Goal: Task Accomplishment & Management: Complete application form

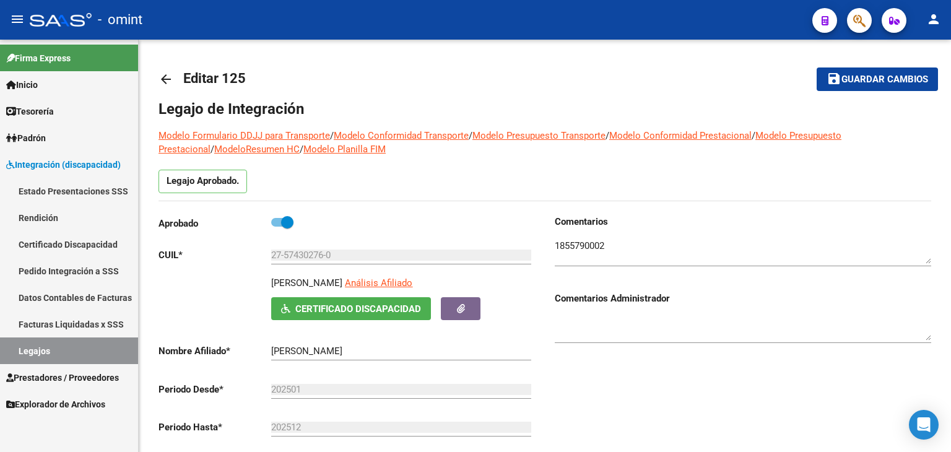
click at [38, 349] on link "Legajos" at bounding box center [69, 350] width 138 height 27
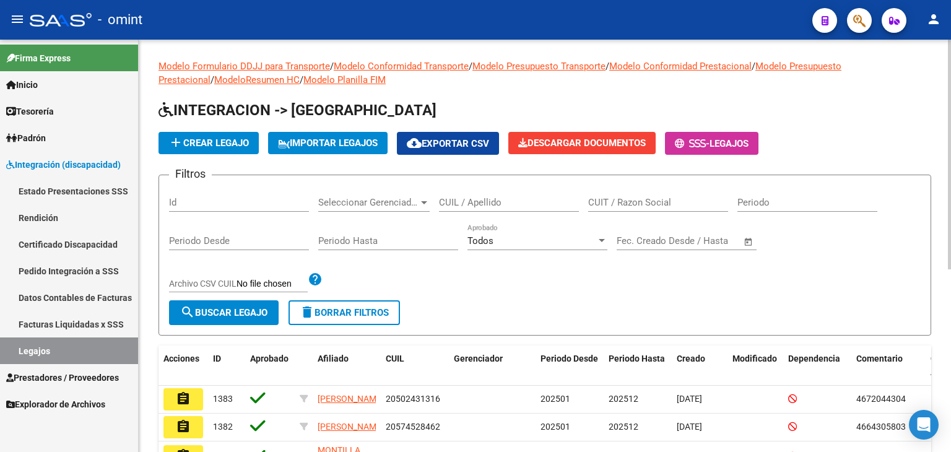
click at [480, 206] on input "CUIL / Apellido" at bounding box center [509, 202] width 140 height 11
type input "SEOANE"
click at [245, 310] on span "search Buscar Legajo" at bounding box center [223, 312] width 87 height 11
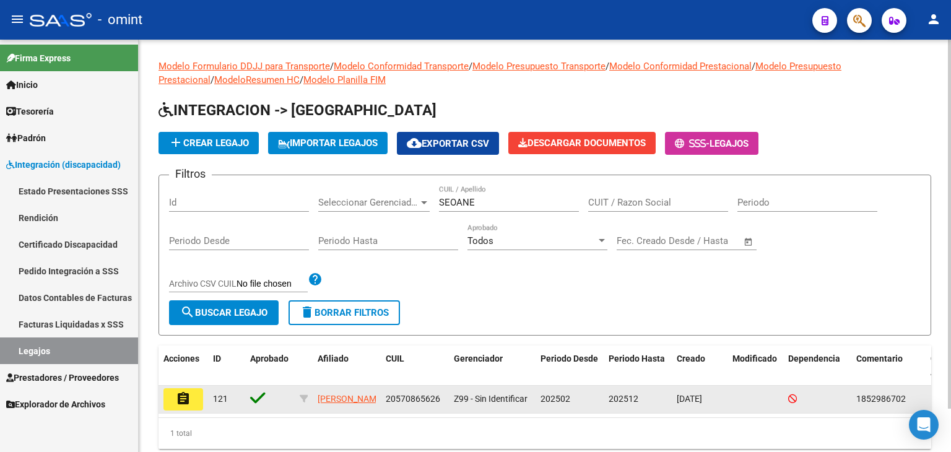
click at [177, 399] on mat-icon "assignment" at bounding box center [183, 398] width 15 height 15
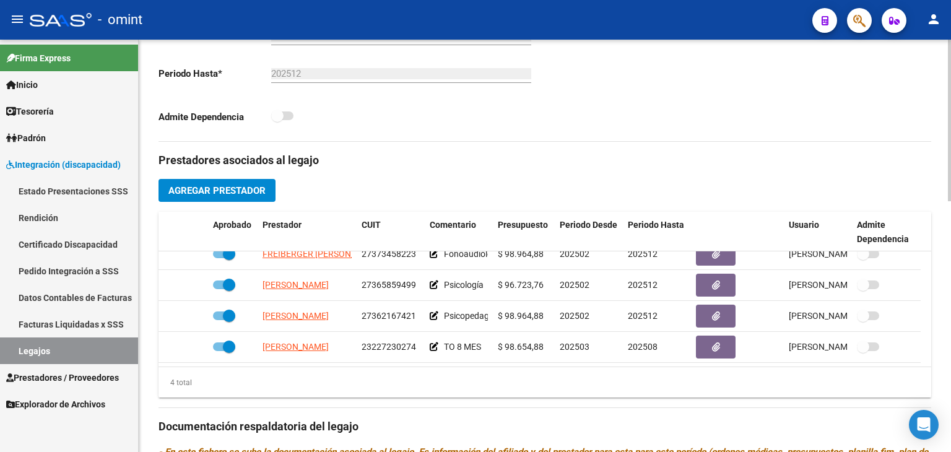
scroll to position [371, 0]
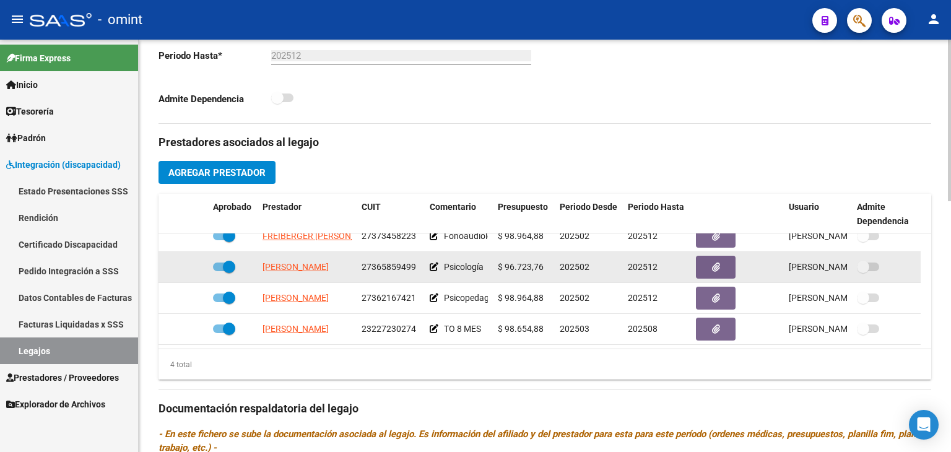
click at [282, 258] on datatable-body-cell "[PERSON_NAME]" at bounding box center [306, 267] width 99 height 30
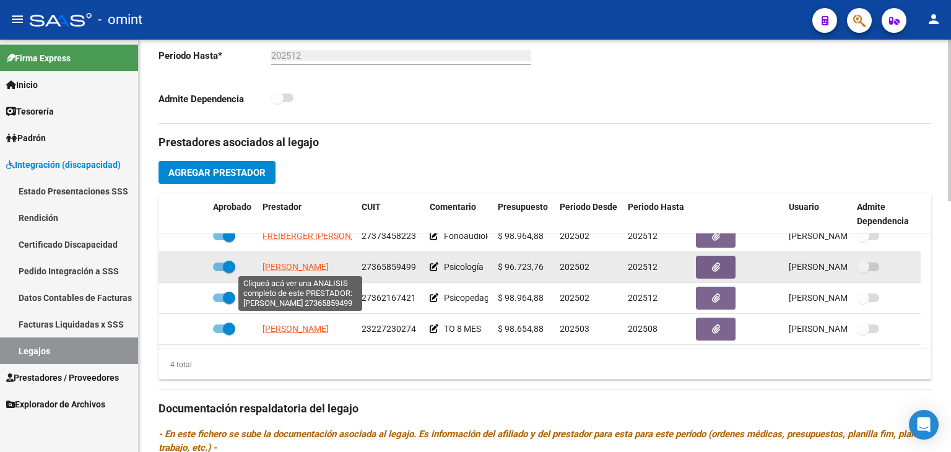
click at [280, 262] on span "[PERSON_NAME]" at bounding box center [295, 267] width 66 height 10
type textarea "27365859499"
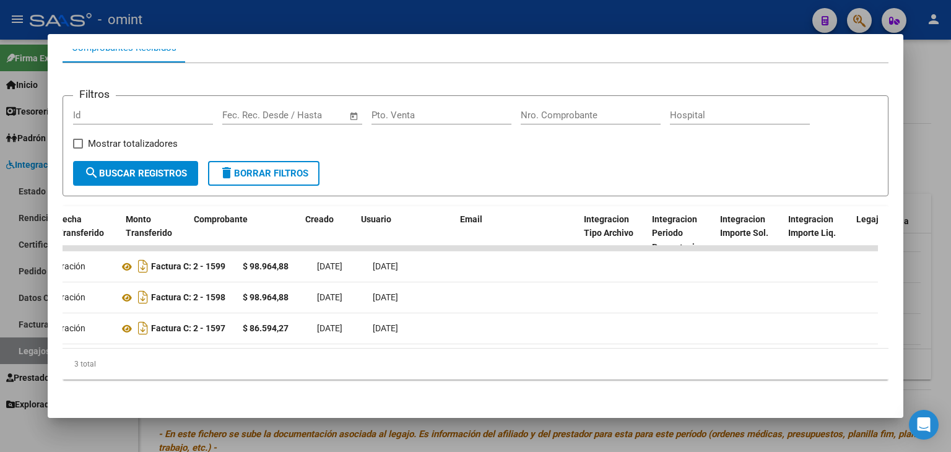
scroll to position [0, 0]
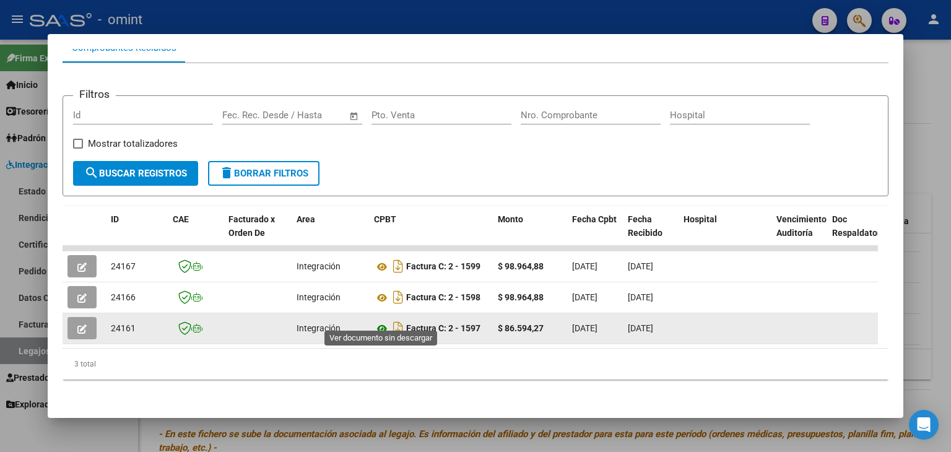
click at [381, 321] on icon at bounding box center [382, 328] width 16 height 15
click at [72, 320] on button "button" at bounding box center [81, 328] width 29 height 22
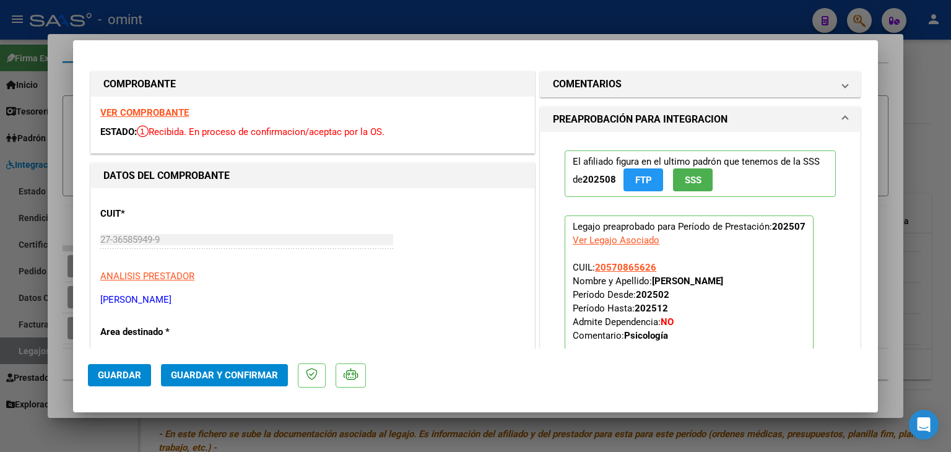
type input "$ 0,00"
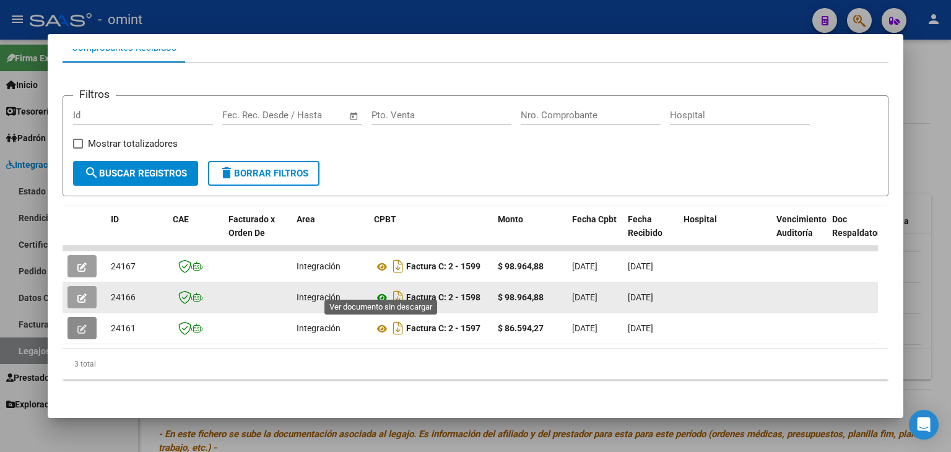
click at [384, 290] on icon at bounding box center [382, 297] width 16 height 15
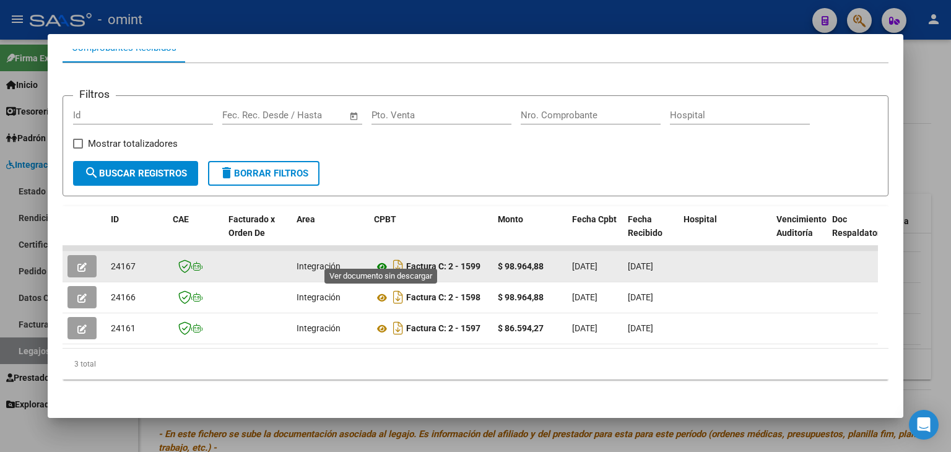
click at [384, 259] on icon at bounding box center [382, 266] width 16 height 15
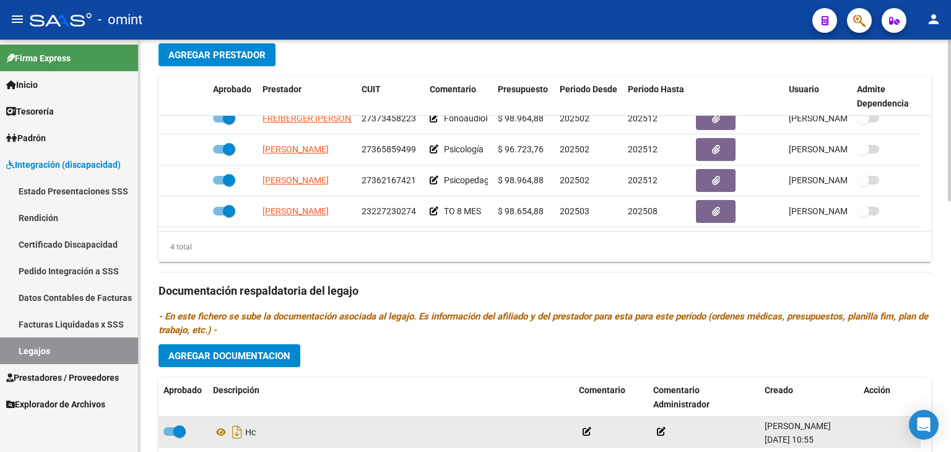
scroll to position [495, 0]
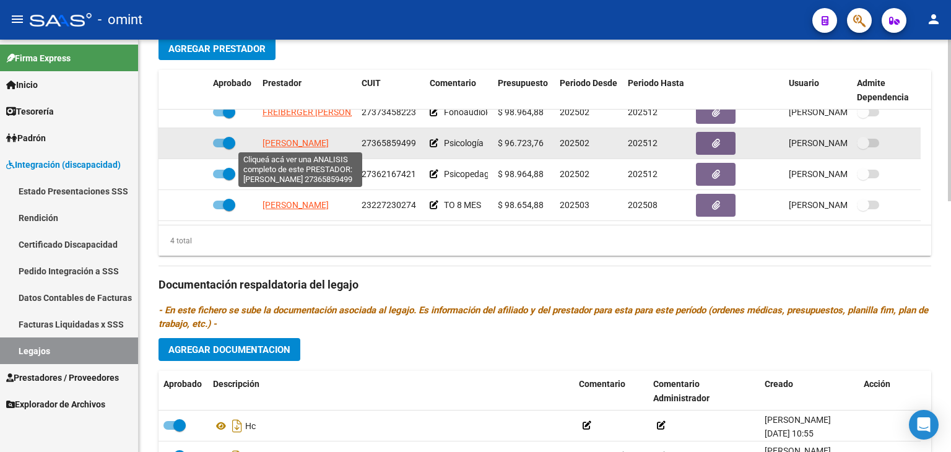
click at [276, 140] on span "[PERSON_NAME]" at bounding box center [295, 143] width 66 height 10
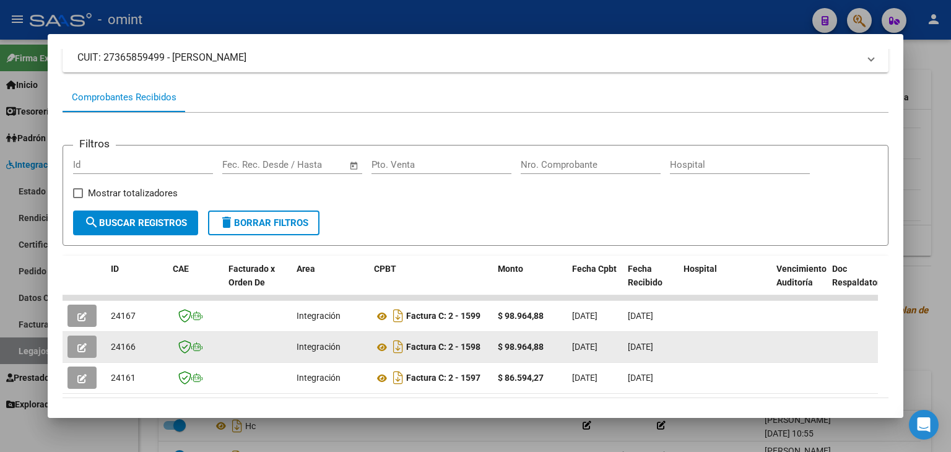
scroll to position [147, 0]
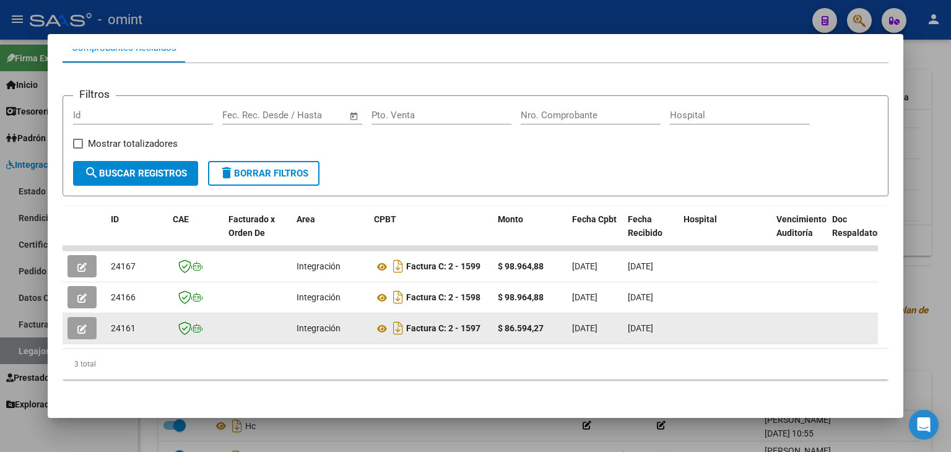
click at [85, 324] on icon "button" at bounding box center [81, 328] width 9 height 9
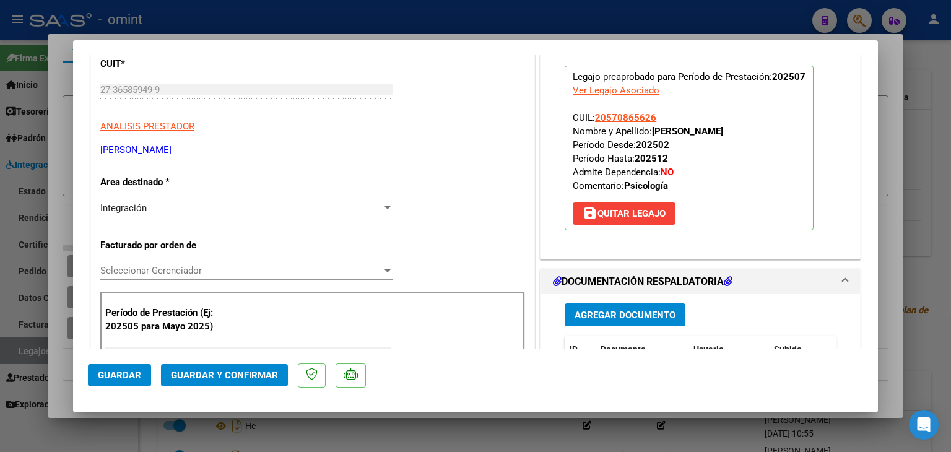
scroll to position [186, 0]
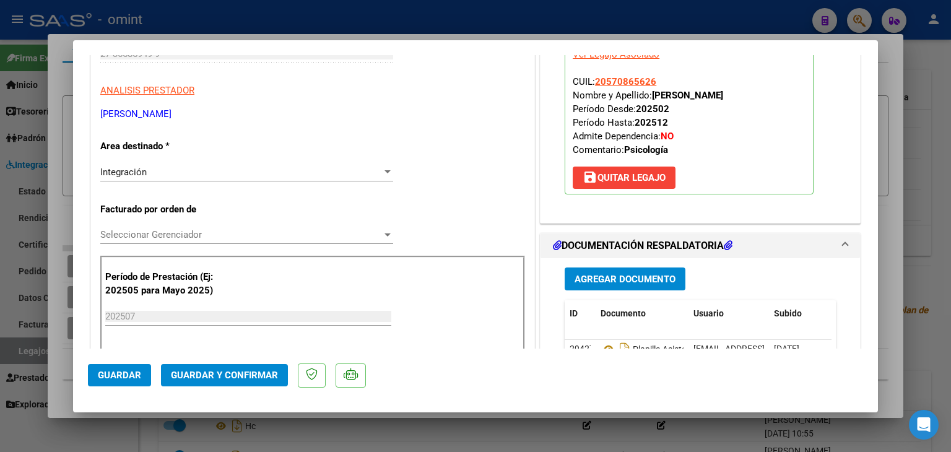
click at [115, 232] on span "Seleccionar Gerenciador" at bounding box center [241, 234] width 282 height 11
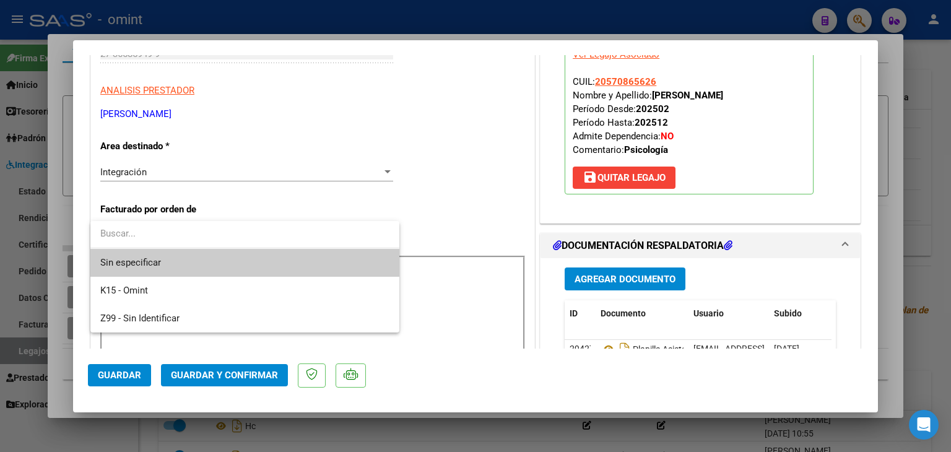
click at [141, 258] on span "Sin especificar" at bounding box center [244, 263] width 289 height 28
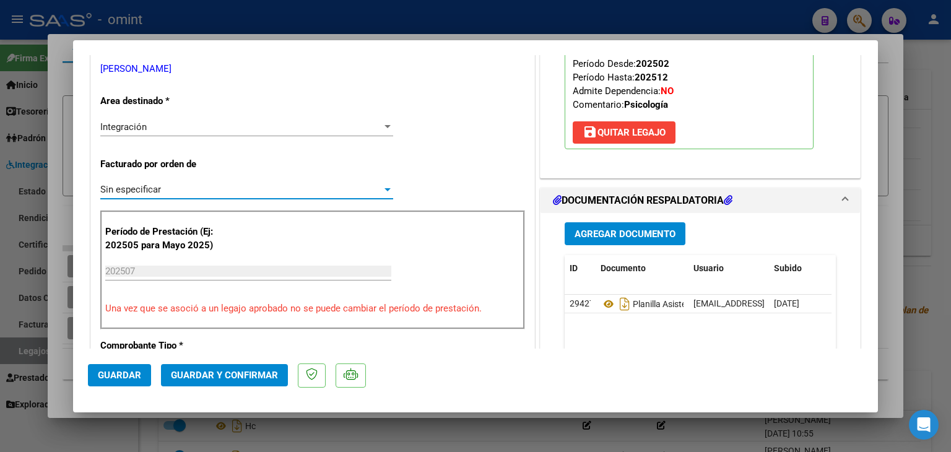
scroll to position [220, 0]
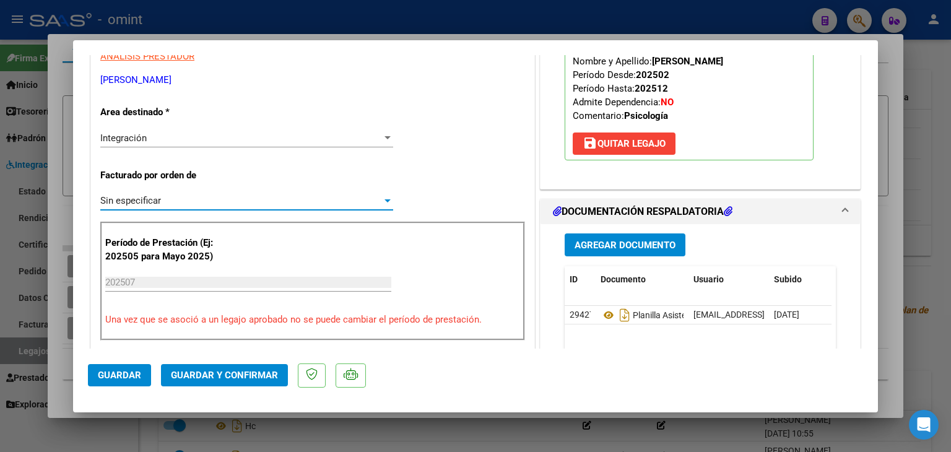
click at [235, 374] on span "Guardar y Confirmar" at bounding box center [224, 375] width 107 height 11
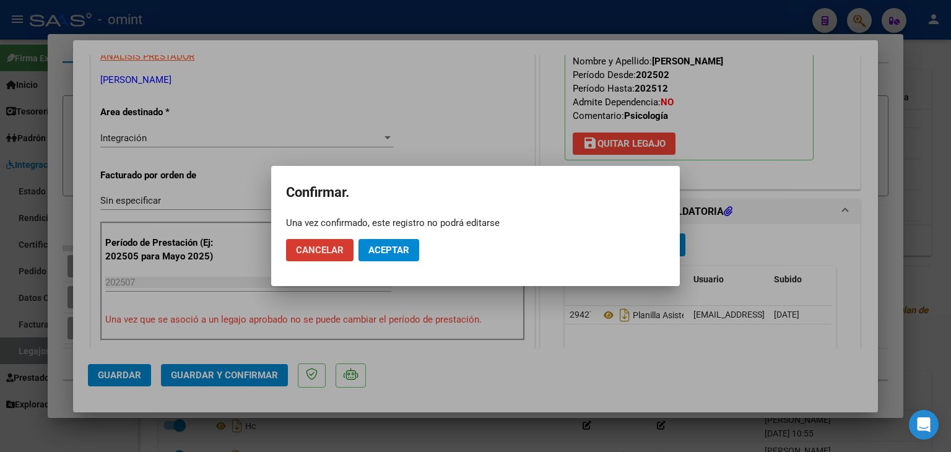
click at [406, 246] on span "Aceptar" at bounding box center [388, 250] width 41 height 11
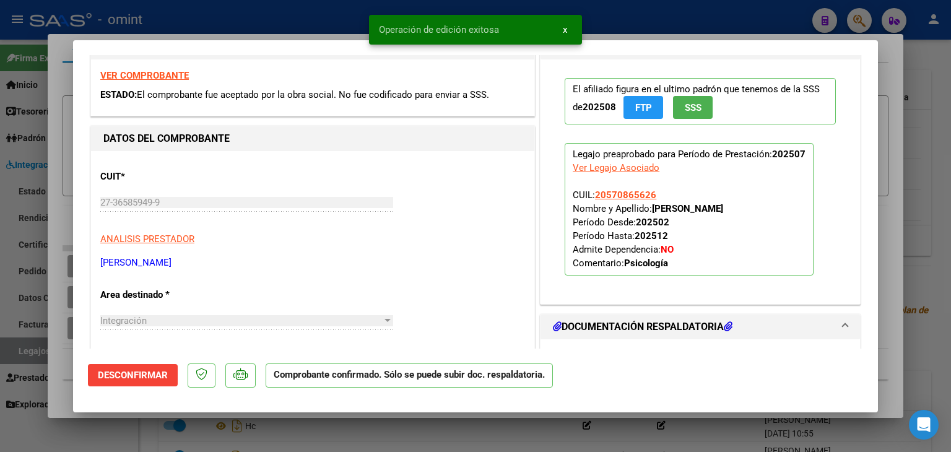
scroll to position [4, 0]
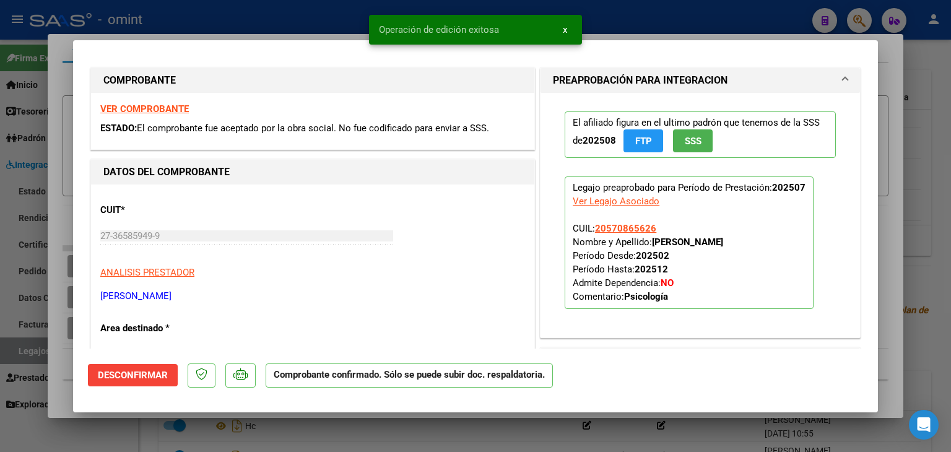
type input "$ 0,00"
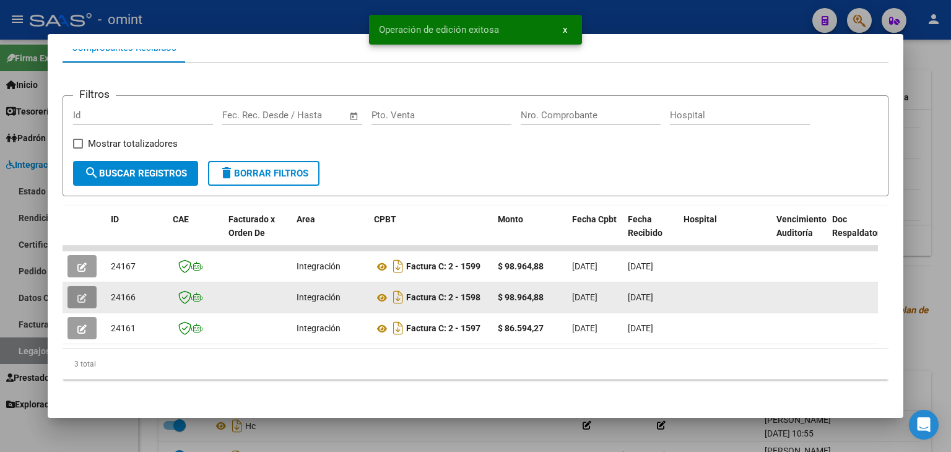
click at [82, 293] on icon "button" at bounding box center [81, 297] width 9 height 9
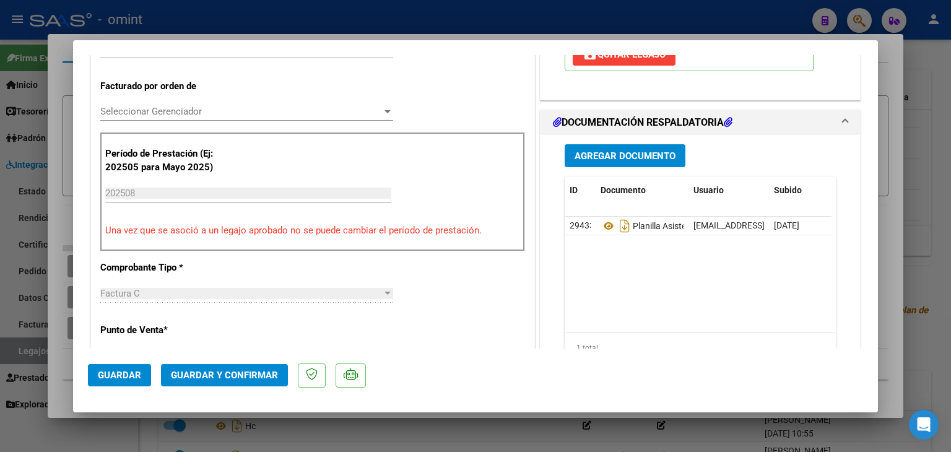
scroll to position [309, 0]
click at [152, 117] on div "Seleccionar Gerenciador Seleccionar Gerenciador" at bounding box center [246, 111] width 293 height 19
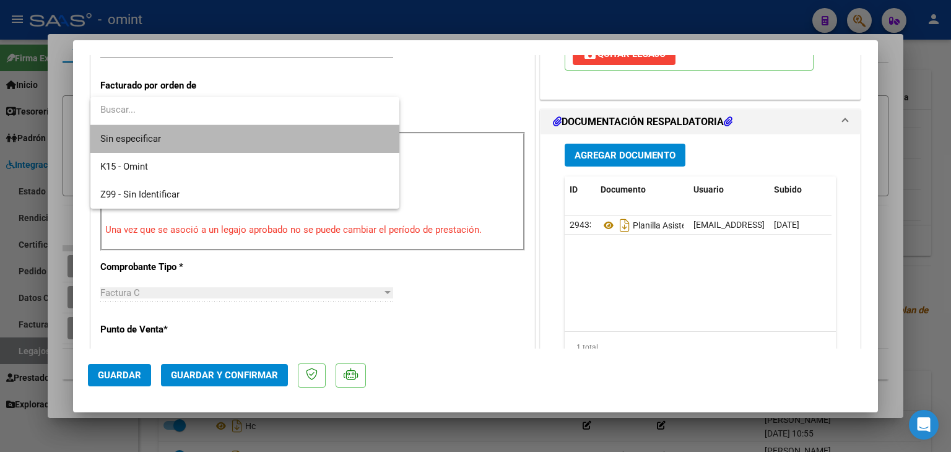
click at [161, 134] on span "Sin especificar" at bounding box center [244, 139] width 289 height 28
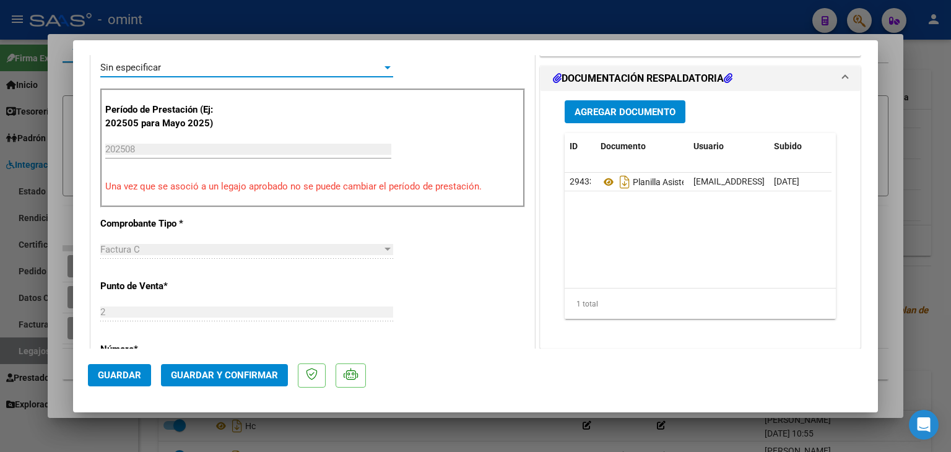
scroll to position [433, 0]
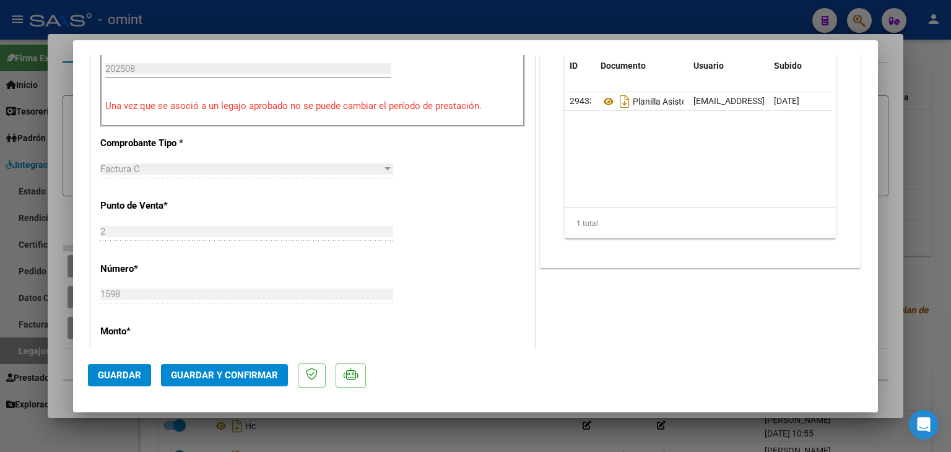
click at [267, 376] on span "Guardar y Confirmar" at bounding box center [224, 375] width 107 height 11
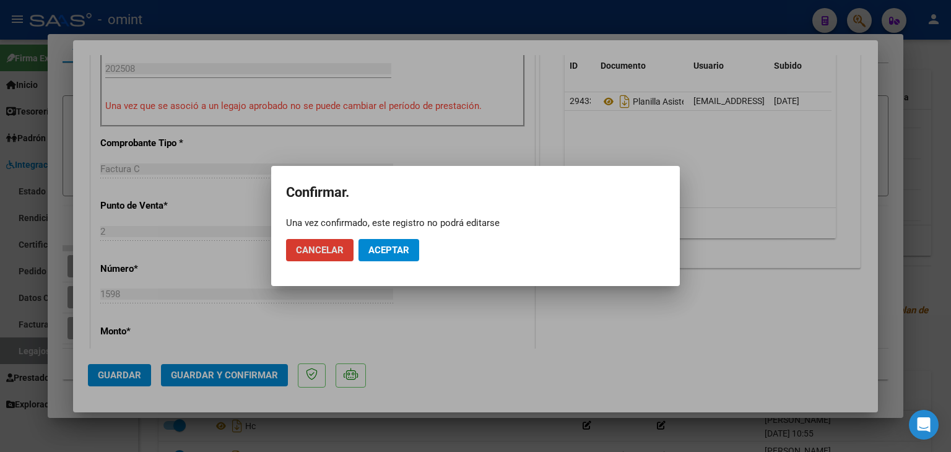
click at [391, 245] on span "Aceptar" at bounding box center [388, 250] width 41 height 11
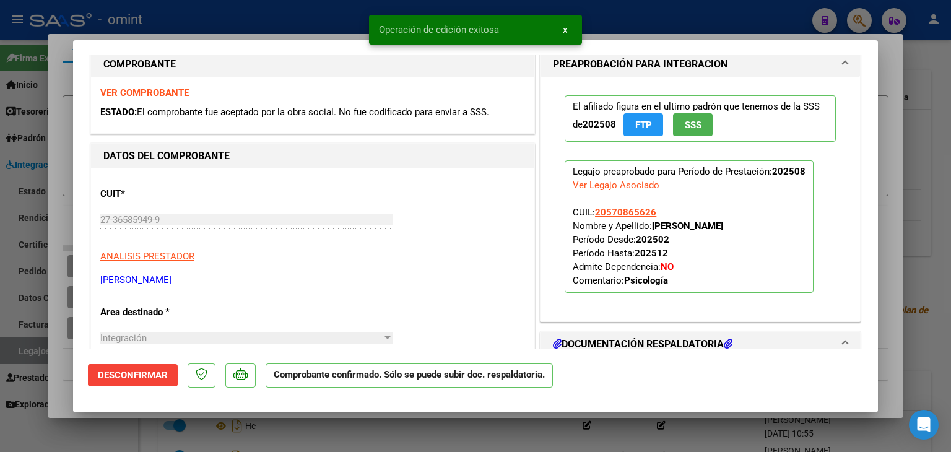
scroll to position [0, 0]
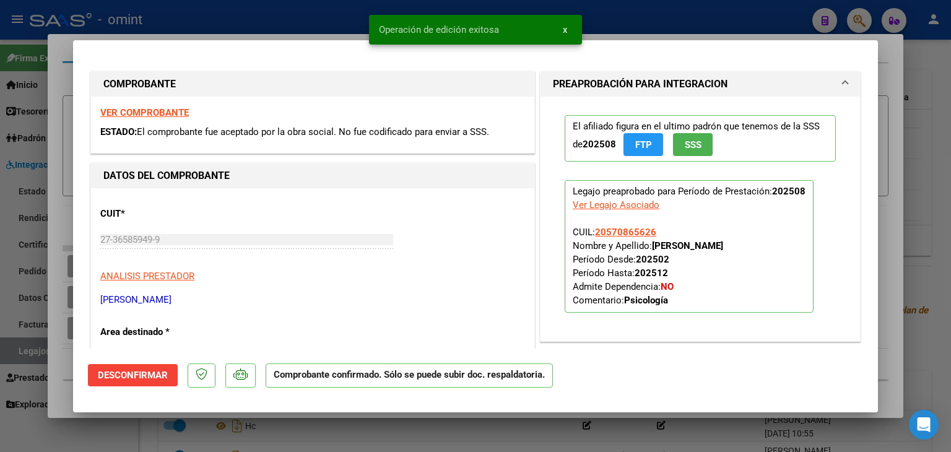
type input "$ 0,00"
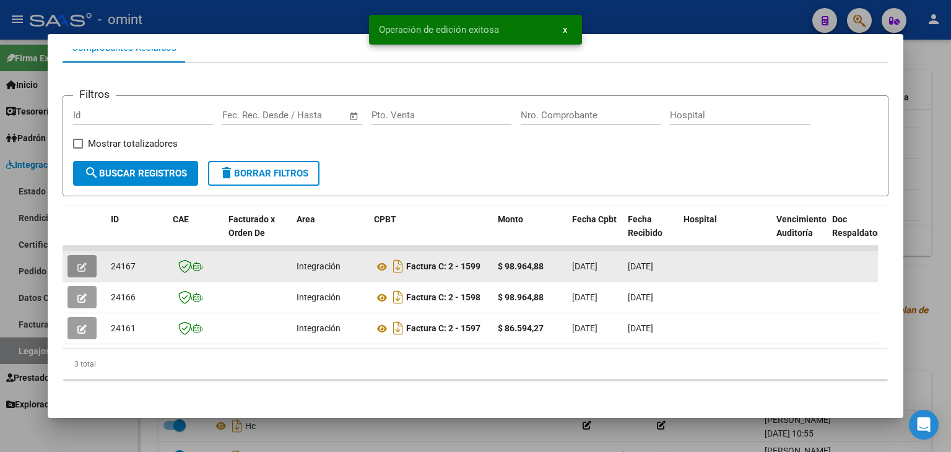
click at [85, 262] on icon "button" at bounding box center [81, 266] width 9 height 9
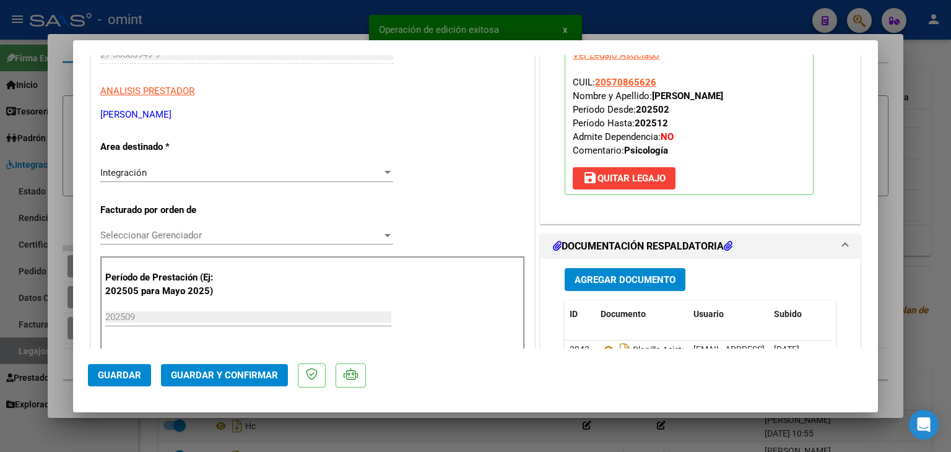
scroll to position [186, 0]
click at [188, 239] on span "Seleccionar Gerenciador" at bounding box center [241, 234] width 282 height 11
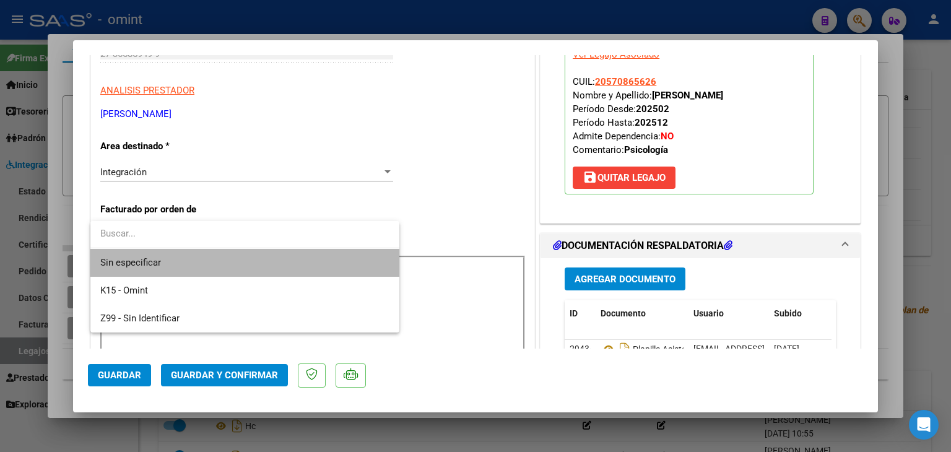
drag, startPoint x: 181, startPoint y: 262, endPoint x: 270, endPoint y: 279, distance: 90.7
click at [181, 263] on span "Sin especificar" at bounding box center [244, 263] width 289 height 28
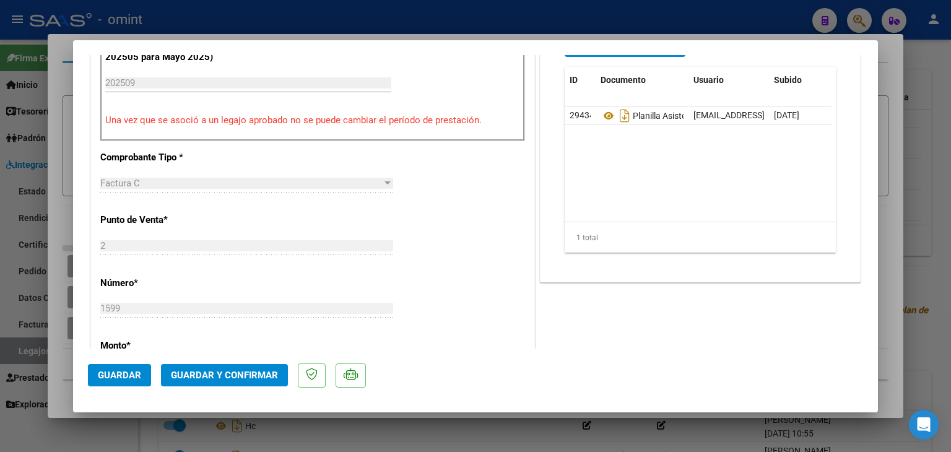
scroll to position [557, 0]
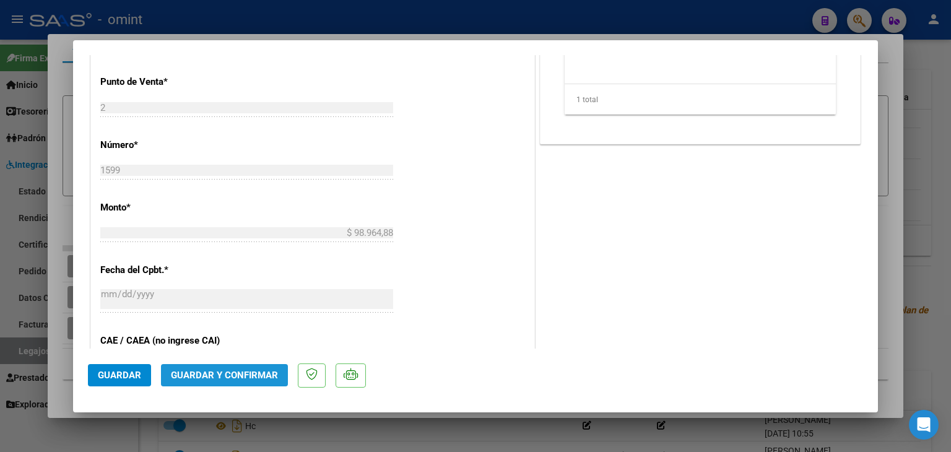
click at [265, 372] on span "Guardar y Confirmar" at bounding box center [224, 375] width 107 height 11
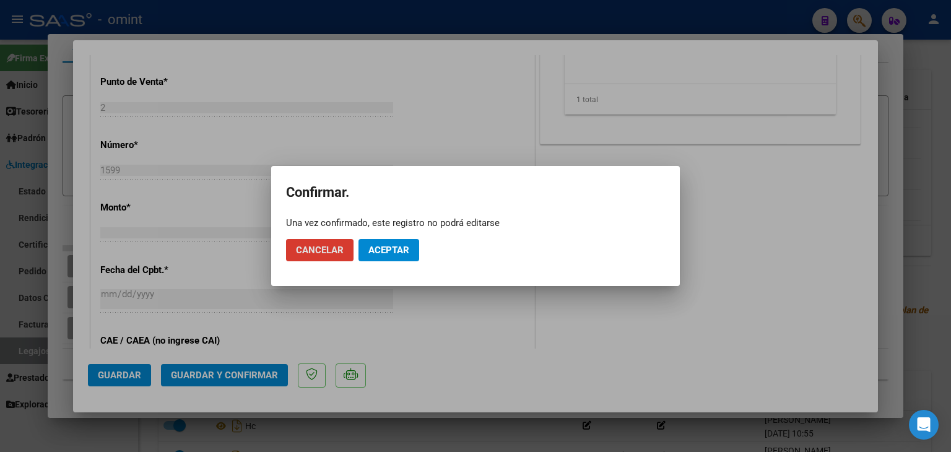
click at [400, 246] on span "Aceptar" at bounding box center [388, 250] width 41 height 11
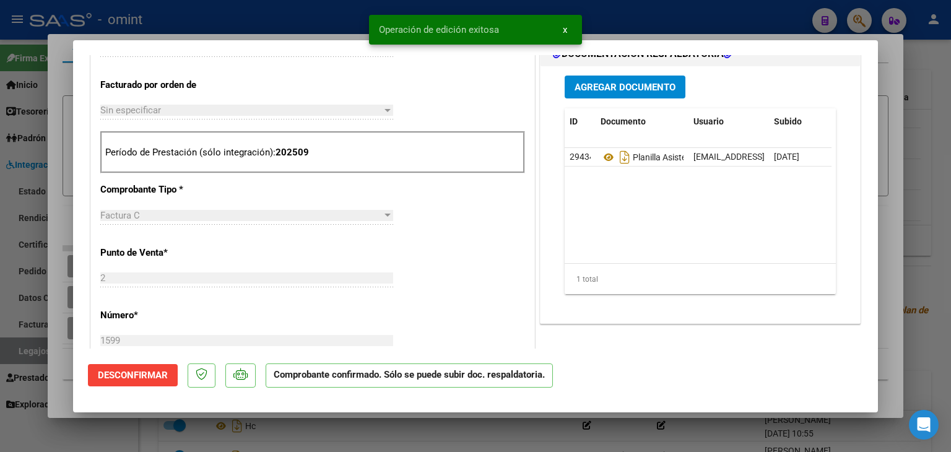
scroll to position [309, 0]
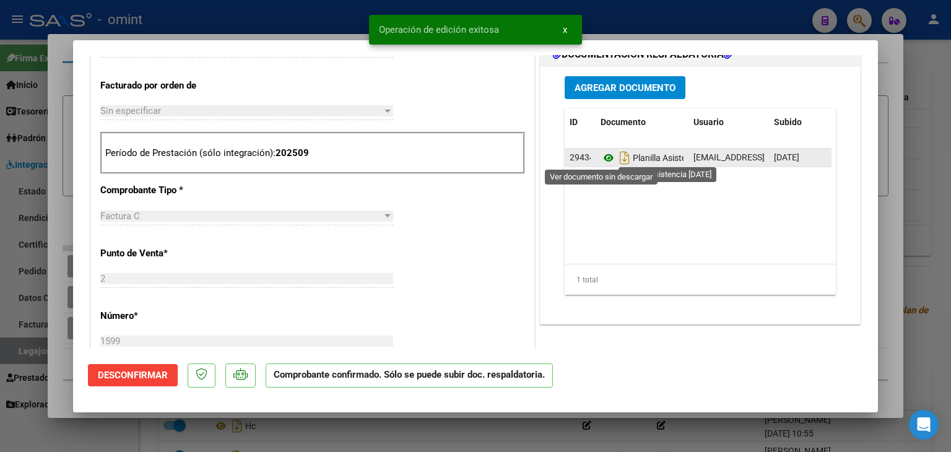
click at [600, 159] on icon at bounding box center [608, 157] width 16 height 15
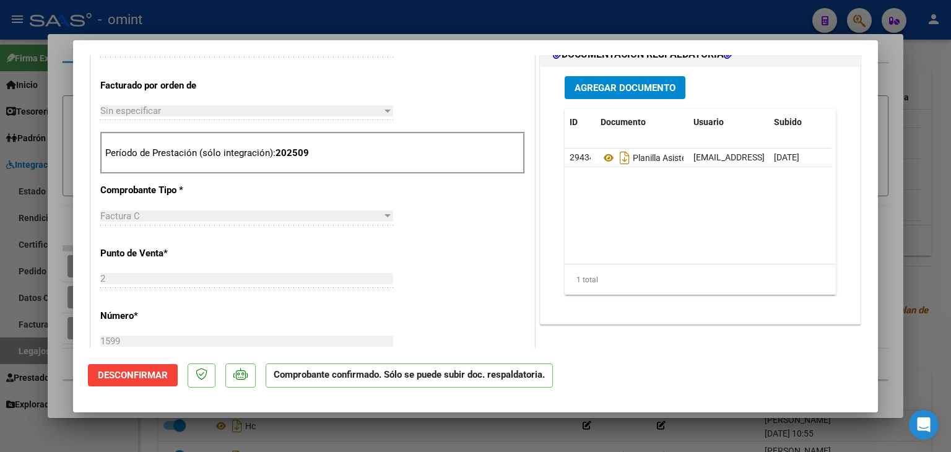
type input "$ 0,00"
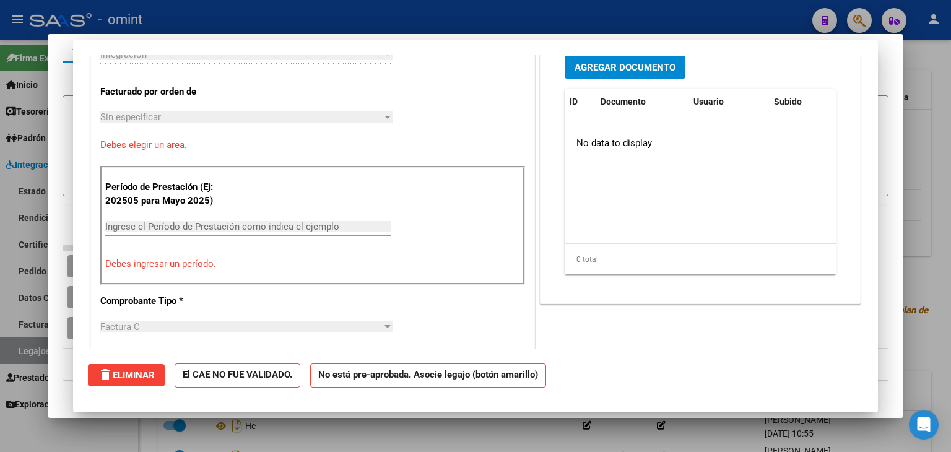
scroll to position [0, 0]
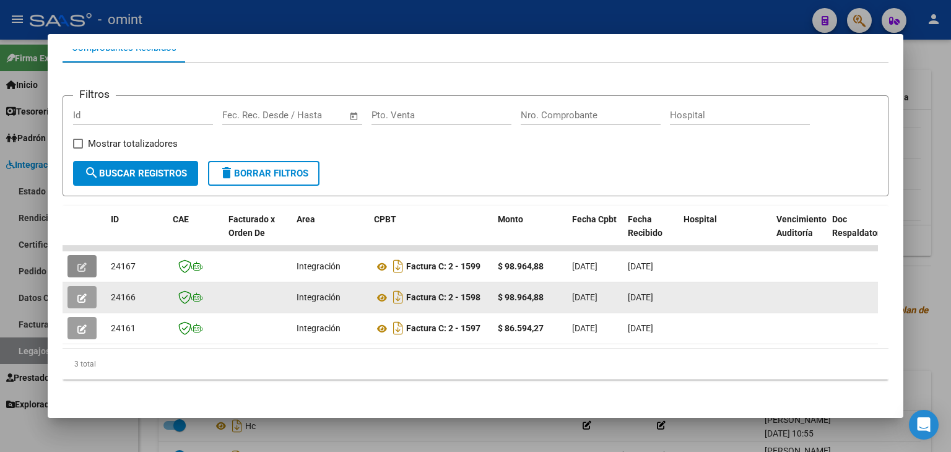
click at [85, 293] on icon "button" at bounding box center [81, 297] width 9 height 9
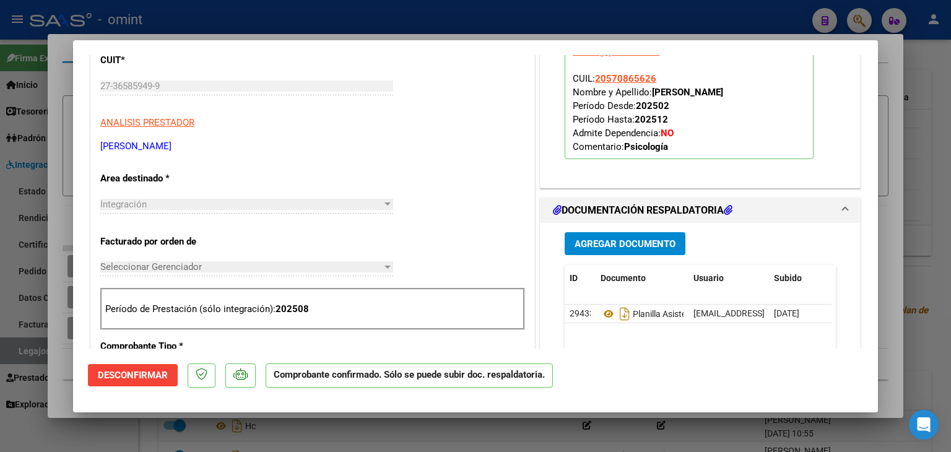
scroll to position [309, 0]
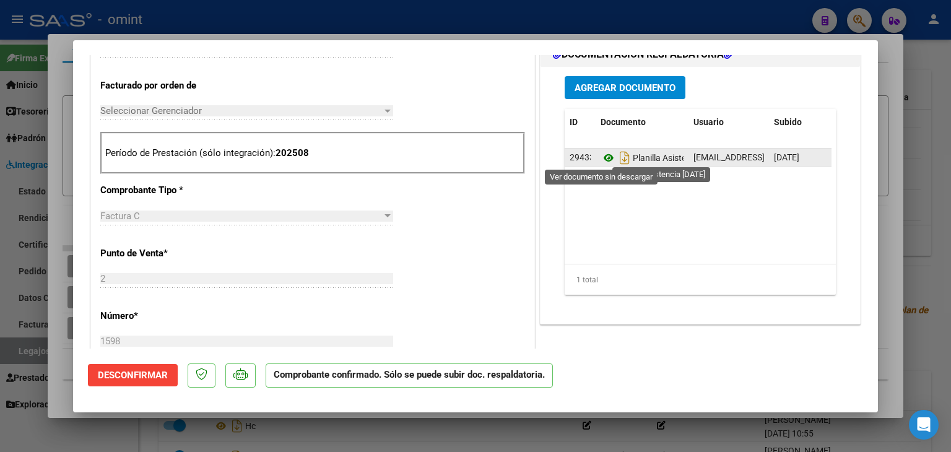
click at [600, 157] on icon at bounding box center [608, 157] width 16 height 15
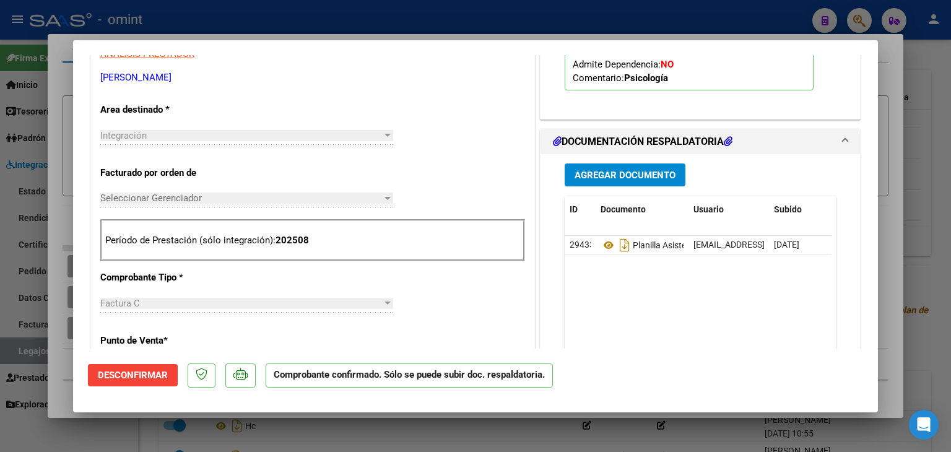
type input "$ 0,00"
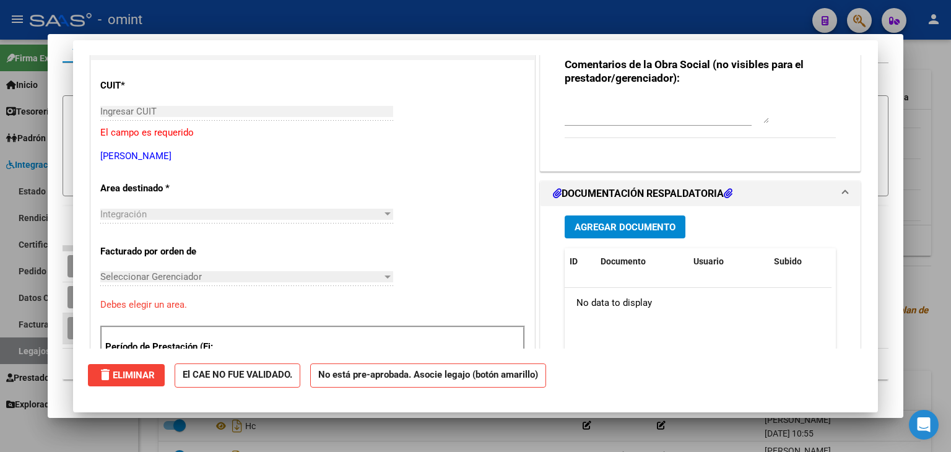
scroll to position [0, 0]
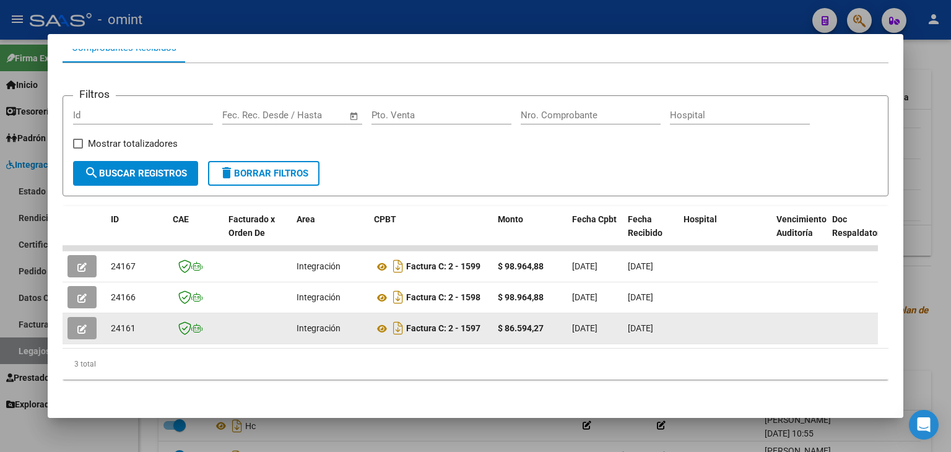
click at [121, 323] on span "24161" at bounding box center [123, 328] width 25 height 10
click at [120, 323] on span "24161" at bounding box center [123, 328] width 25 height 10
copy span "24161"
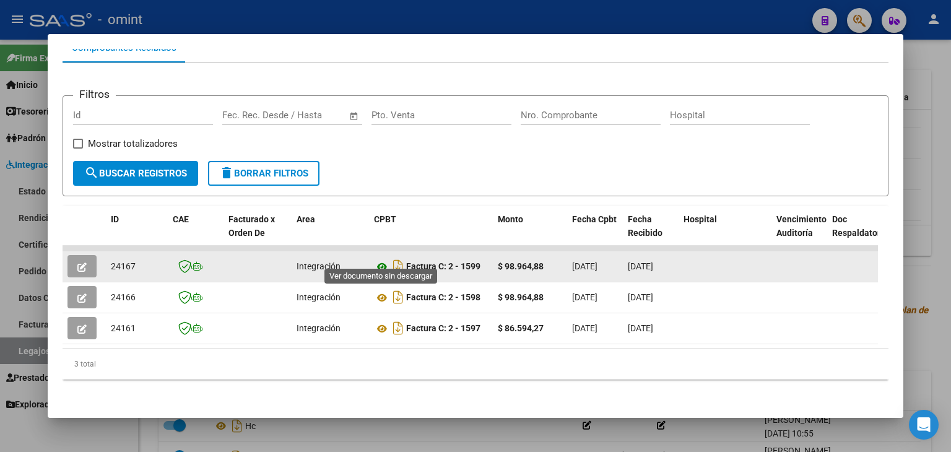
click at [378, 259] on icon at bounding box center [382, 266] width 16 height 15
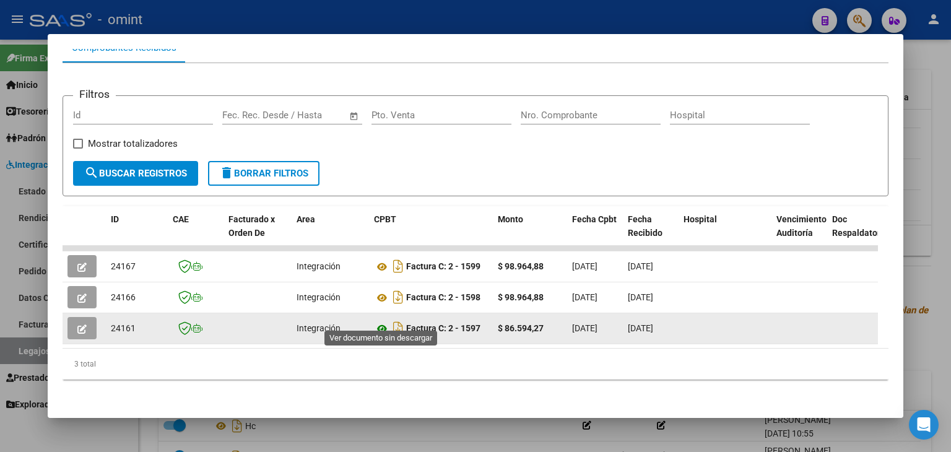
click at [382, 321] on icon at bounding box center [382, 328] width 16 height 15
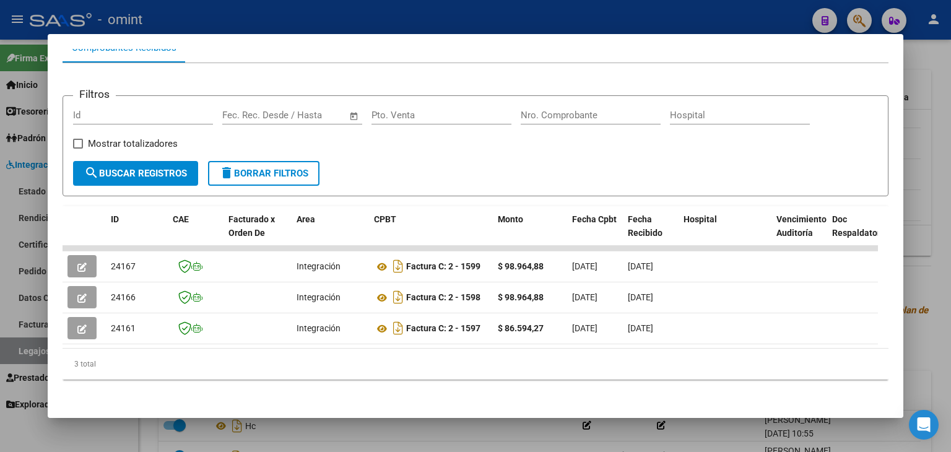
scroll to position [23, 0]
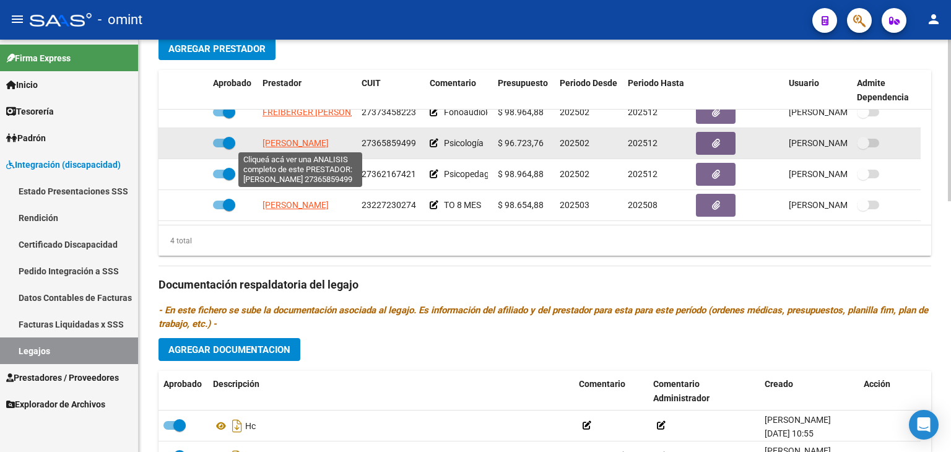
click at [272, 138] on span "[PERSON_NAME]" at bounding box center [295, 143] width 66 height 10
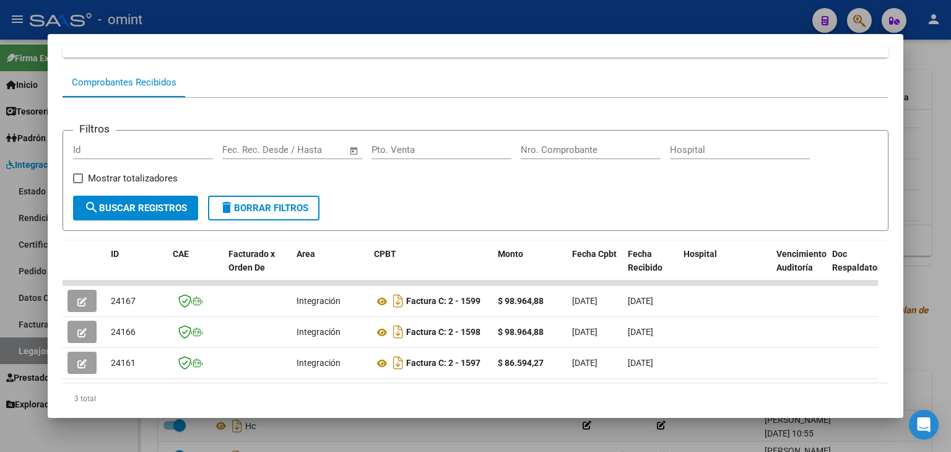
scroll to position [147, 0]
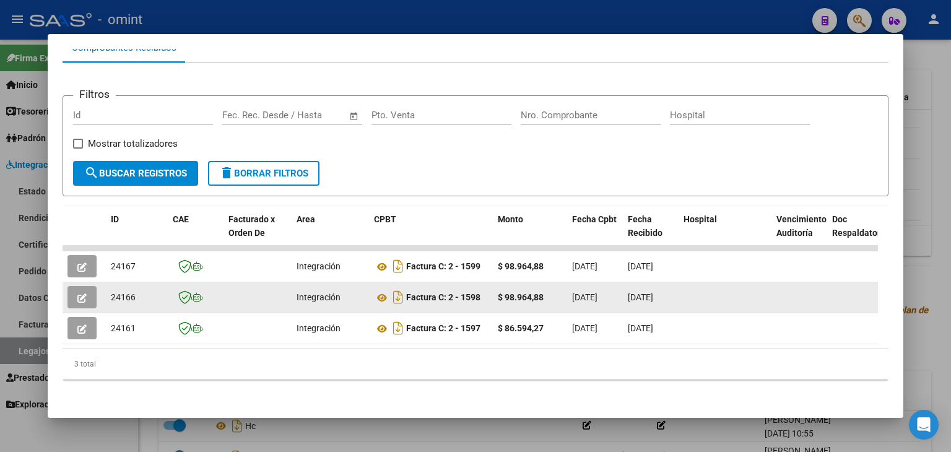
click at [121, 292] on span "24166" at bounding box center [123, 297] width 25 height 10
copy span "24166"
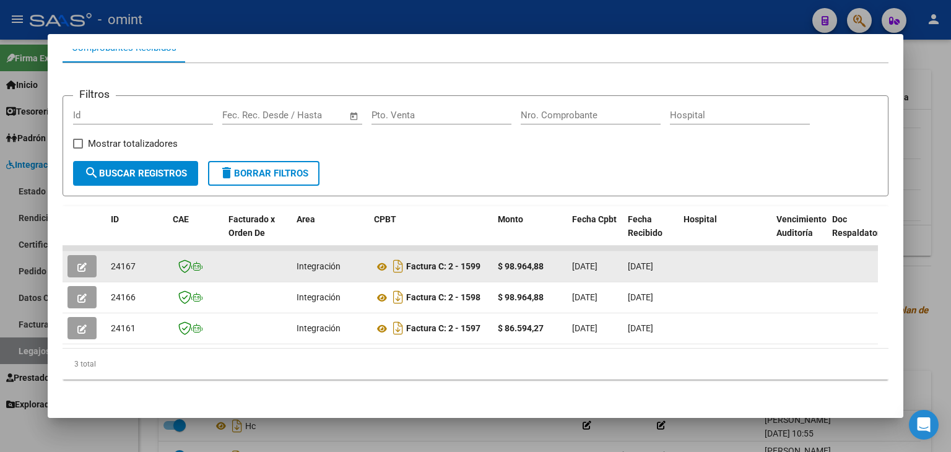
click at [123, 261] on span "24167" at bounding box center [123, 266] width 25 height 10
copy span "24167"
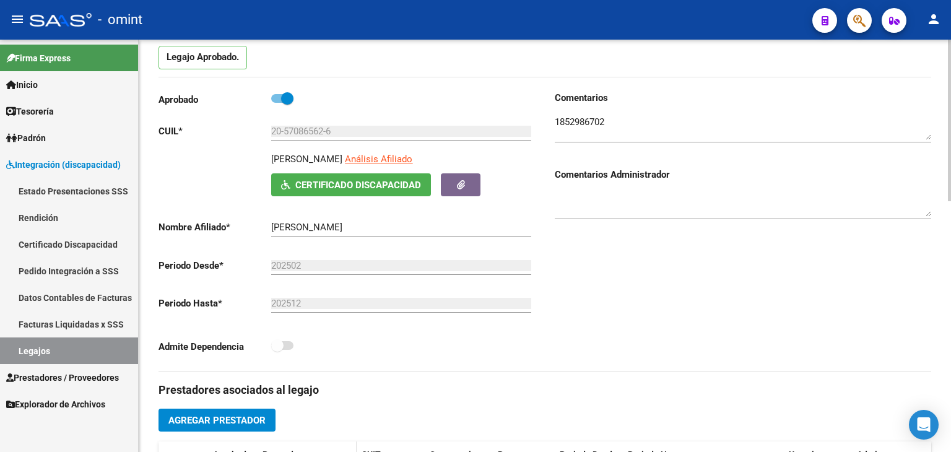
scroll to position [309, 0]
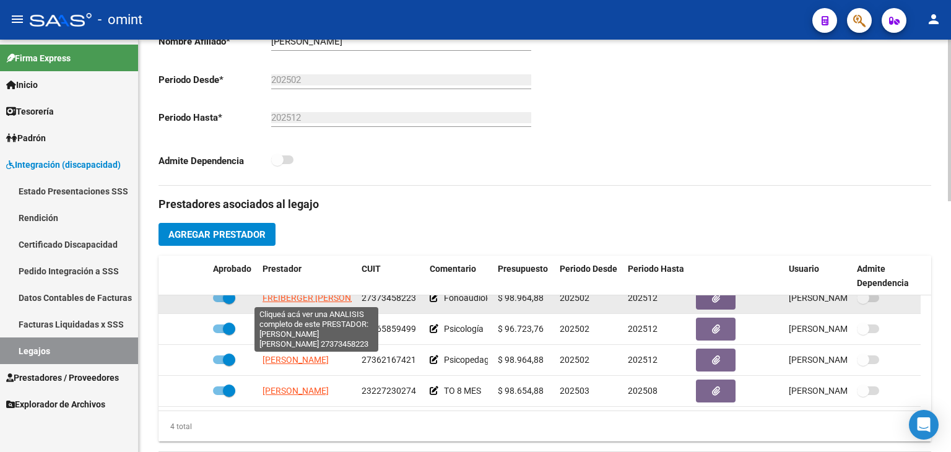
click at [300, 296] on span "FREIBERGER [PERSON_NAME]" at bounding box center [321, 298] width 119 height 10
type textarea "27373458223"
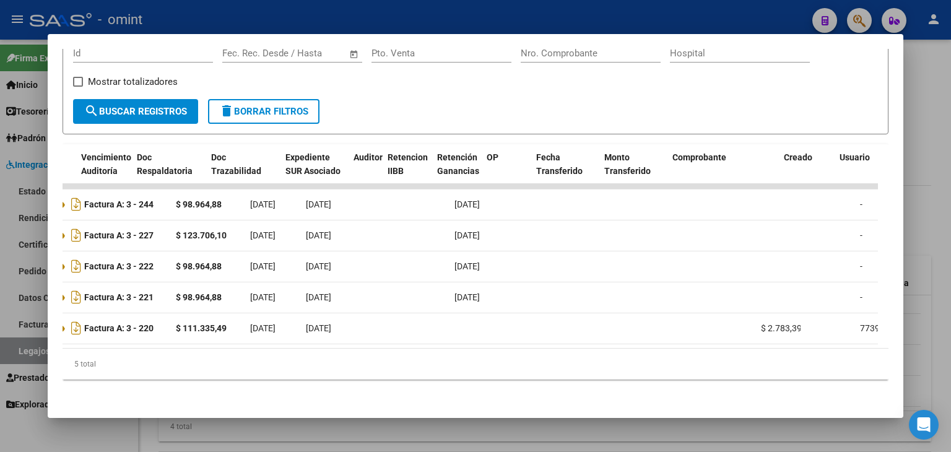
scroll to position [0, 0]
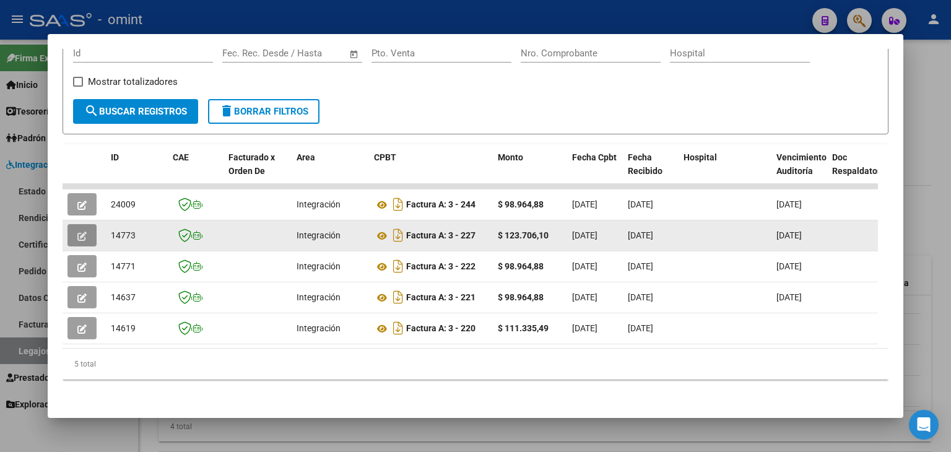
click at [77, 224] on button "button" at bounding box center [81, 235] width 29 height 22
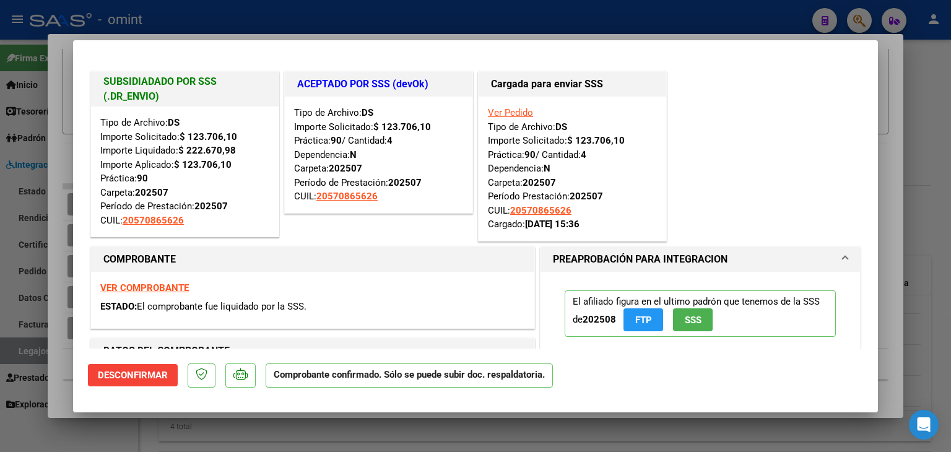
type input "$ 0,00"
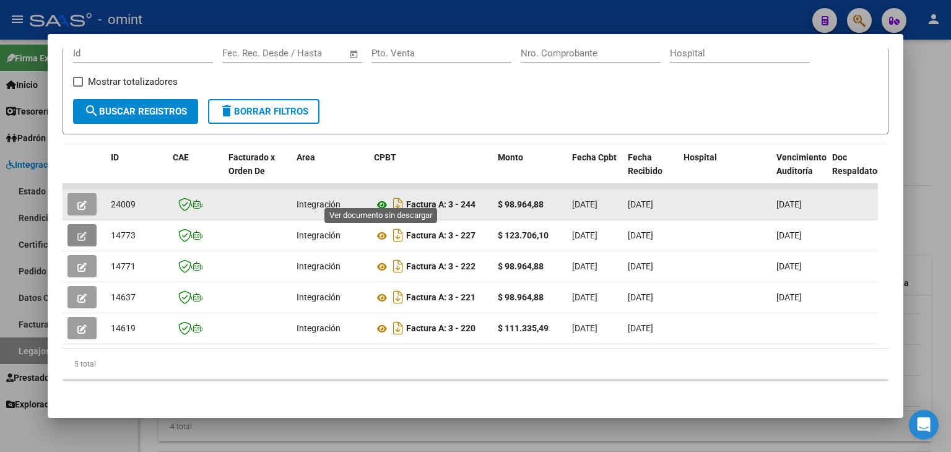
click at [384, 197] on icon at bounding box center [382, 204] width 16 height 15
click at [84, 201] on icon "button" at bounding box center [81, 205] width 9 height 9
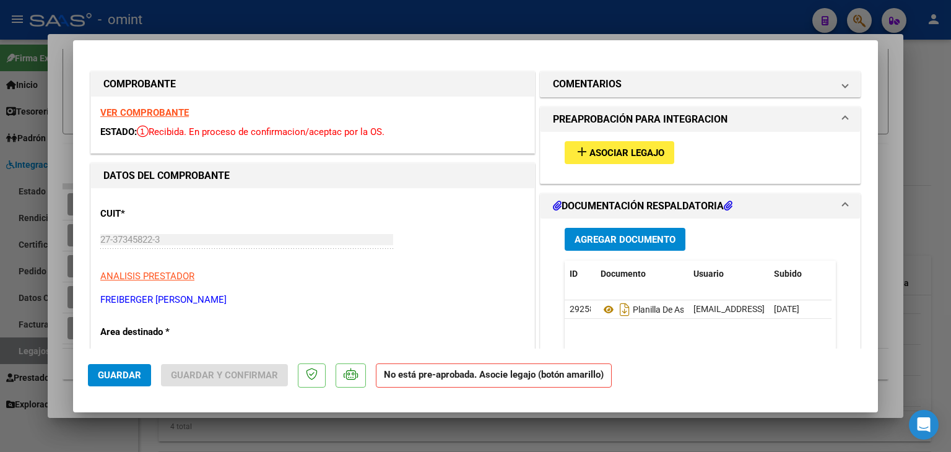
click at [618, 150] on span "Asociar Legajo" at bounding box center [626, 152] width 75 height 11
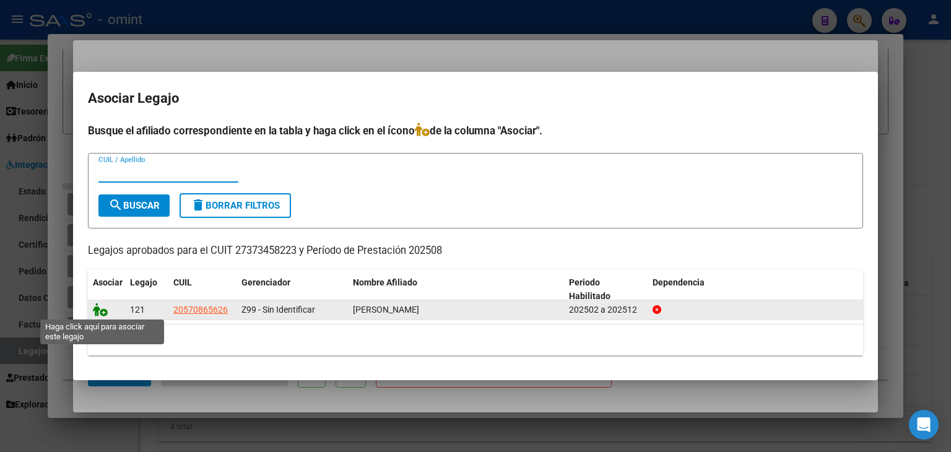
click at [103, 313] on icon at bounding box center [100, 310] width 15 height 14
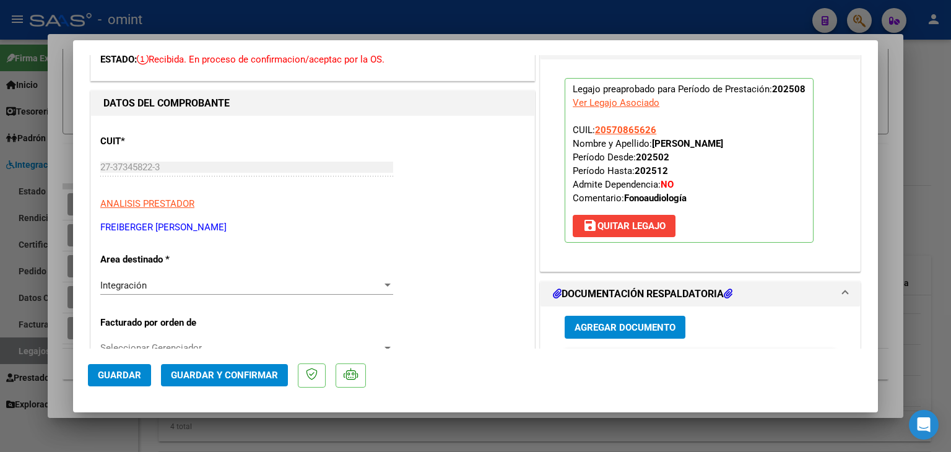
scroll to position [309, 0]
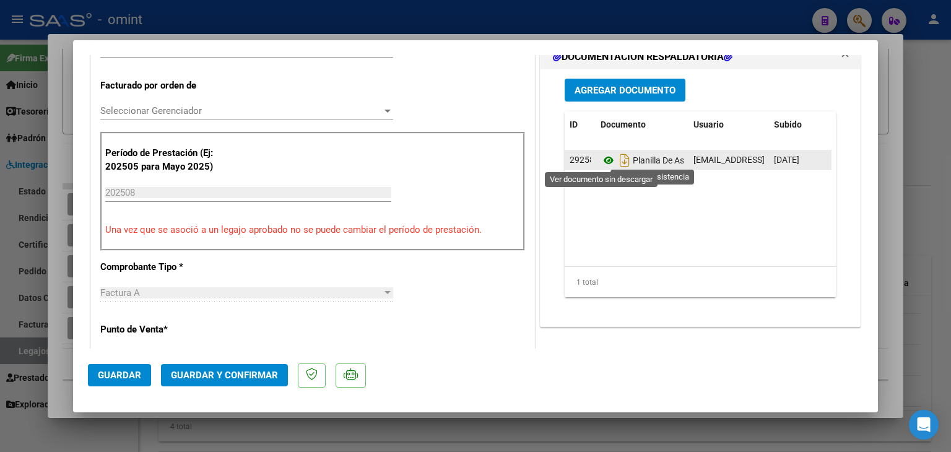
click at [600, 162] on icon at bounding box center [608, 160] width 16 height 15
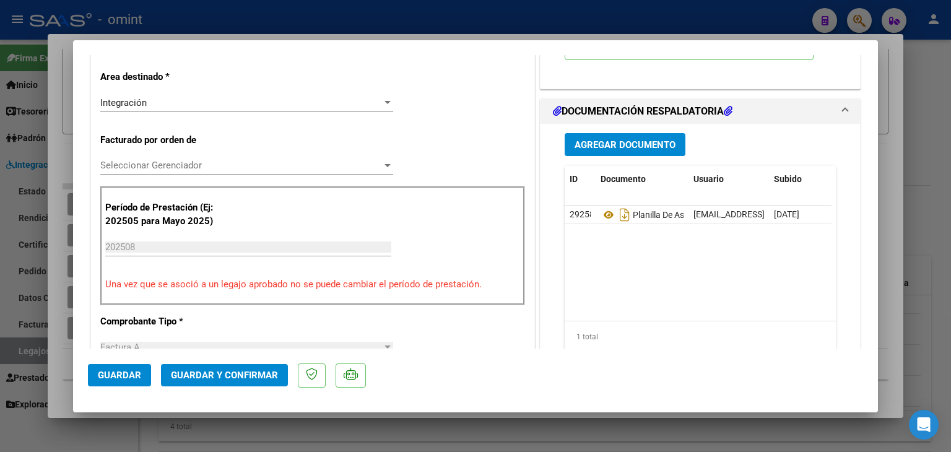
scroll to position [186, 0]
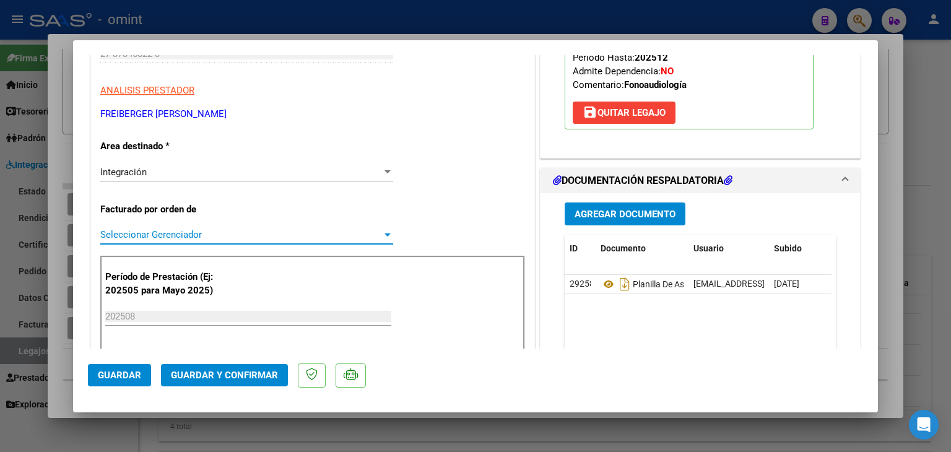
click at [141, 233] on span "Seleccionar Gerenciador" at bounding box center [241, 234] width 282 height 11
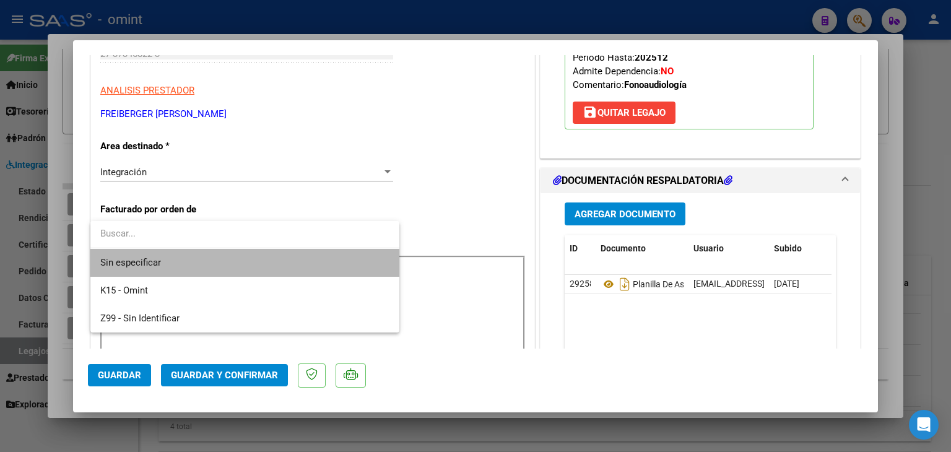
click at [150, 268] on span "Sin especificar" at bounding box center [244, 263] width 289 height 28
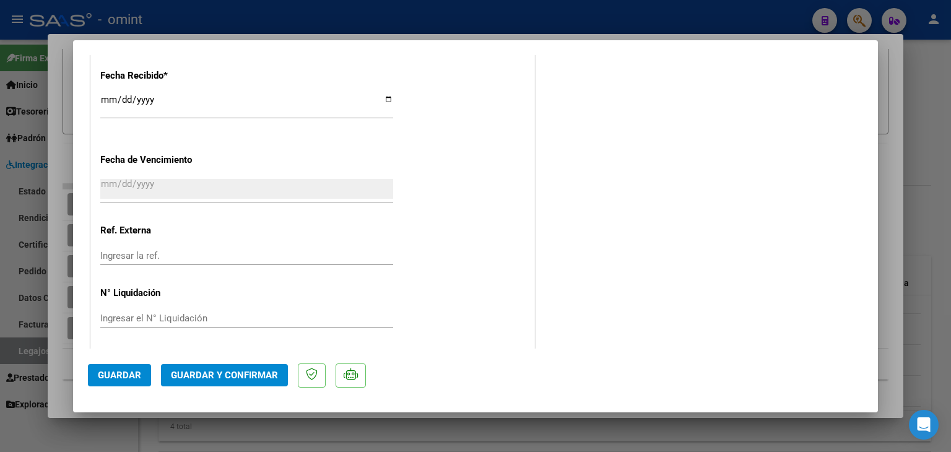
scroll to position [901, 0]
click at [246, 372] on span "Guardar y Confirmar" at bounding box center [224, 375] width 107 height 11
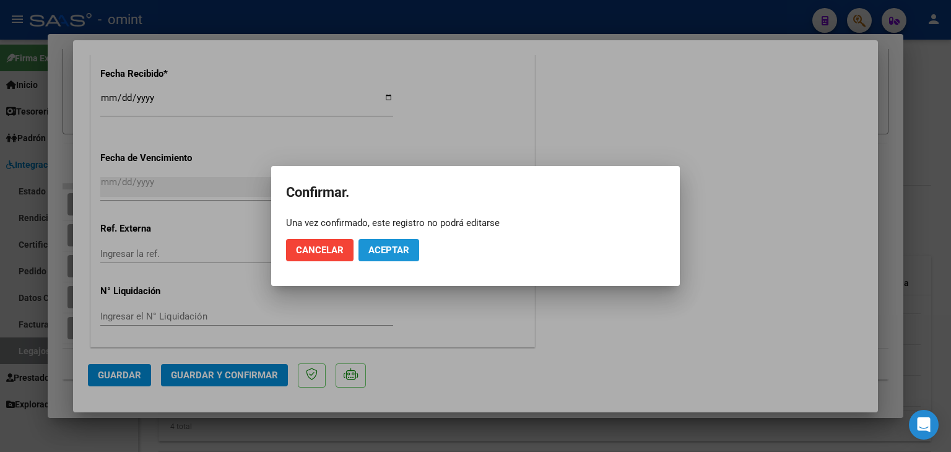
click at [379, 251] on span "Aceptar" at bounding box center [388, 250] width 41 height 11
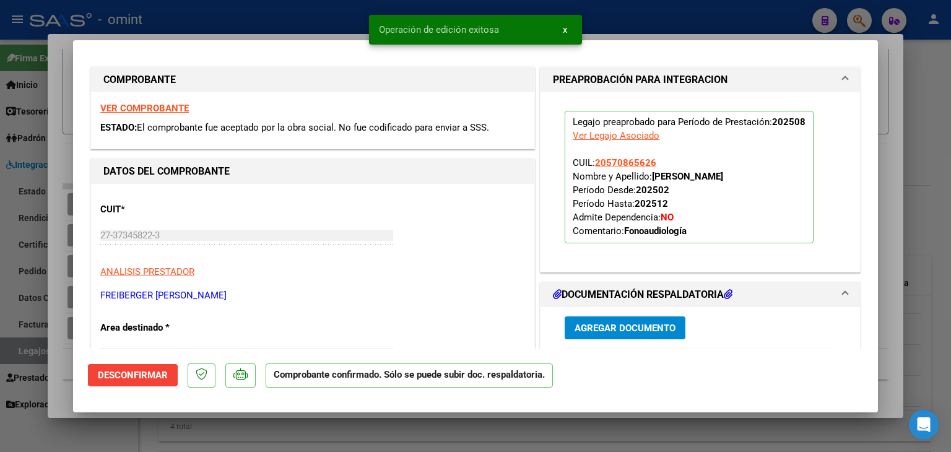
scroll to position [0, 0]
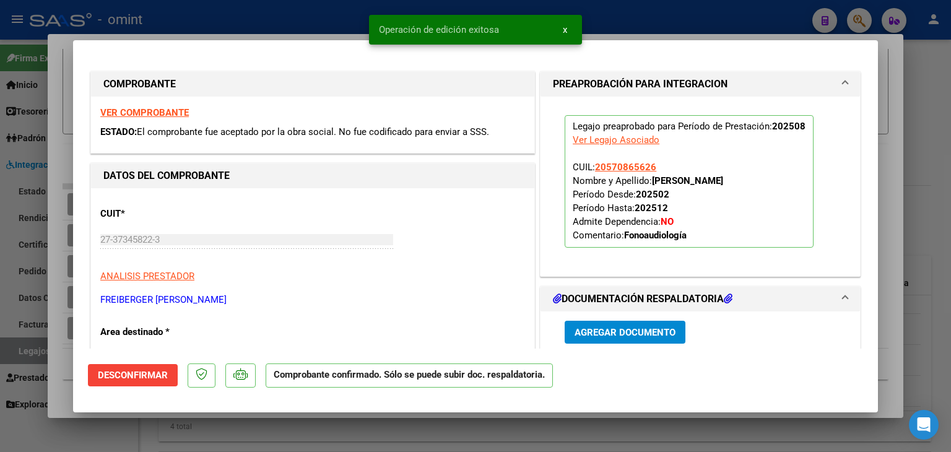
type input "$ 0,00"
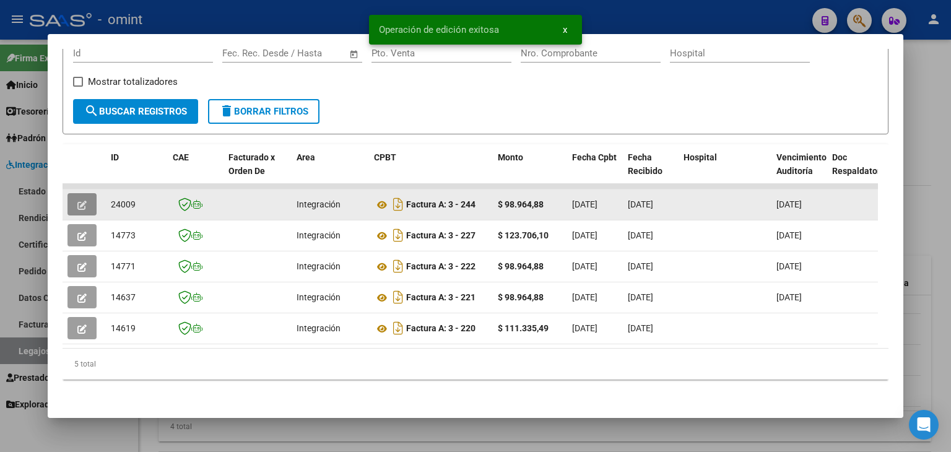
click at [116, 199] on span "24009" at bounding box center [123, 204] width 25 height 10
copy span "24009"
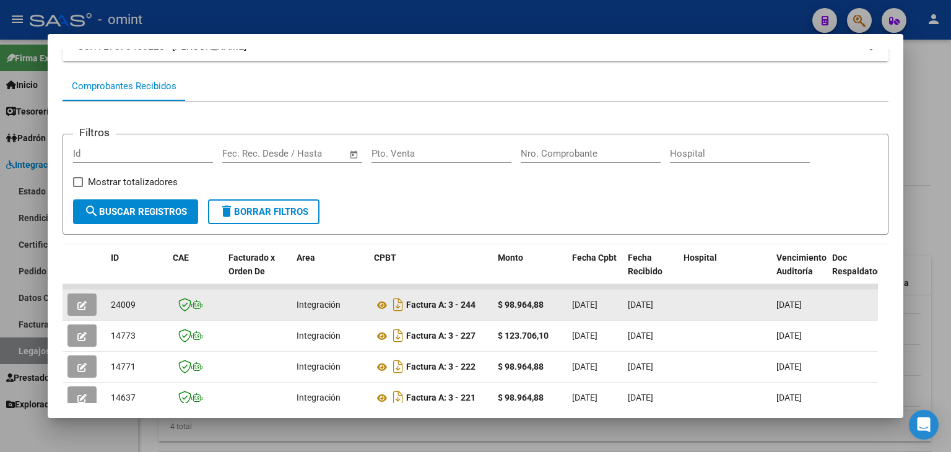
scroll to position [82, 0]
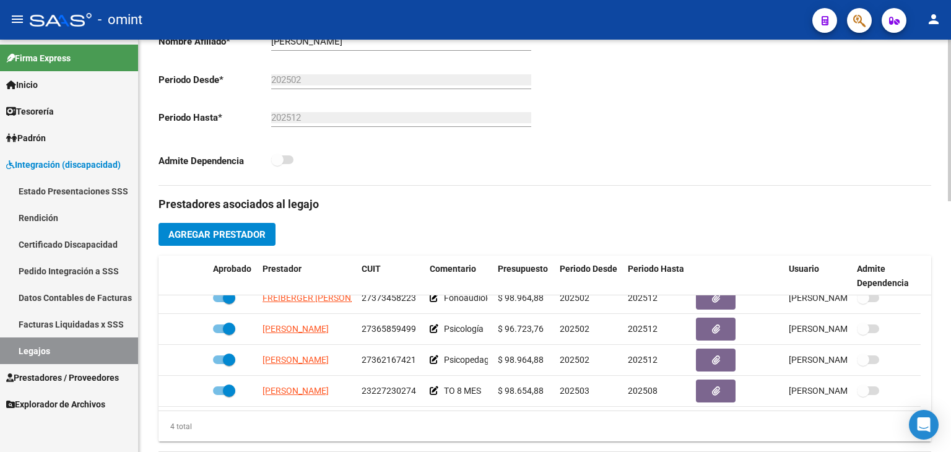
click at [482, 184] on div "Aprobado CUIL * 20-57086562-6 Ingresar CUIL SEOANE BENJAMIN Análisis Afiliado C…" at bounding box center [351, 45] width 386 height 280
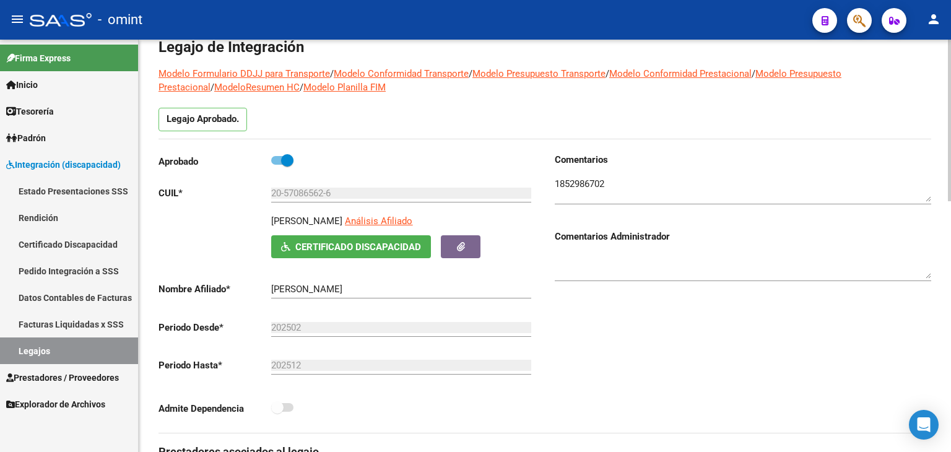
scroll to position [0, 0]
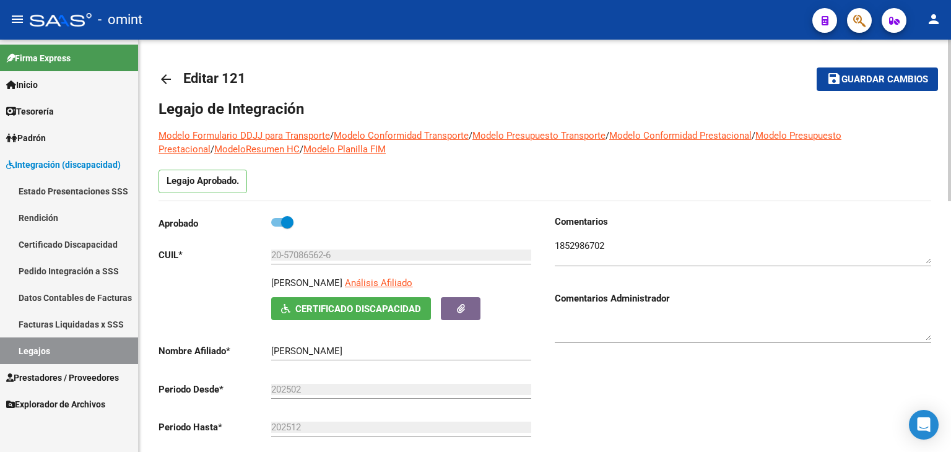
drag, startPoint x: 898, startPoint y: 77, endPoint x: 889, endPoint y: 71, distance: 10.3
click at [898, 76] on span "Guardar cambios" at bounding box center [884, 79] width 87 height 11
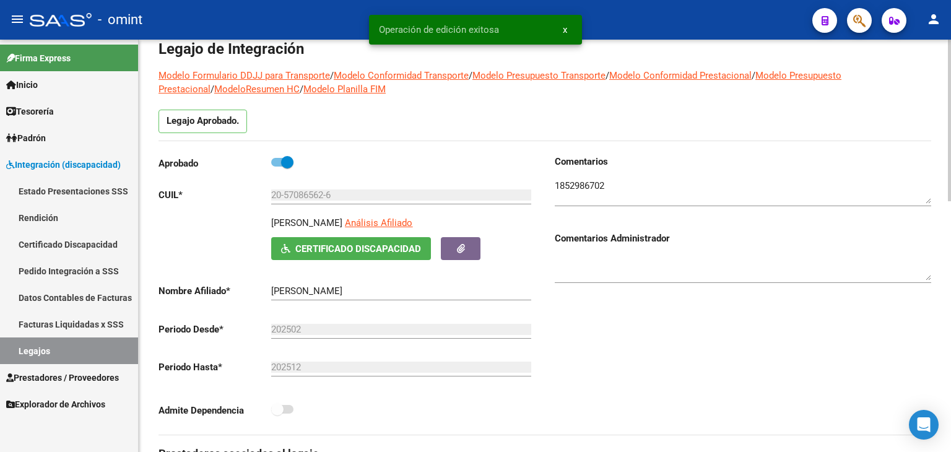
scroll to position [371, 0]
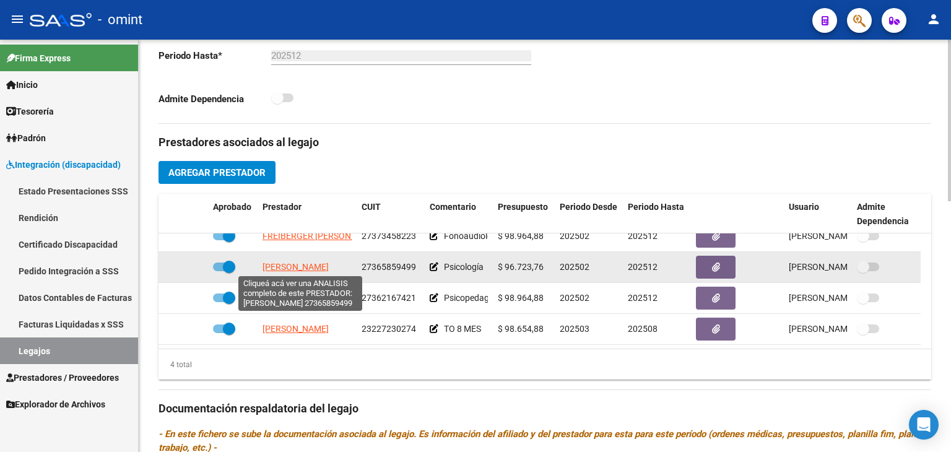
click at [295, 264] on span "[PERSON_NAME]" at bounding box center [295, 267] width 66 height 10
type textarea "27365859499"
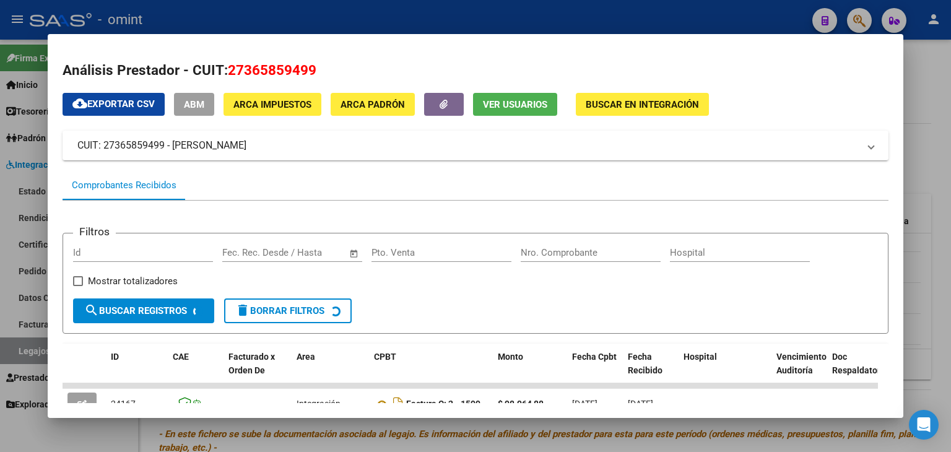
scroll to position [147, 0]
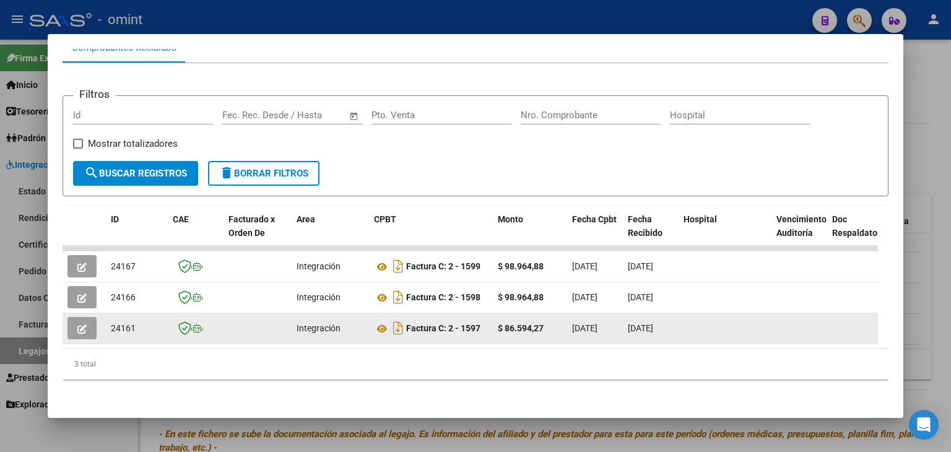
click at [79, 324] on icon "button" at bounding box center [81, 328] width 9 height 9
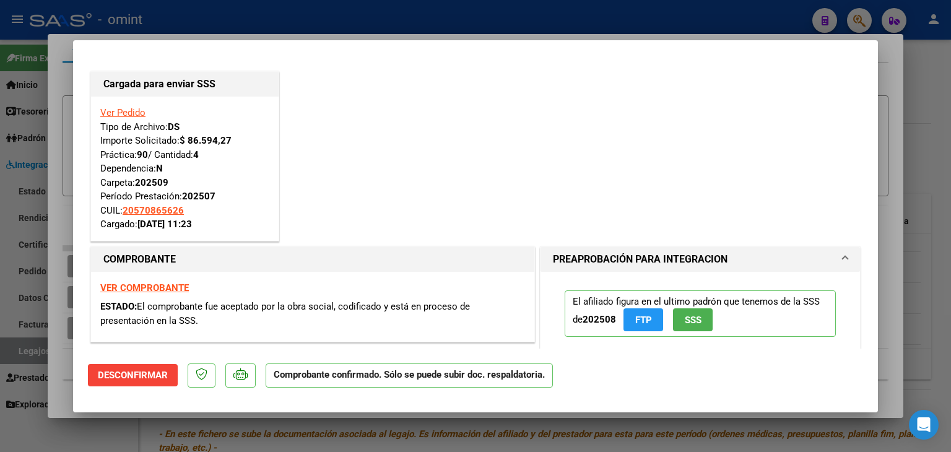
type input "$ 0,00"
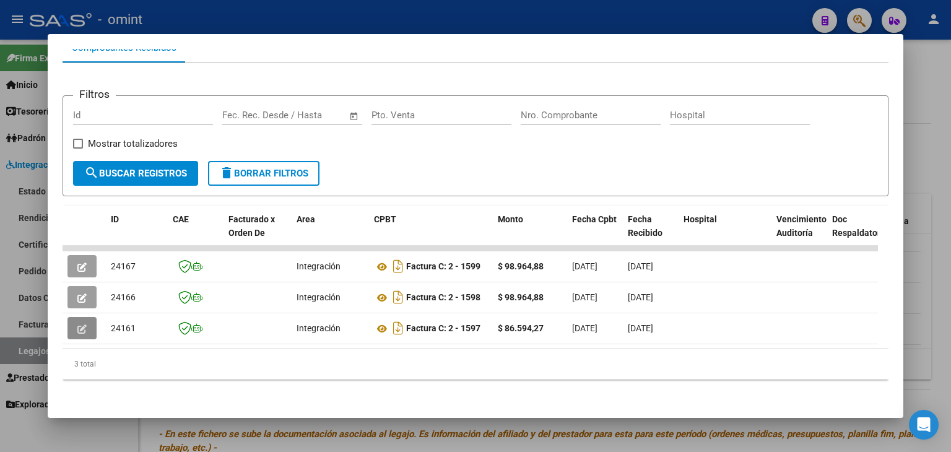
scroll to position [0, 0]
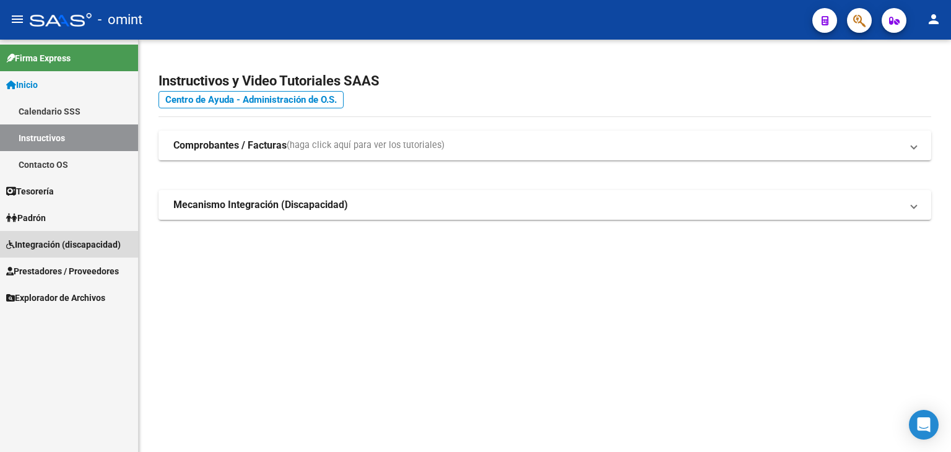
click at [47, 256] on link "Integración (discapacidad)" at bounding box center [69, 244] width 138 height 27
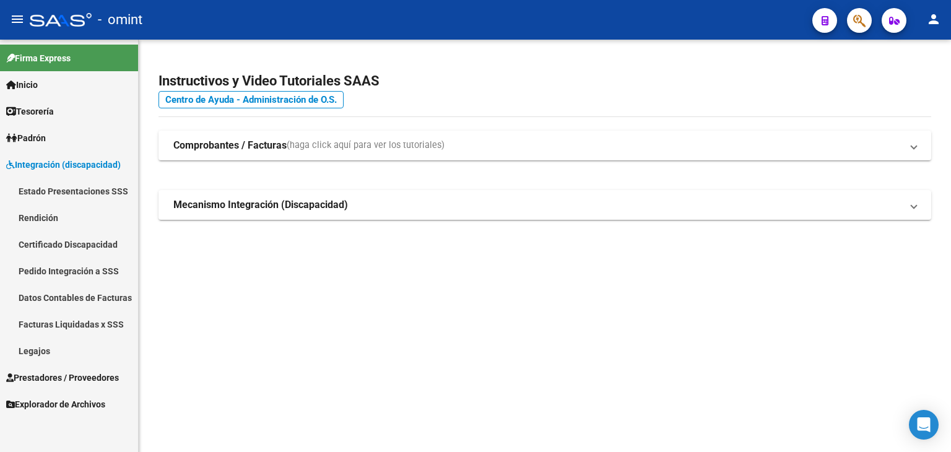
click at [37, 353] on link "Legajos" at bounding box center [69, 350] width 138 height 27
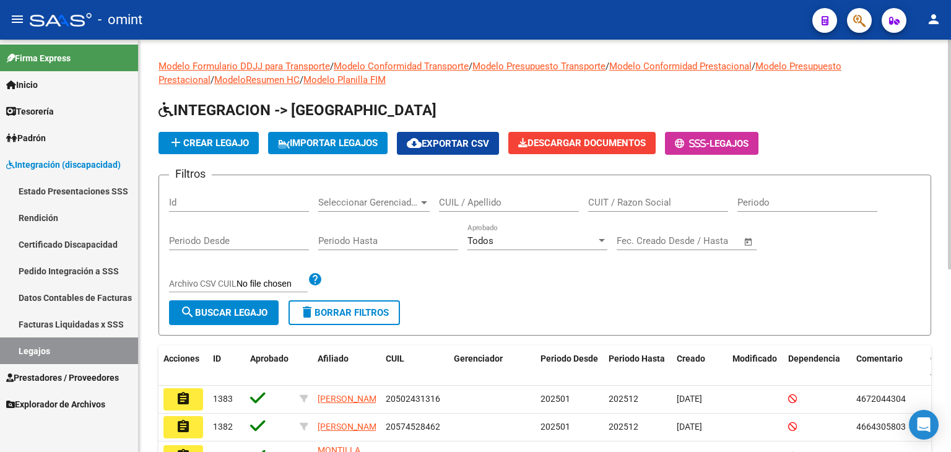
click at [471, 204] on input "CUIL / Apellido" at bounding box center [509, 202] width 140 height 11
click at [66, 375] on span "Prestadores / Proveedores" at bounding box center [62, 378] width 113 height 14
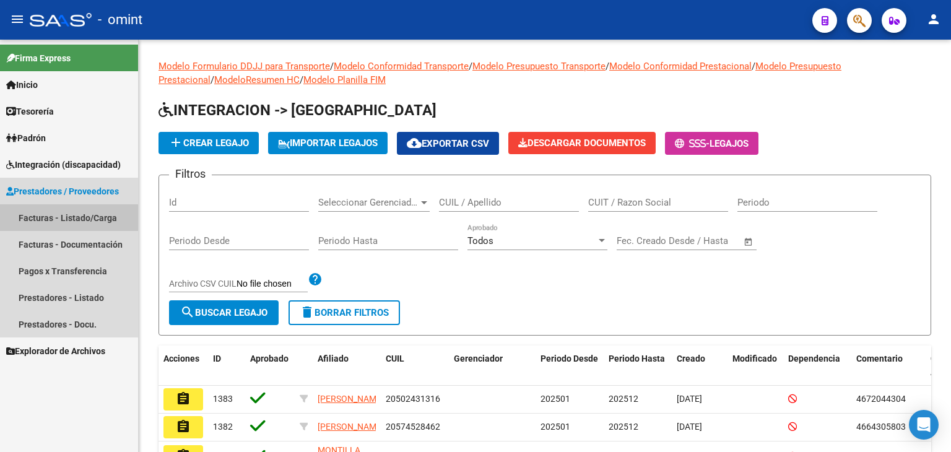
click at [44, 211] on link "Facturas - Listado/Carga" at bounding box center [69, 217] width 138 height 27
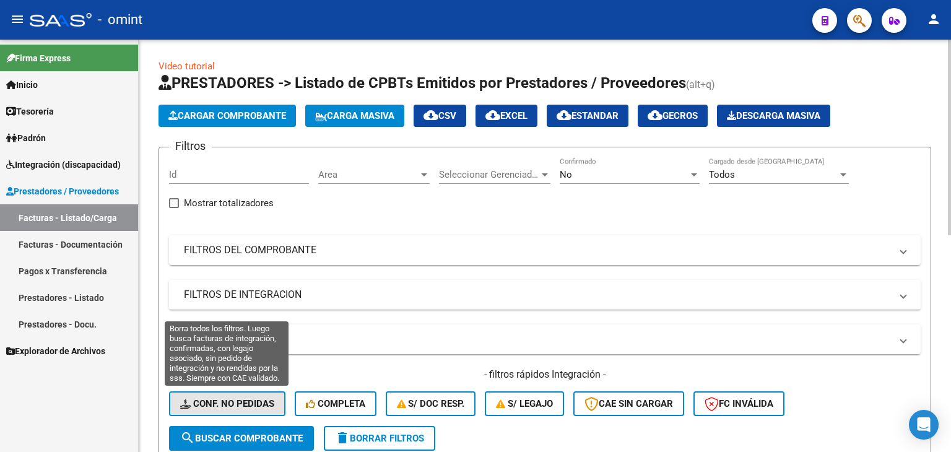
click at [225, 399] on span "Conf. no pedidas" at bounding box center [227, 403] width 94 height 11
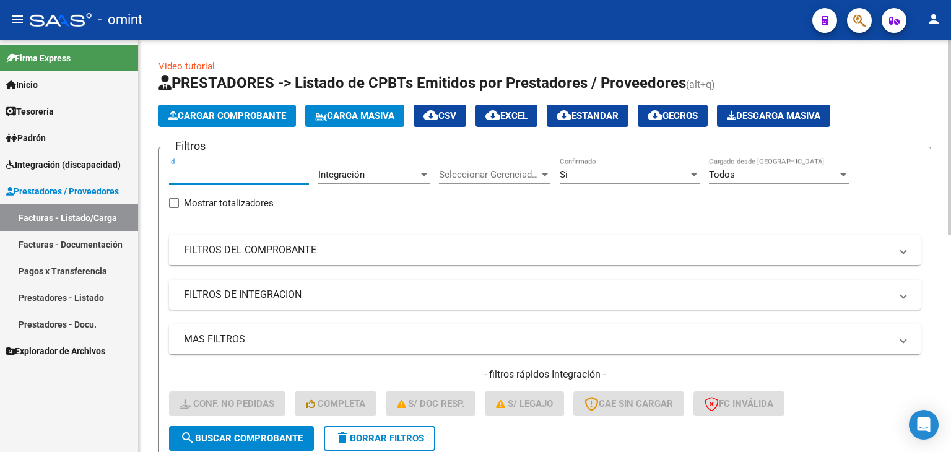
click at [188, 175] on input "Id" at bounding box center [239, 174] width 140 height 11
paste input "24161"
type input "24161"
click at [288, 443] on button "search Buscar Comprobante" at bounding box center [241, 438] width 145 height 25
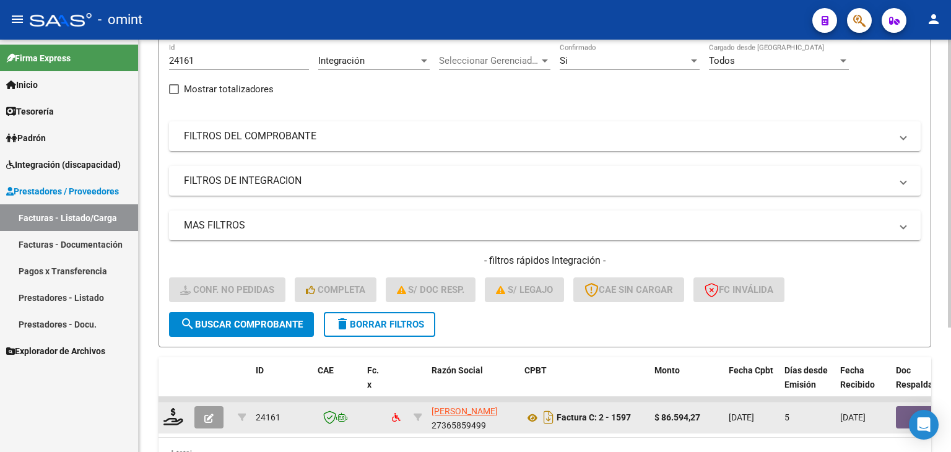
scroll to position [178, 0]
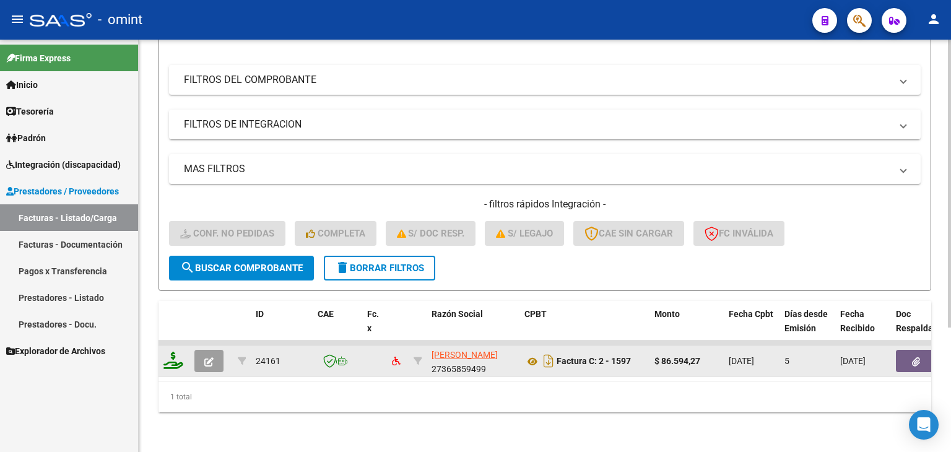
click at [178, 352] on icon at bounding box center [173, 360] width 20 height 17
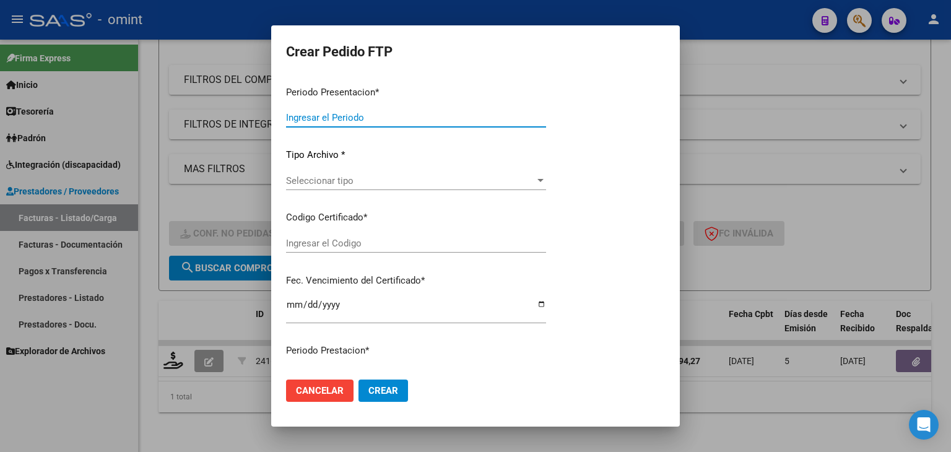
type input "202509"
type input "202507"
type input "$ 86.594,27"
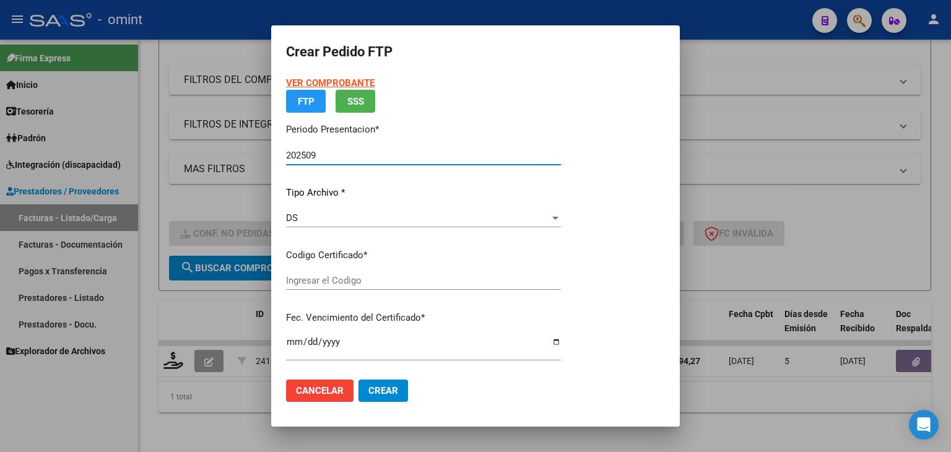
type input "259958497"
type input "[DATE]"
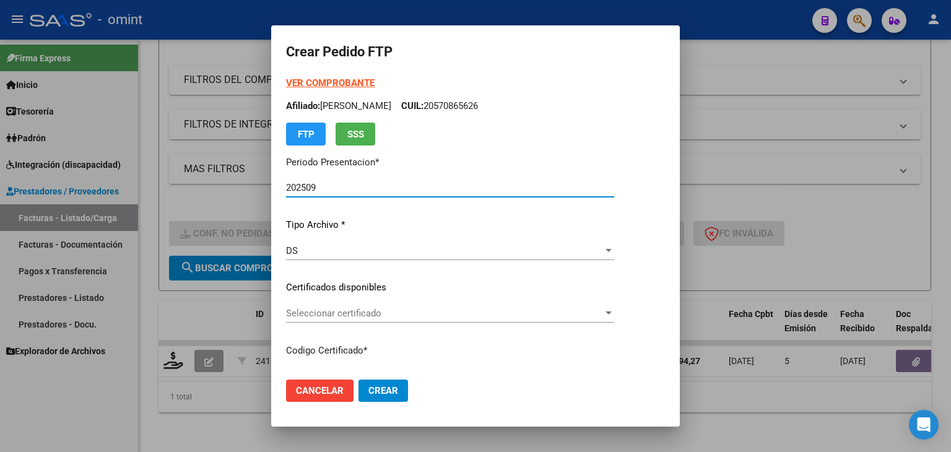
click at [322, 314] on span "Seleccionar certificado" at bounding box center [444, 313] width 317 height 11
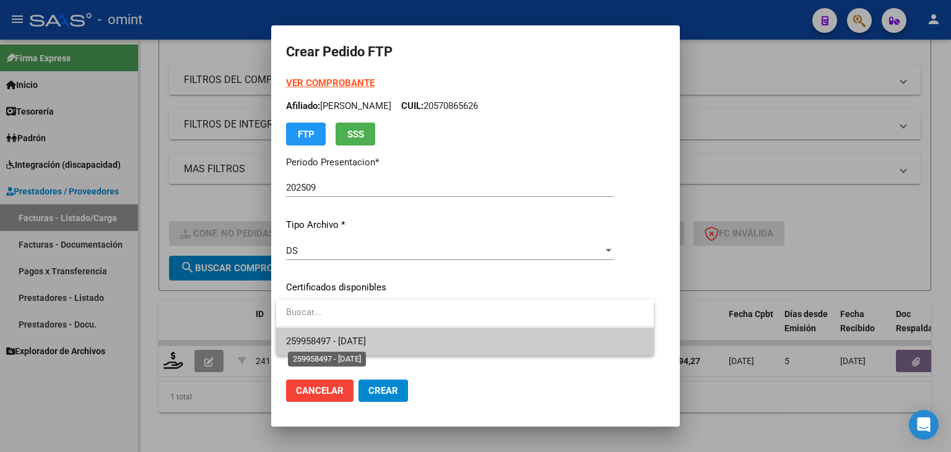
click at [362, 342] on span "259958497 - [DATE]" at bounding box center [326, 340] width 80 height 11
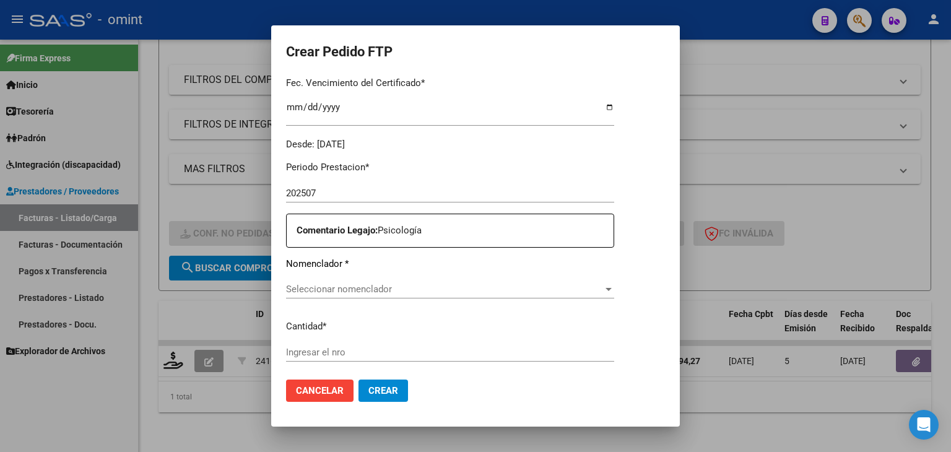
scroll to position [371, 0]
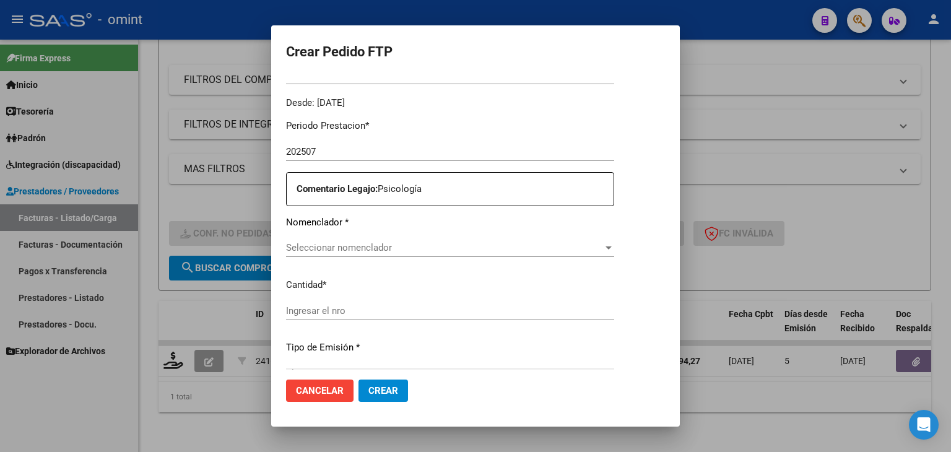
click at [372, 254] on div "Seleccionar nomenclador Seleccionar nomenclador" at bounding box center [450, 247] width 328 height 19
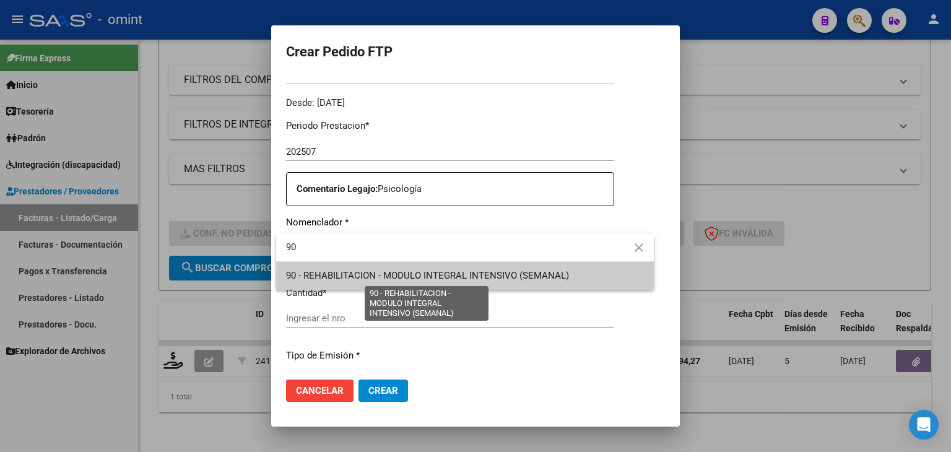
type input "90"
click at [379, 273] on span "90 - REHABILITACION - MODULO INTEGRAL INTENSIVO (SEMANAL)" at bounding box center [427, 275] width 283 height 11
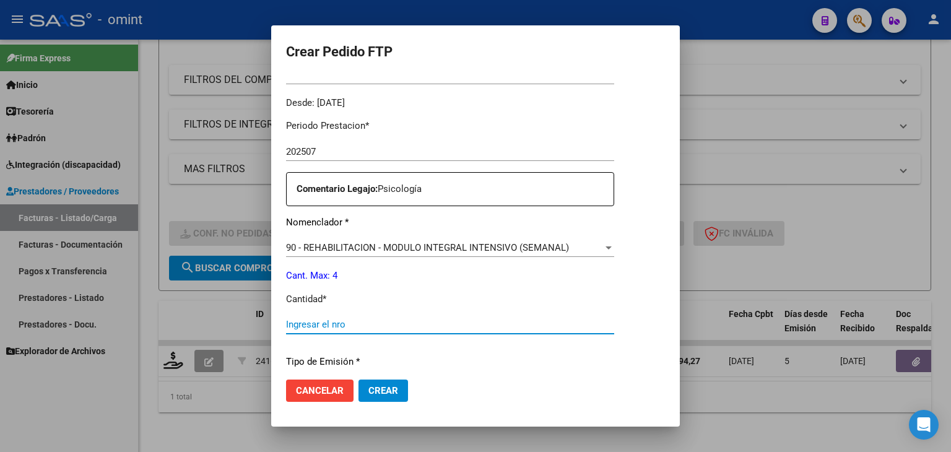
click at [339, 327] on input "Ingresar el nro" at bounding box center [450, 324] width 328 height 11
type input "4"
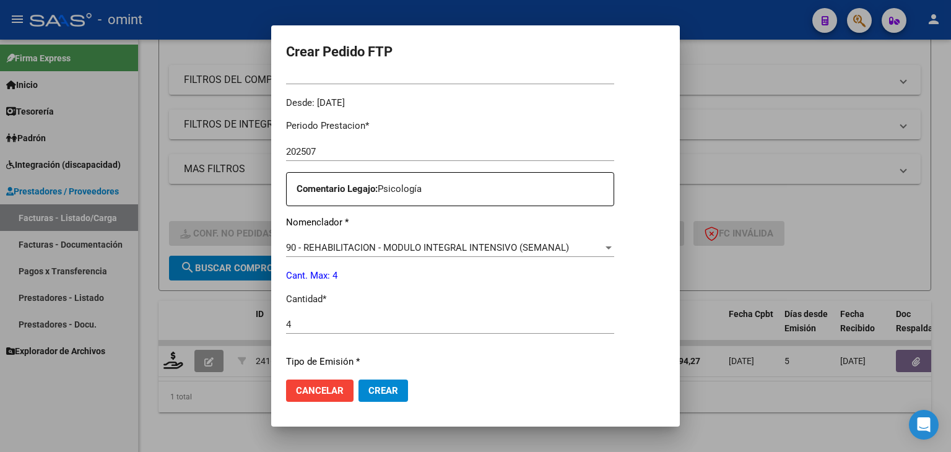
scroll to position [535, 0]
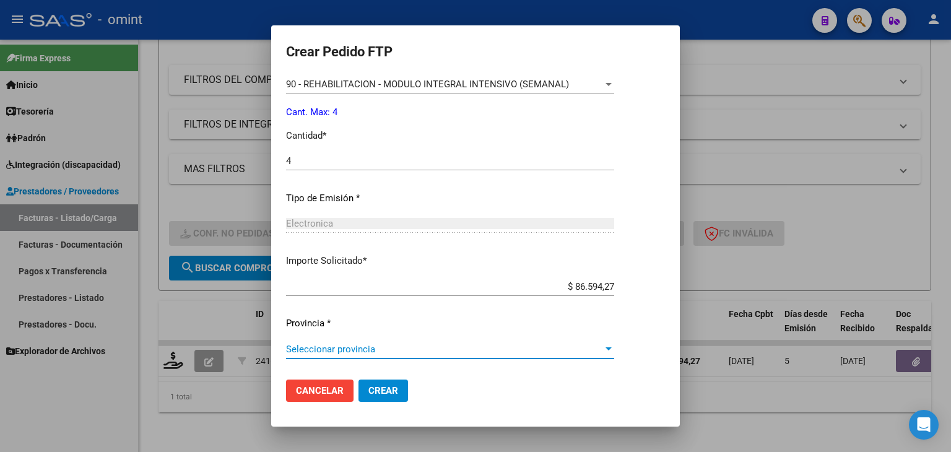
click at [371, 346] on span "Seleccionar provincia" at bounding box center [444, 349] width 317 height 11
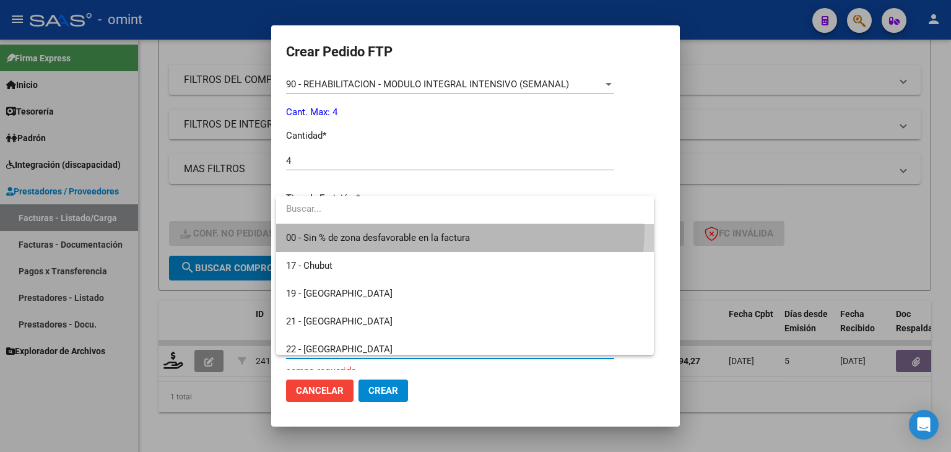
click at [359, 226] on span "00 - Sin % de zona desfavorable en la factura" at bounding box center [465, 238] width 358 height 28
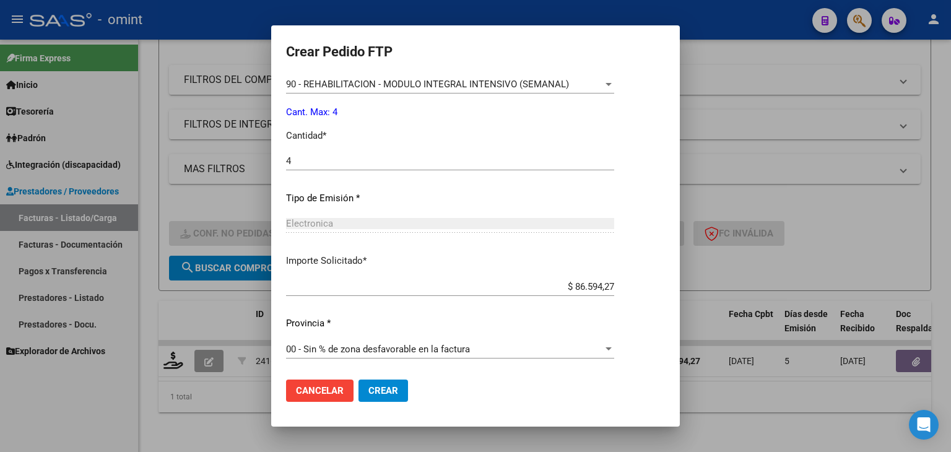
click at [359, 235] on div "Electronica Seleccionar tipo" at bounding box center [450, 229] width 328 height 30
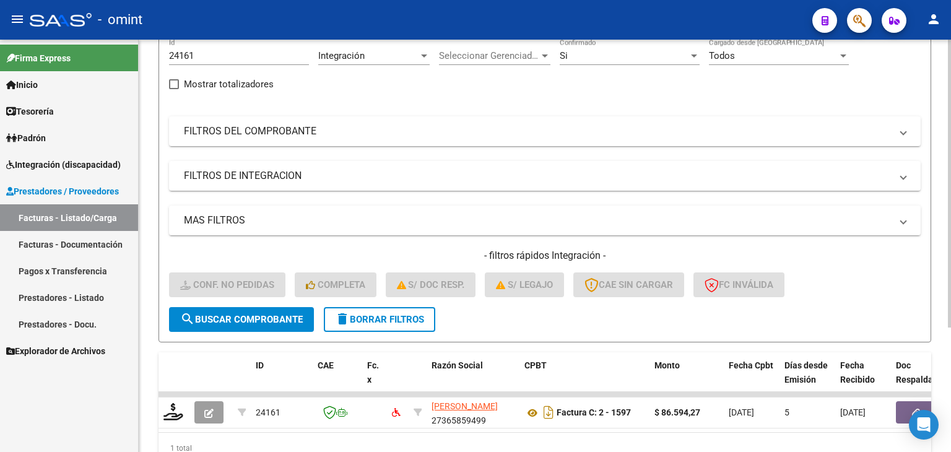
scroll to position [178, 0]
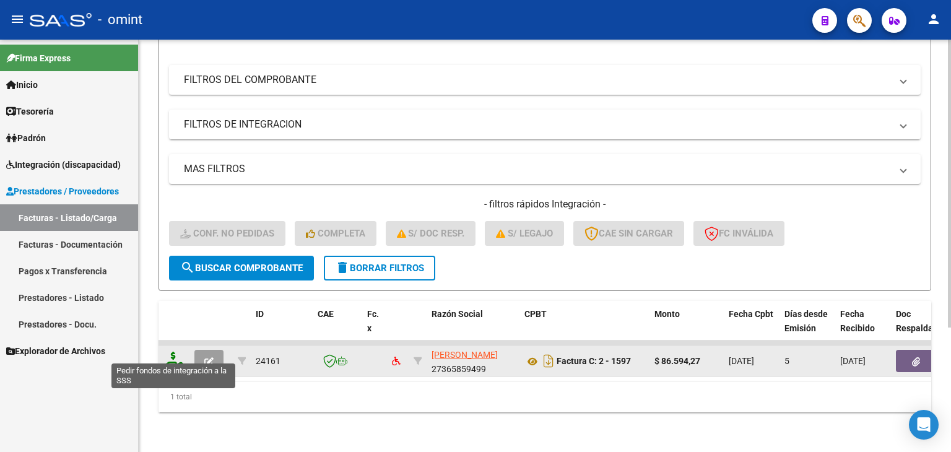
click at [174, 352] on icon at bounding box center [173, 360] width 20 height 17
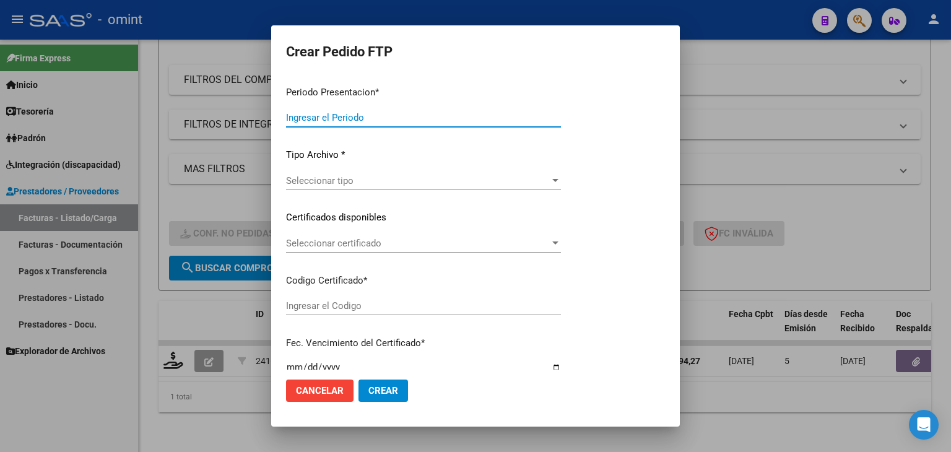
type input "202509"
type input "202507"
type input "$ 86.594,27"
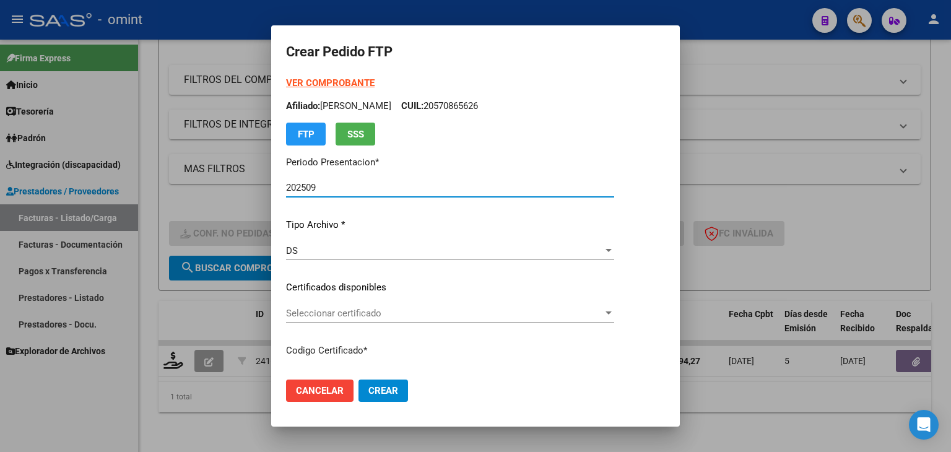
type input "259958497"
type input "[DATE]"
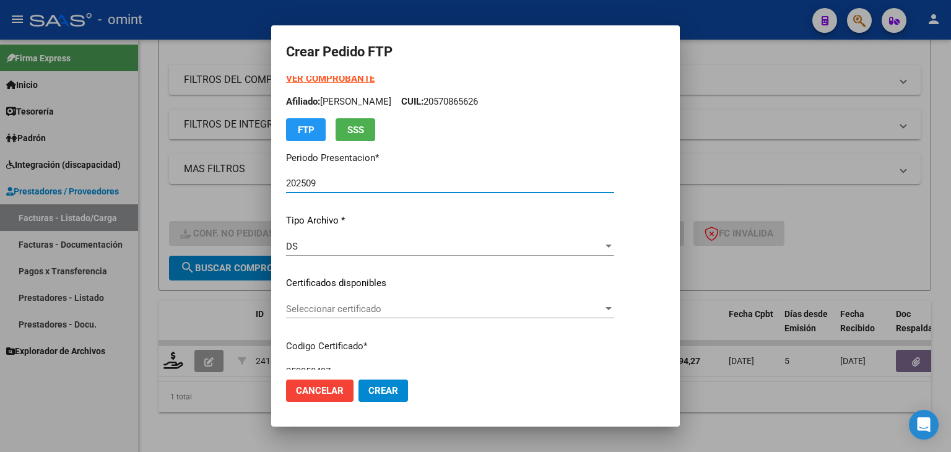
scroll to position [0, 0]
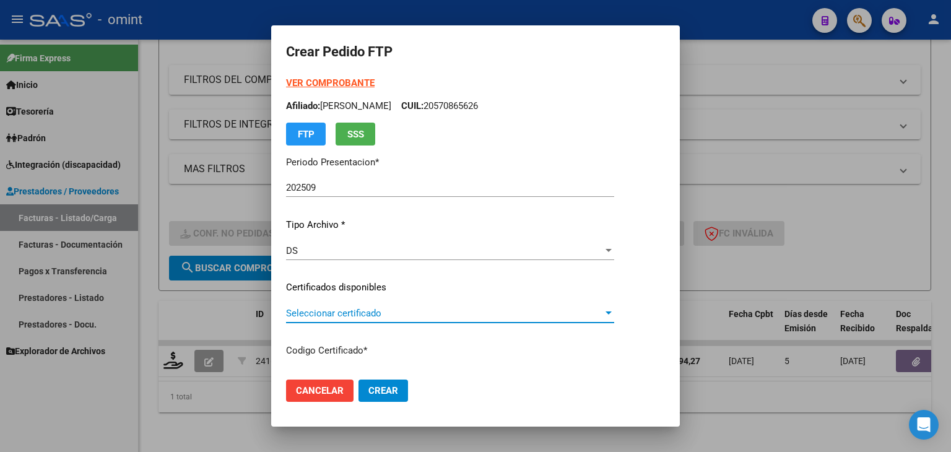
click at [322, 313] on span "Seleccionar certificado" at bounding box center [444, 313] width 317 height 11
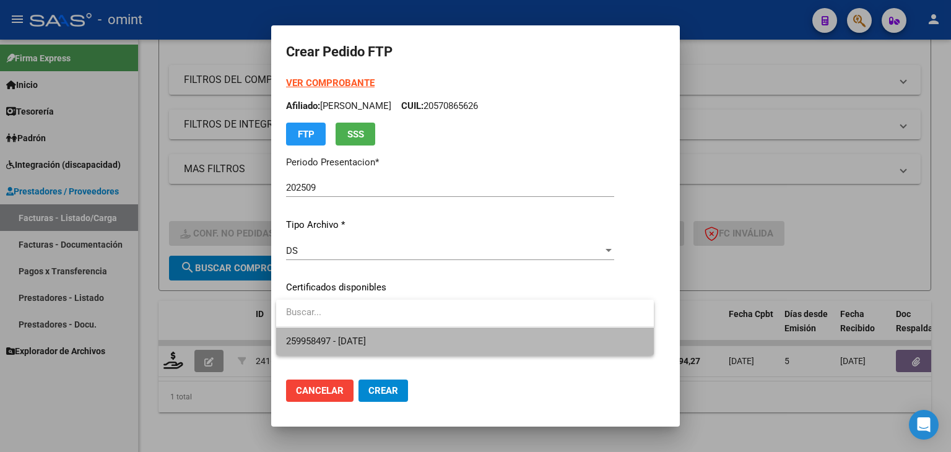
click at [332, 334] on span "259958497 - [DATE]" at bounding box center [465, 341] width 358 height 28
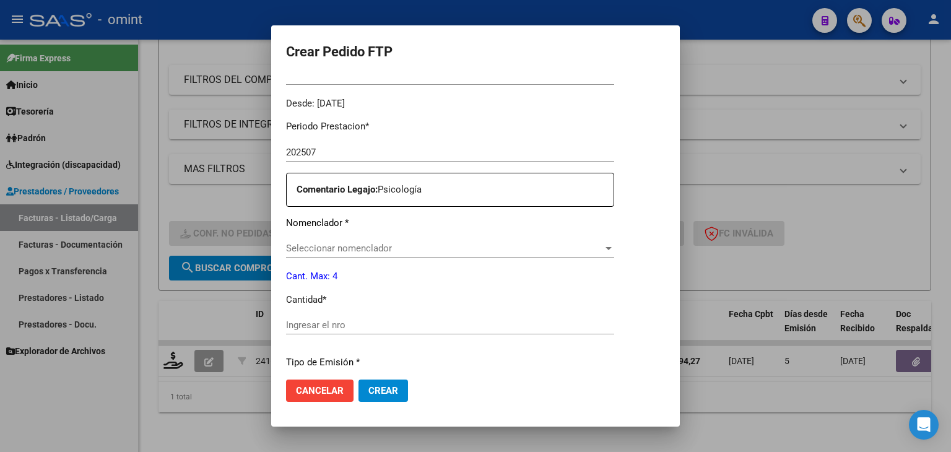
scroll to position [371, 0]
click at [334, 249] on span "Seleccionar nomenclador" at bounding box center [444, 247] width 317 height 11
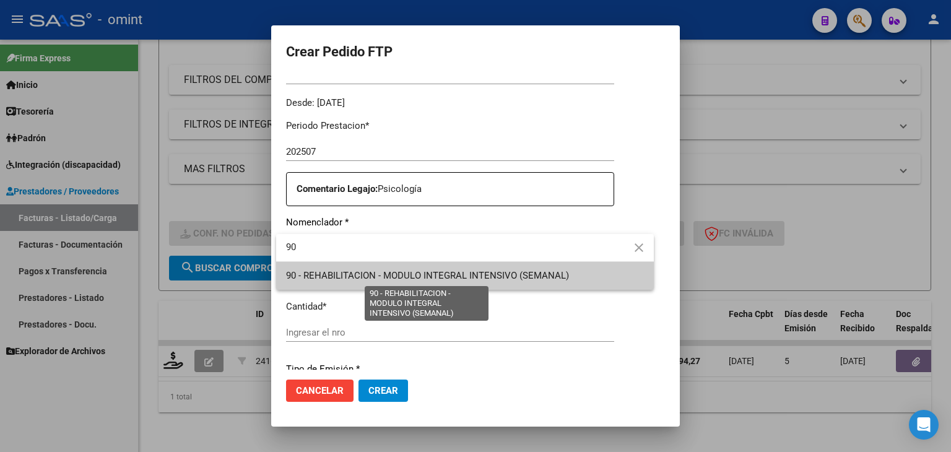
type input "90"
click at [352, 270] on span "90 - REHABILITACION - MODULO INTEGRAL INTENSIVO (SEMANAL)" at bounding box center [427, 275] width 283 height 11
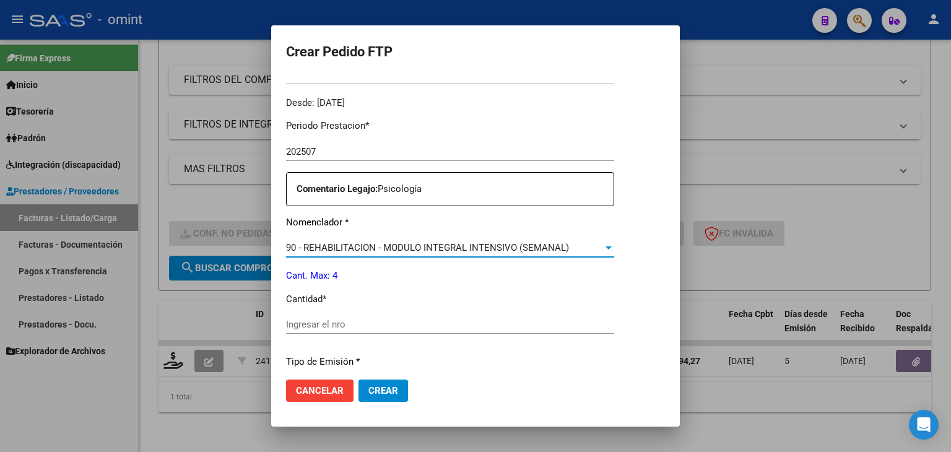
click at [321, 328] on input "Ingresar el nro" at bounding box center [450, 324] width 328 height 11
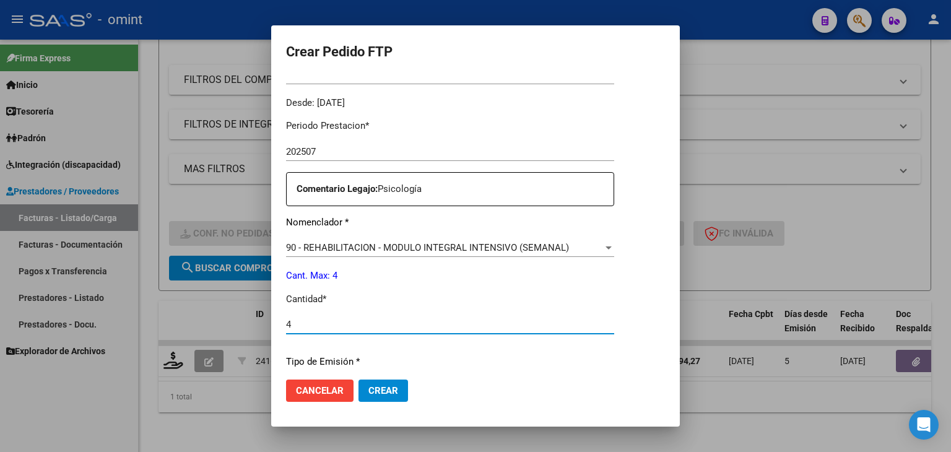
type input "4"
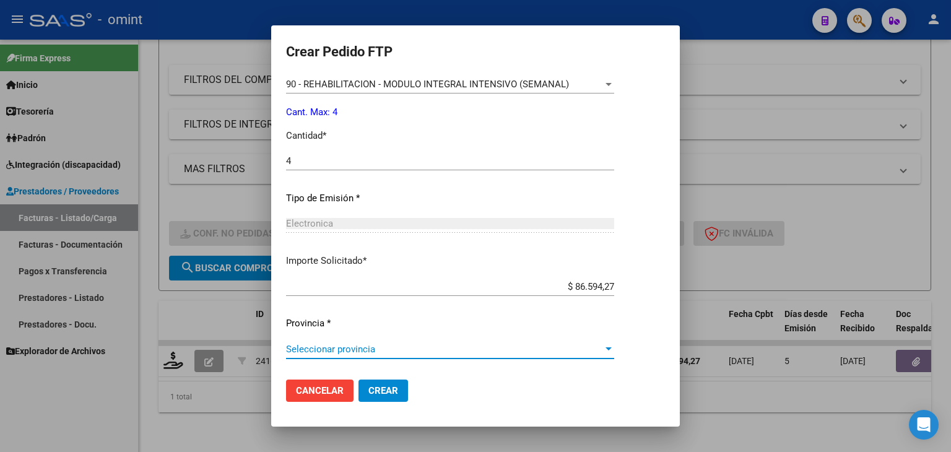
click at [363, 352] on span "Seleccionar provincia" at bounding box center [444, 349] width 317 height 11
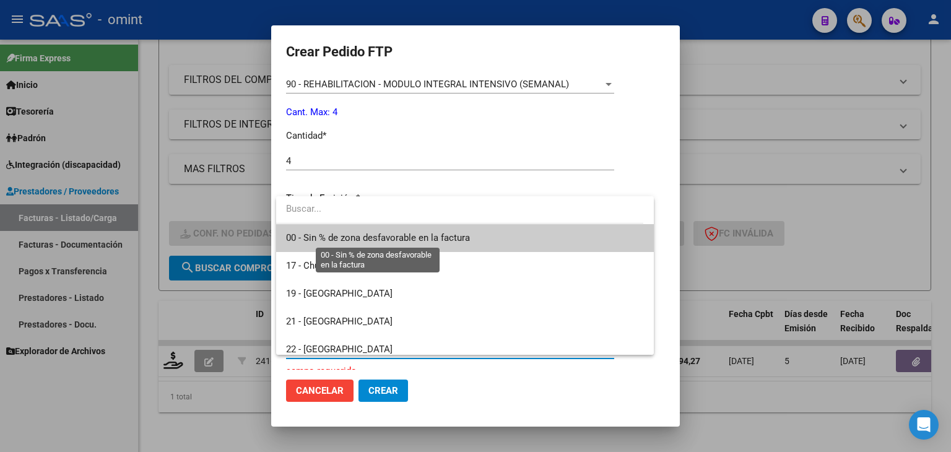
drag, startPoint x: 305, startPoint y: 233, endPoint x: 309, endPoint y: 249, distance: 16.8
click at [304, 233] on span "00 - Sin % de zona desfavorable en la factura" at bounding box center [378, 237] width 184 height 11
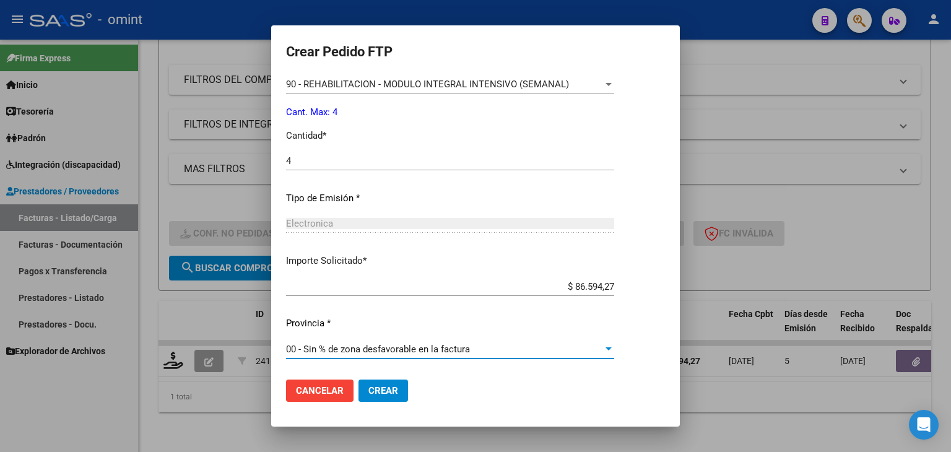
click at [394, 391] on span "Crear" at bounding box center [383, 390] width 30 height 11
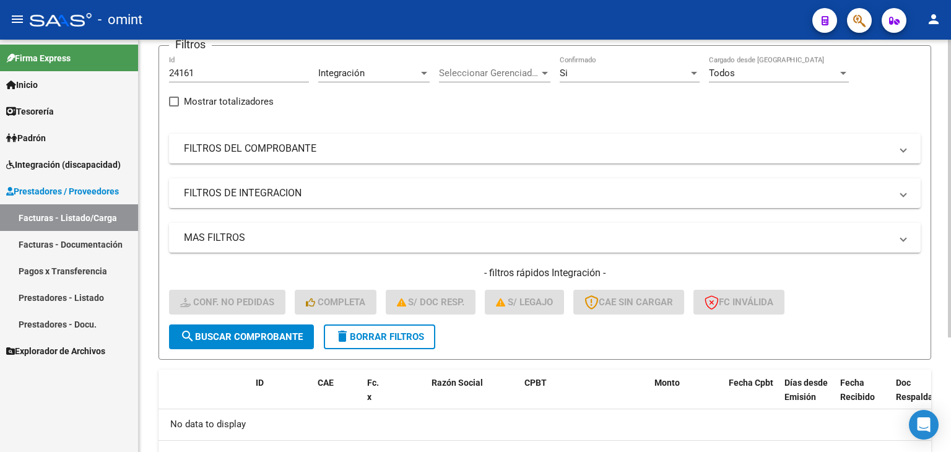
scroll to position [35, 0]
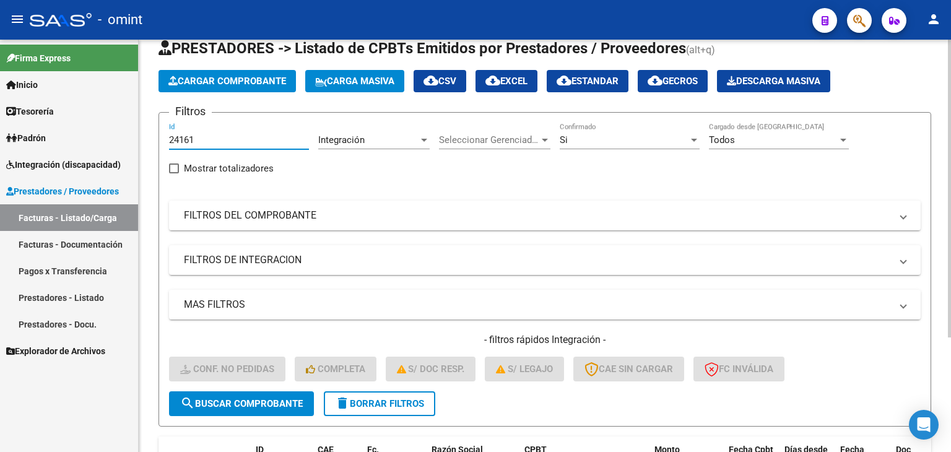
click at [186, 137] on input "24161" at bounding box center [239, 139] width 140 height 11
click at [185, 137] on input "24161" at bounding box center [239, 139] width 140 height 11
paste input "6"
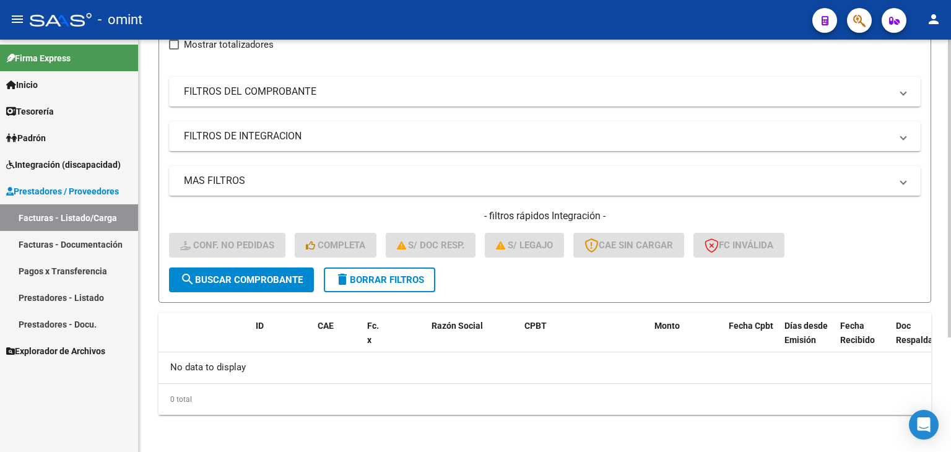
type input "24166"
click at [238, 278] on span "search Buscar Comprobante" at bounding box center [241, 279] width 123 height 11
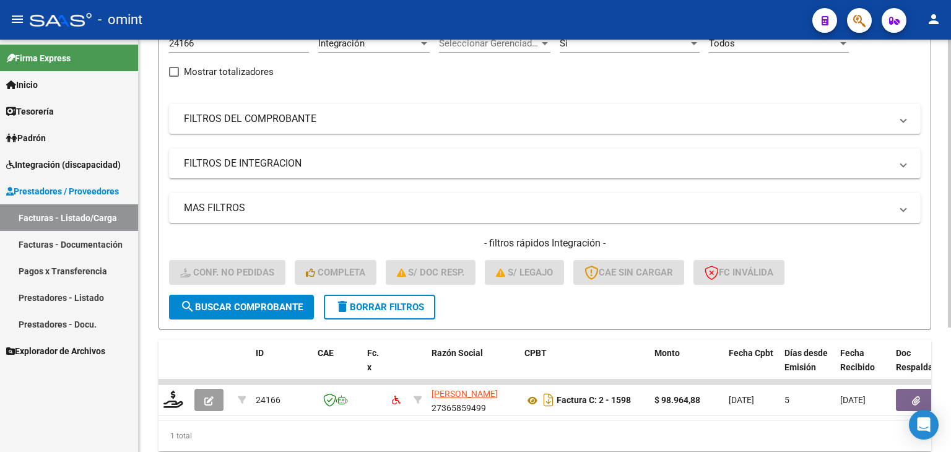
scroll to position [158, 0]
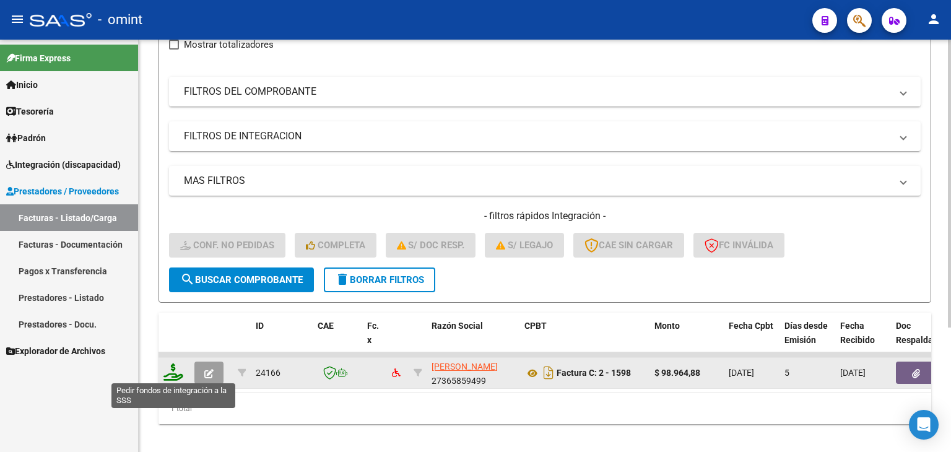
click at [174, 372] on icon at bounding box center [173, 371] width 20 height 17
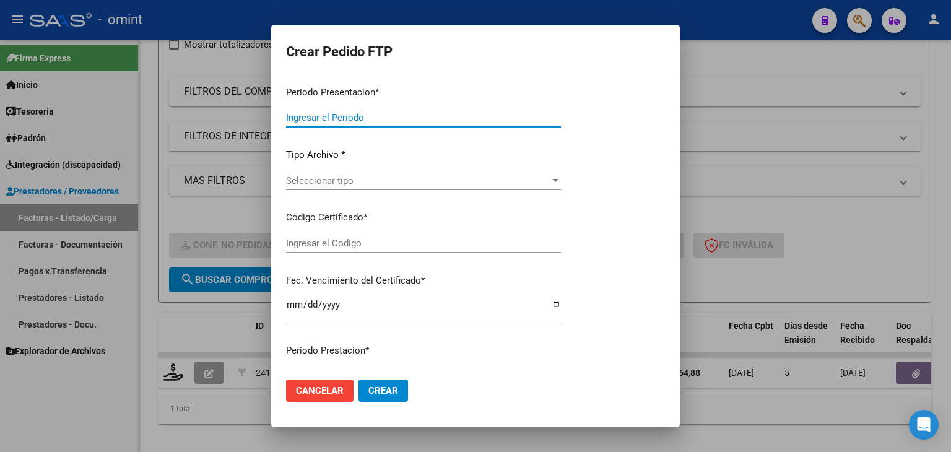
click at [312, 124] on div "Ingresar el Periodo" at bounding box center [423, 117] width 275 height 19
click at [309, 117] on input "Ingresar el Periodo" at bounding box center [423, 117] width 275 height 11
type input "202509"
type input "202508"
type input "$ 98.964,88"
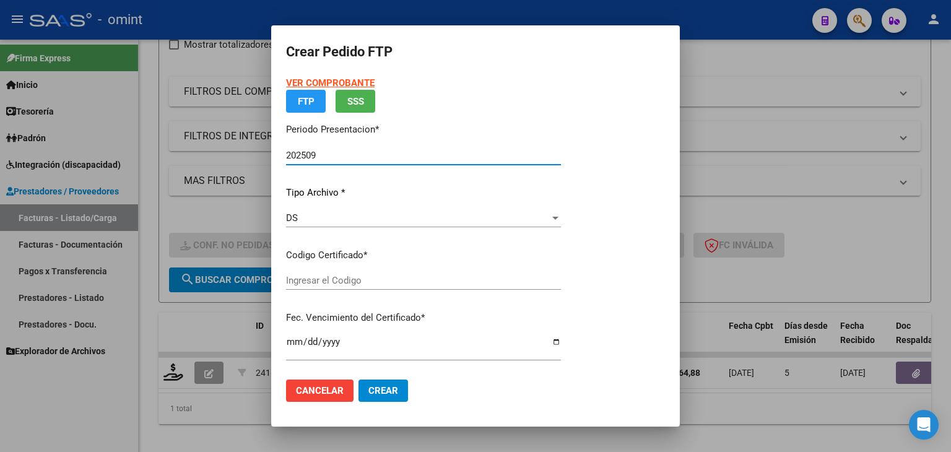
type input "259958497"
type input "[DATE]"
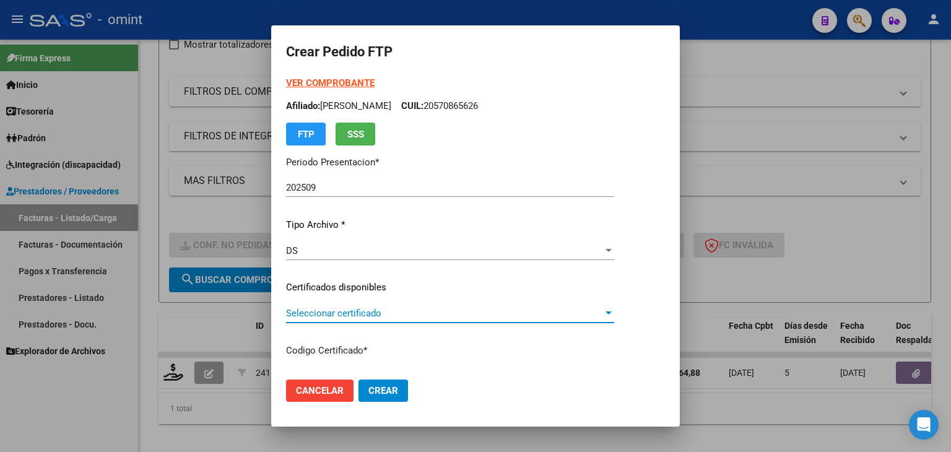
click at [352, 314] on span "Seleccionar certificado" at bounding box center [444, 313] width 317 height 11
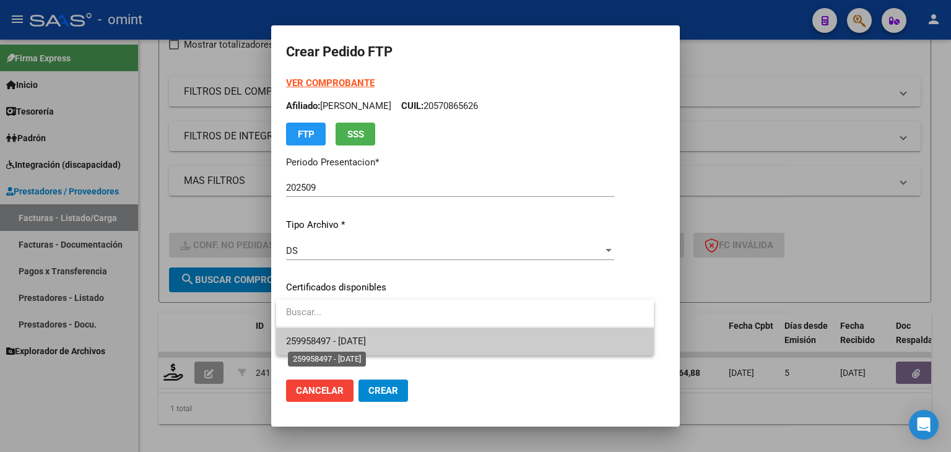
click at [352, 336] on span "259958497 - [DATE]" at bounding box center [326, 340] width 80 height 11
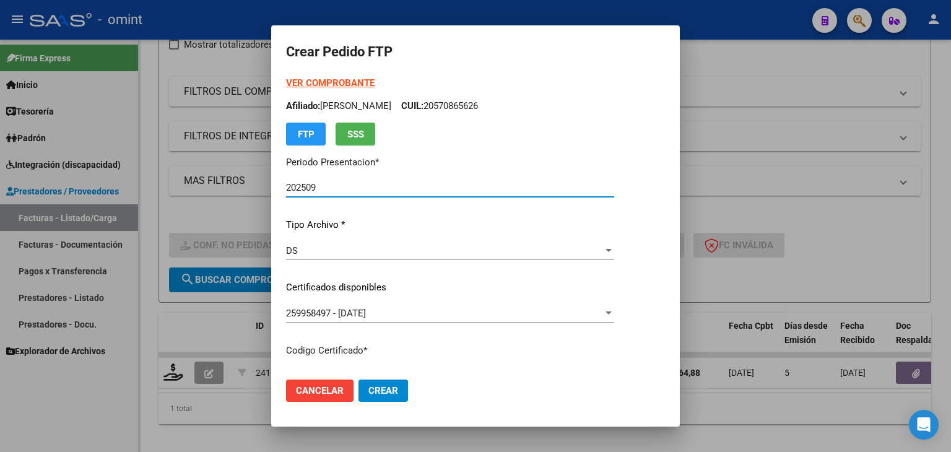
click at [329, 189] on input "202509" at bounding box center [450, 187] width 328 height 11
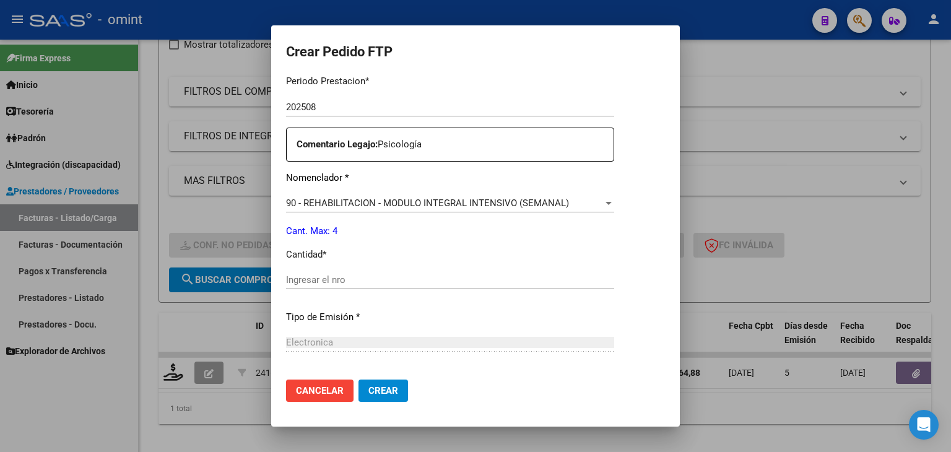
scroll to position [433, 0]
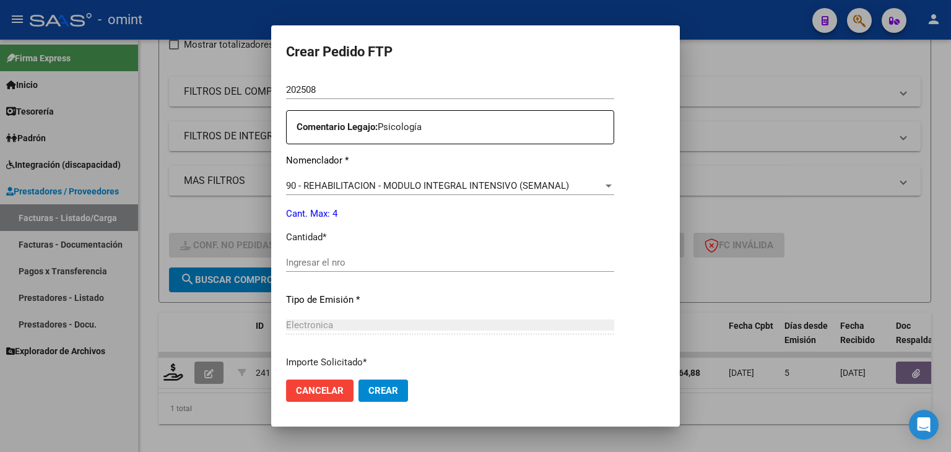
click at [353, 260] on input "Ingresar el nro" at bounding box center [450, 262] width 328 height 11
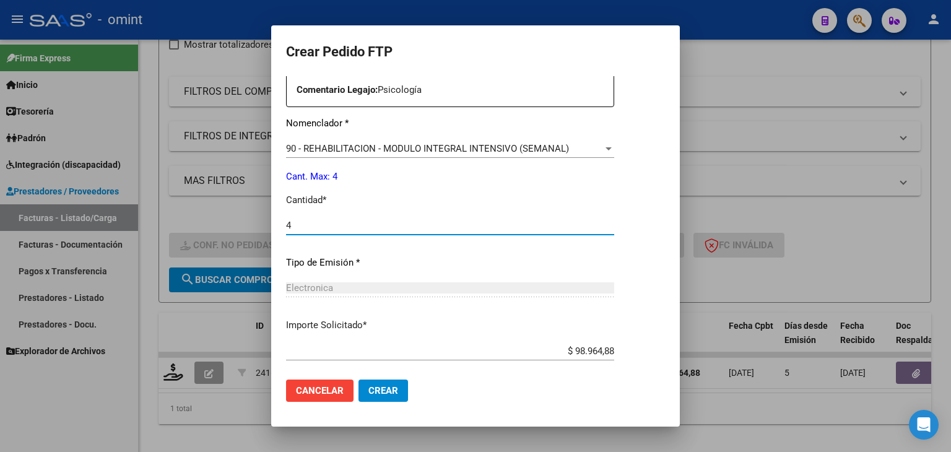
scroll to position [535, 0]
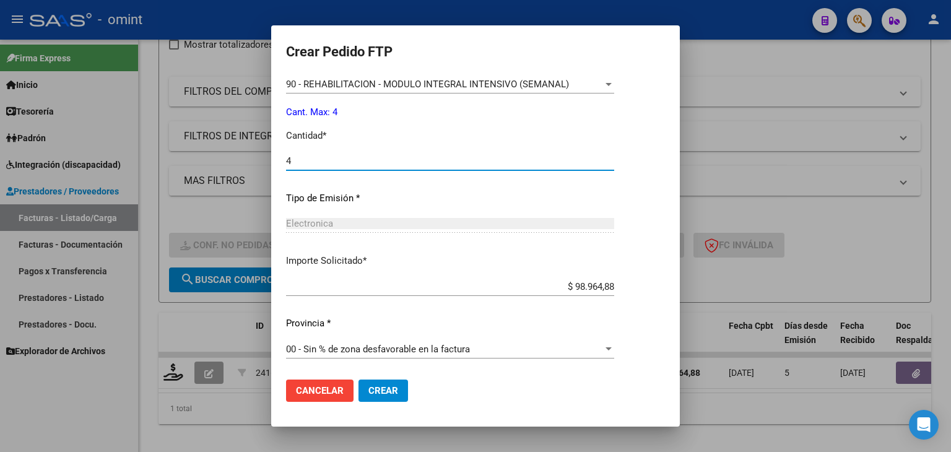
type input "4"
click at [381, 394] on span "Crear" at bounding box center [383, 390] width 30 height 11
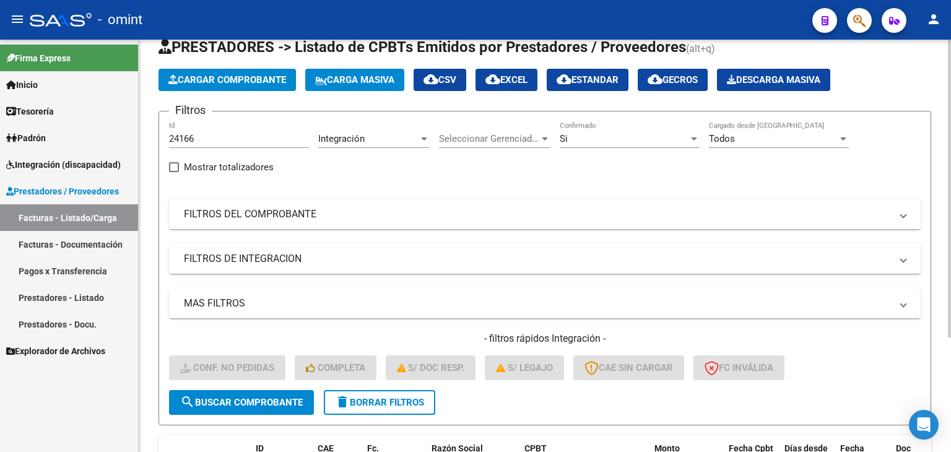
scroll to position [35, 0]
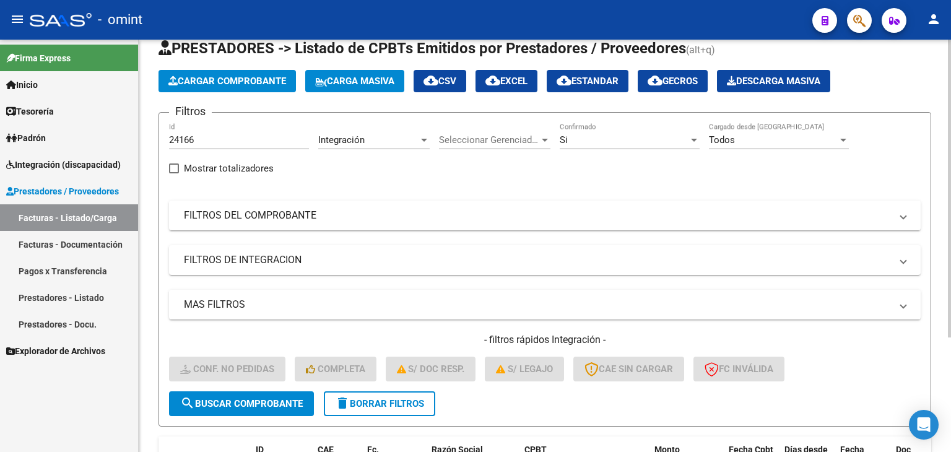
click at [193, 140] on input "24166" at bounding box center [239, 139] width 140 height 11
click at [193, 139] on input "24166" at bounding box center [239, 139] width 140 height 11
click at [188, 138] on input "24166" at bounding box center [239, 139] width 140 height 11
paste input "7"
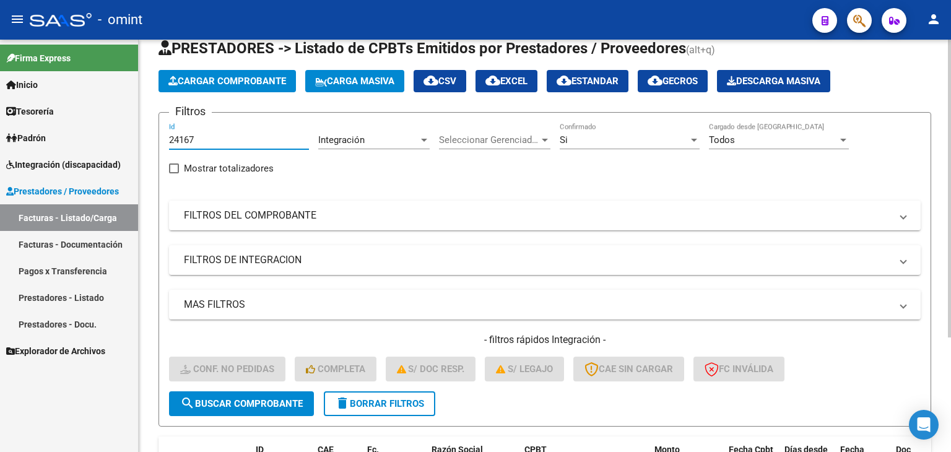
type input "24167"
click at [259, 396] on button "search Buscar Comprobante" at bounding box center [241, 403] width 145 height 25
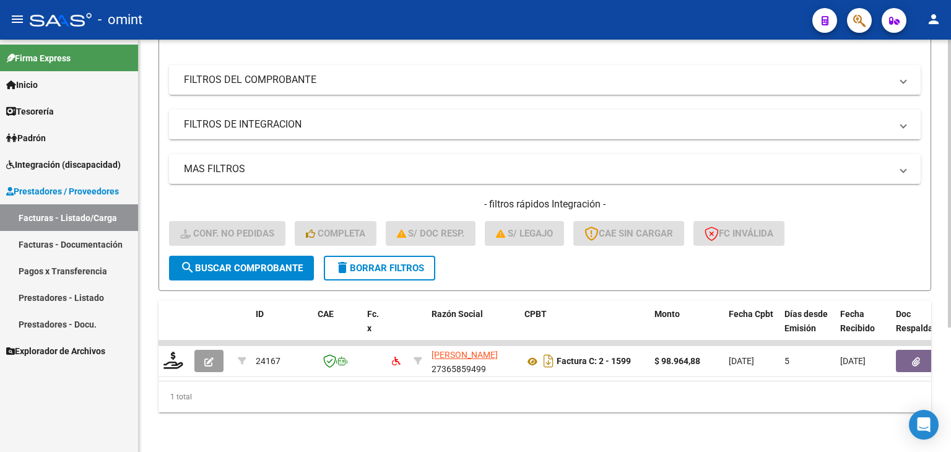
scroll to position [178, 0]
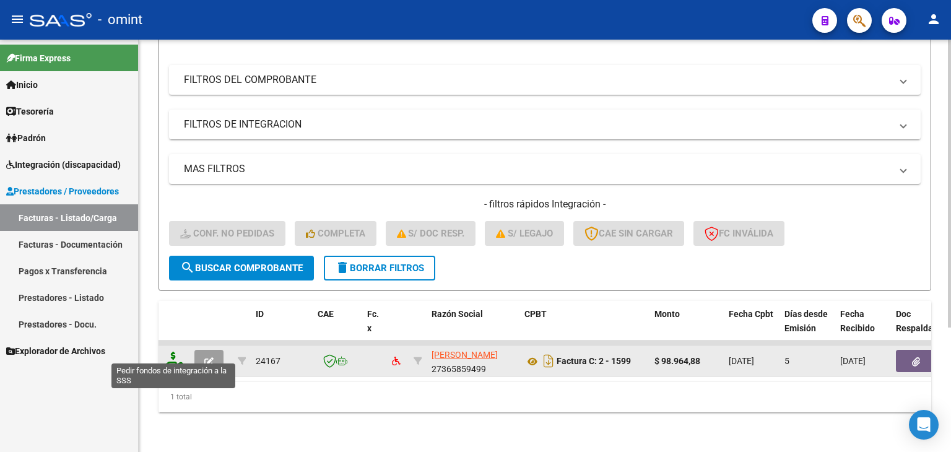
click at [168, 352] on icon at bounding box center [173, 360] width 20 height 17
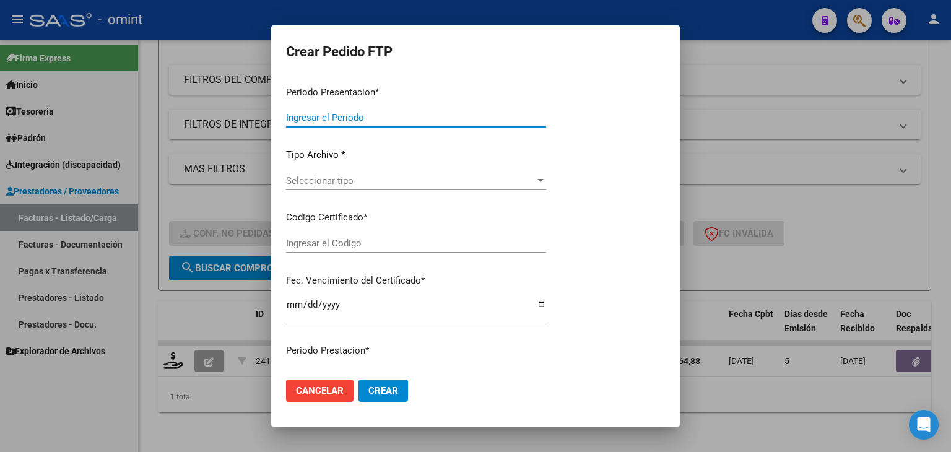
type input "202509"
type input "$ 98.964,88"
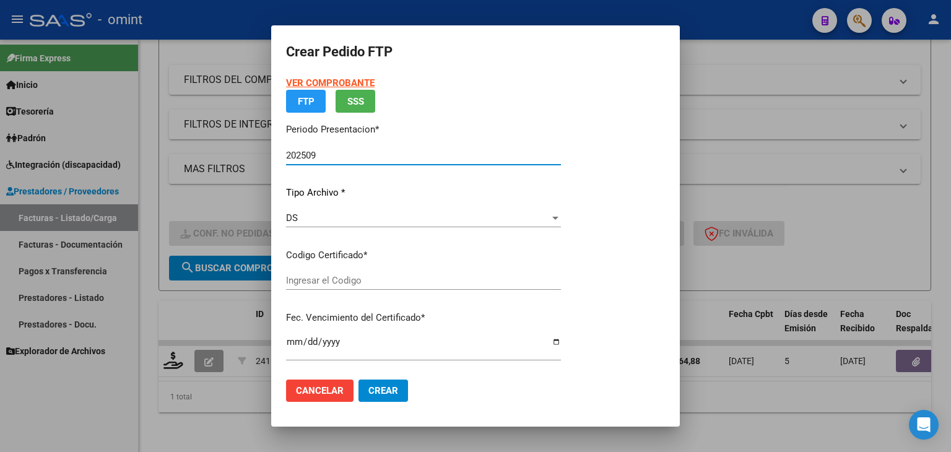
type input "259958497"
type input "[DATE]"
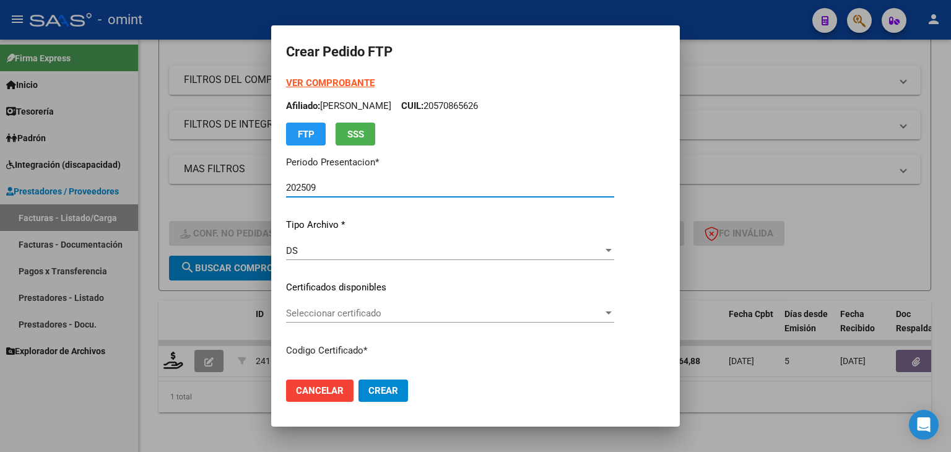
click at [358, 317] on span "Seleccionar certificado" at bounding box center [444, 313] width 317 height 11
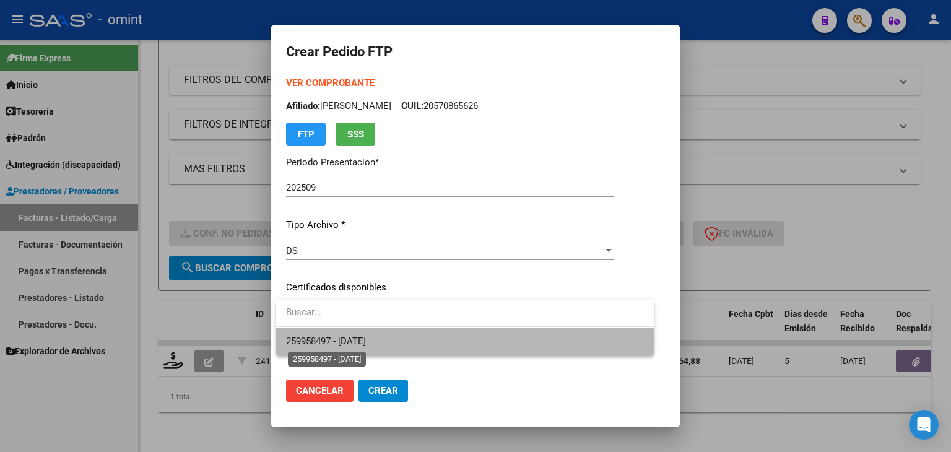
click at [330, 339] on span "259958497 - [DATE]" at bounding box center [326, 340] width 80 height 11
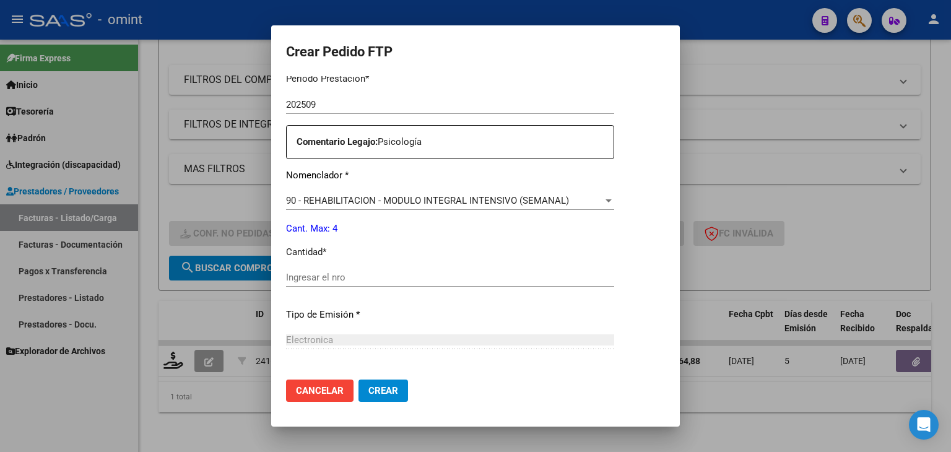
scroll to position [433, 0]
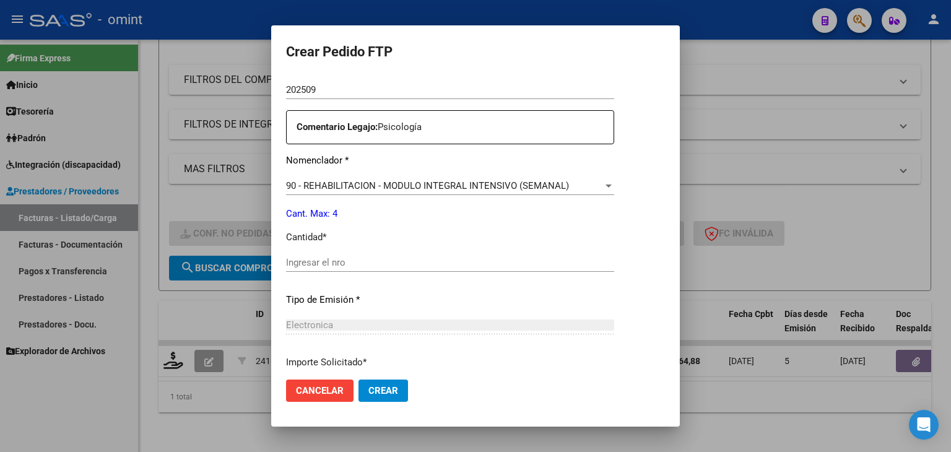
click at [334, 261] on input "Ingresar el nro" at bounding box center [450, 262] width 328 height 11
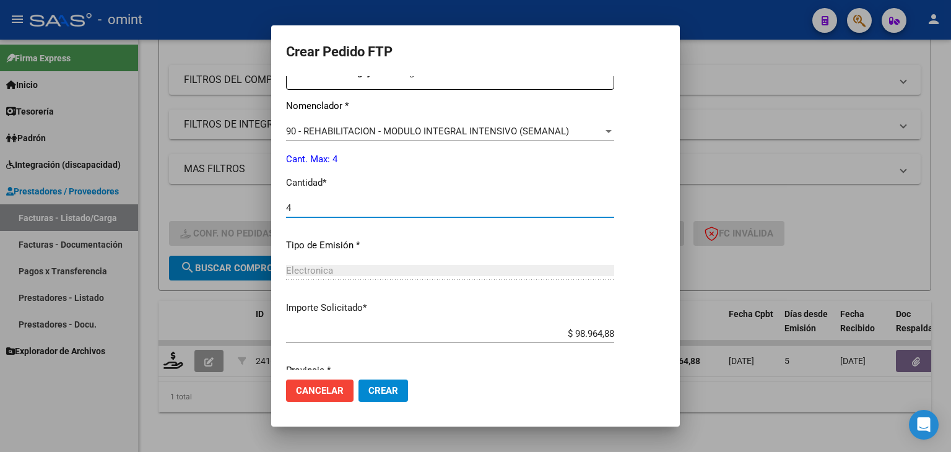
scroll to position [535, 0]
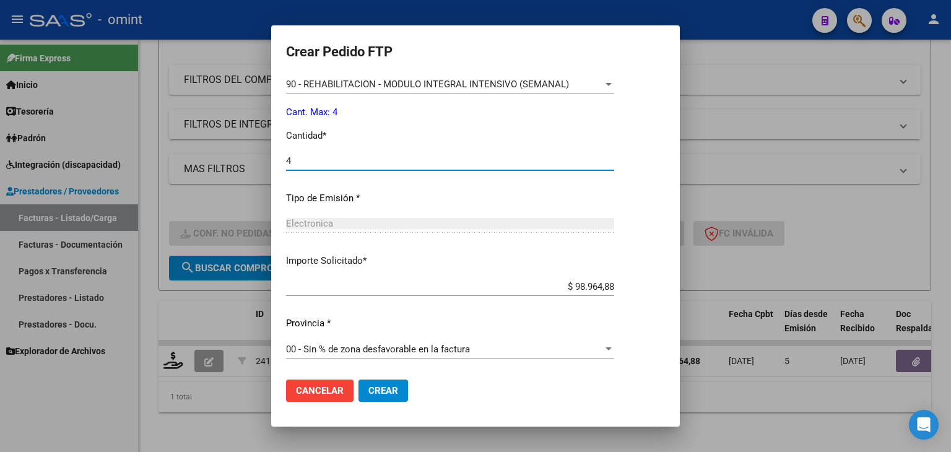
type input "4"
click at [396, 392] on span "Crear" at bounding box center [383, 390] width 30 height 11
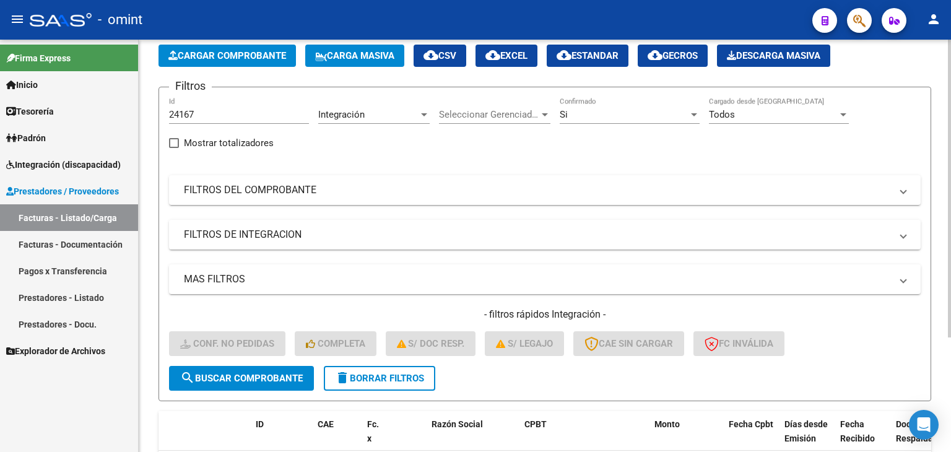
scroll to position [0, 0]
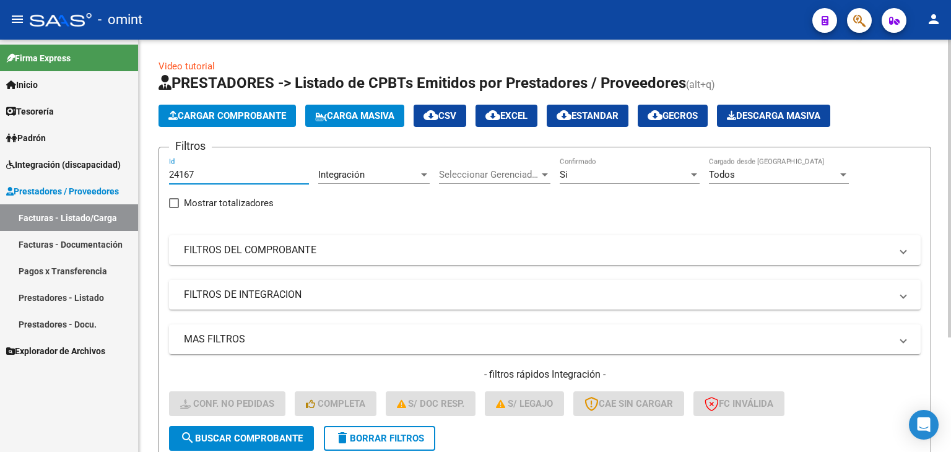
click at [191, 174] on input "24167" at bounding box center [239, 174] width 140 height 11
paste input "009"
type input "24009"
click at [267, 435] on span "search Buscar Comprobante" at bounding box center [241, 438] width 123 height 11
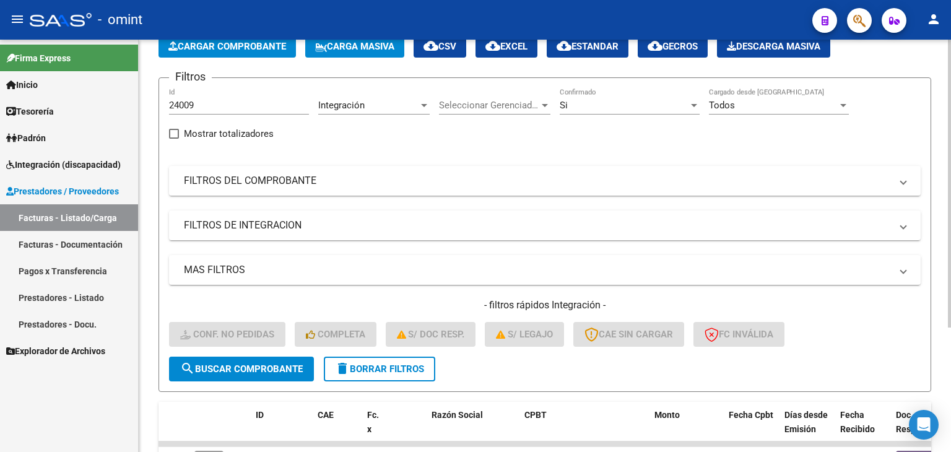
scroll to position [178, 0]
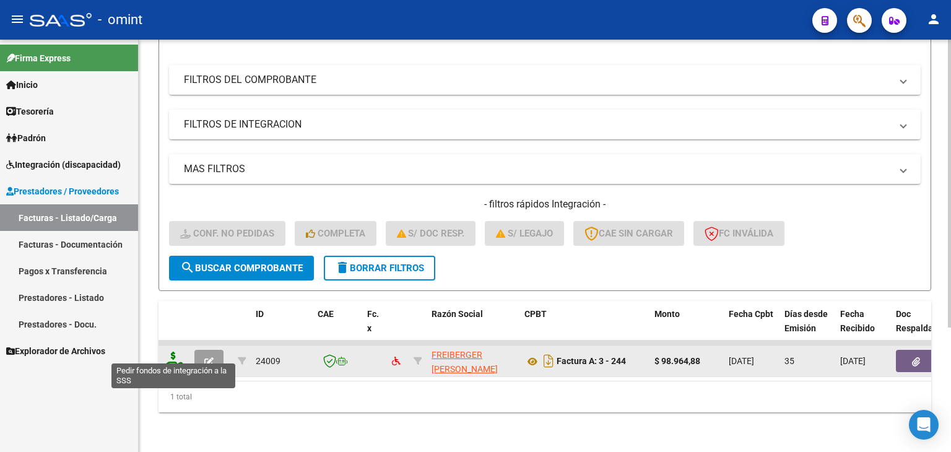
click at [171, 352] on icon at bounding box center [173, 360] width 20 height 17
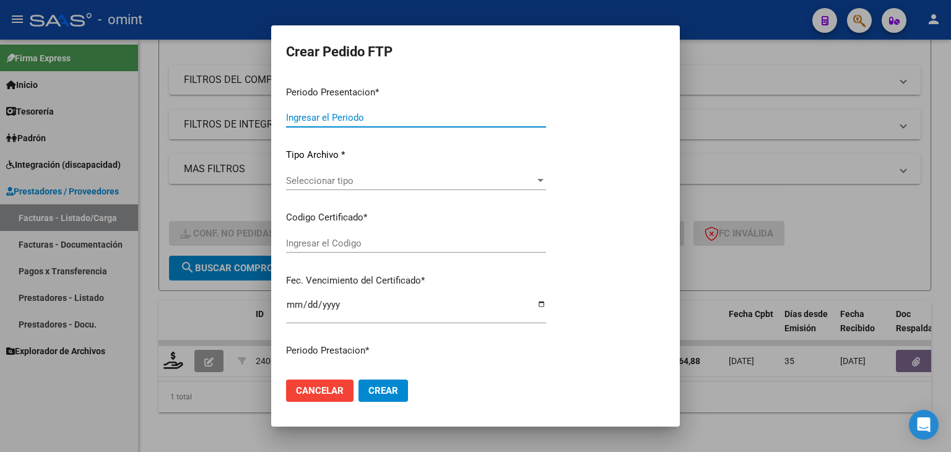
type input "202509"
type input "202508"
type input "$ 98.964,88"
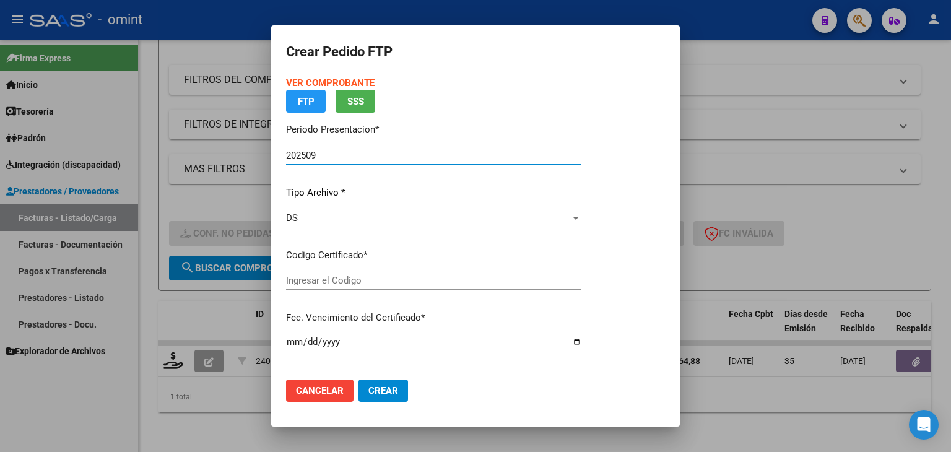
type input "259958497"
type input "[DATE]"
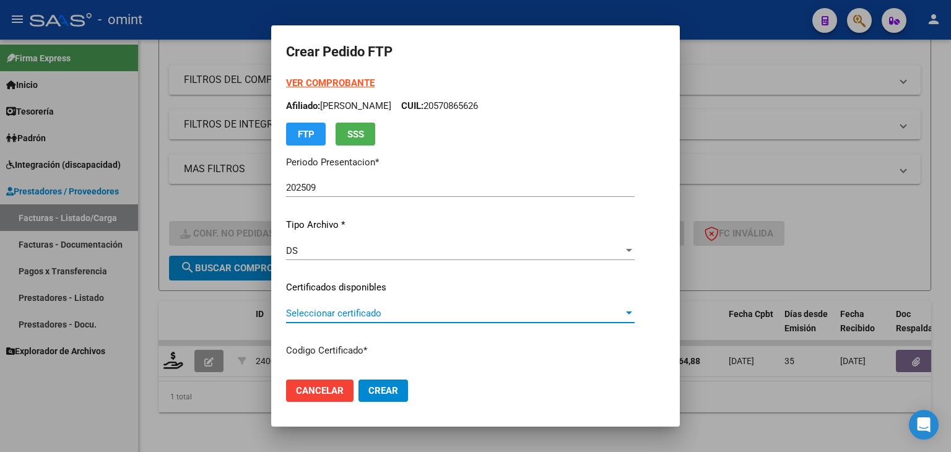
click at [323, 310] on span "Seleccionar certificado" at bounding box center [454, 313] width 337 height 11
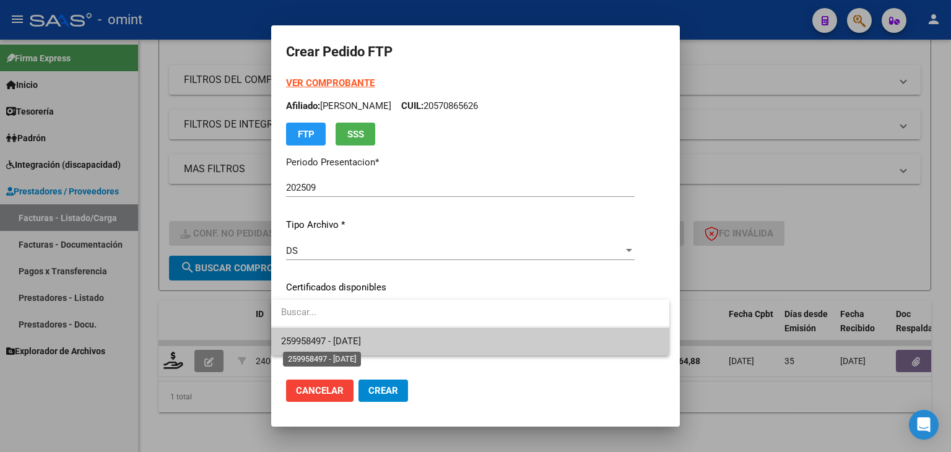
click at [332, 342] on span "259958497 - [DATE]" at bounding box center [321, 340] width 80 height 11
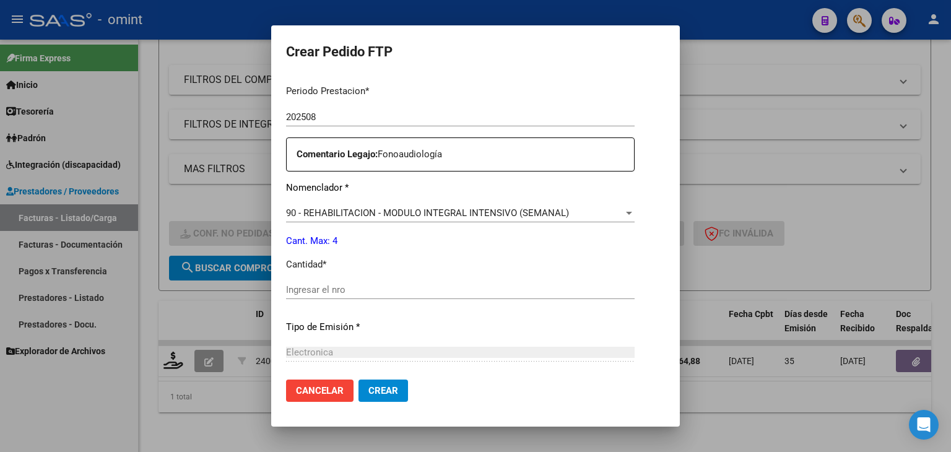
scroll to position [433, 0]
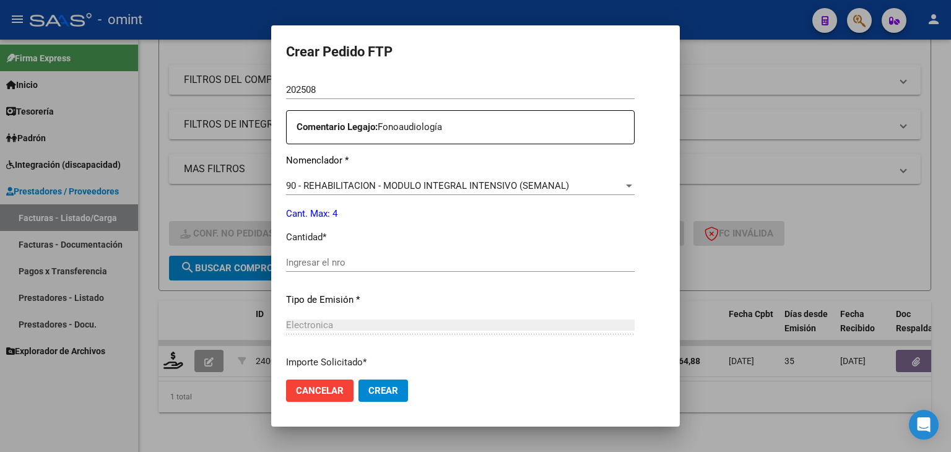
click at [334, 262] on input "Ingresar el nro" at bounding box center [460, 262] width 348 height 11
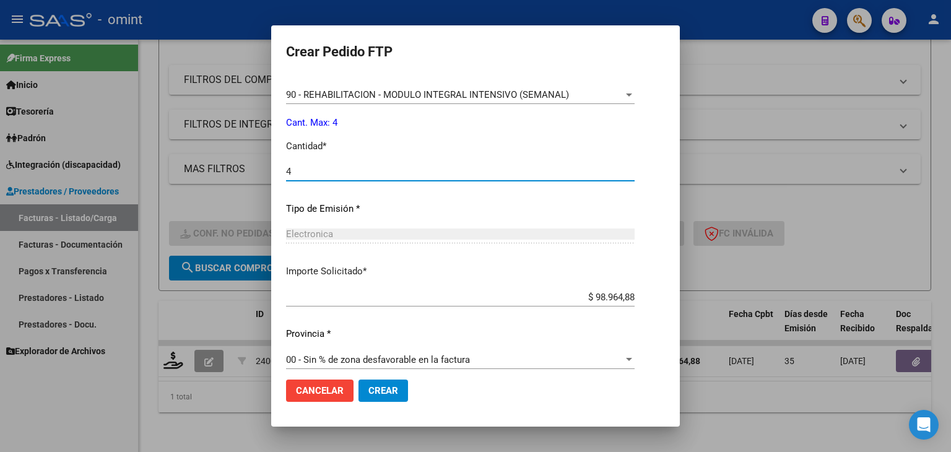
scroll to position [535, 0]
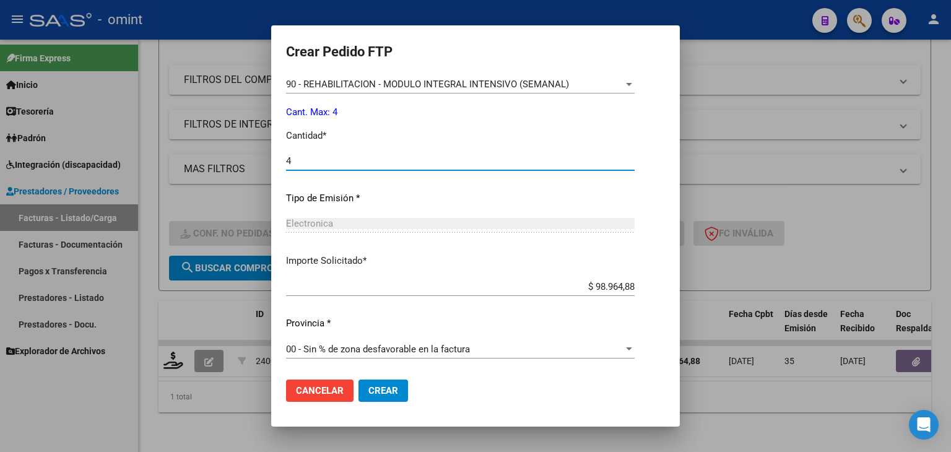
type input "4"
click at [385, 396] on span "Crear" at bounding box center [383, 390] width 30 height 11
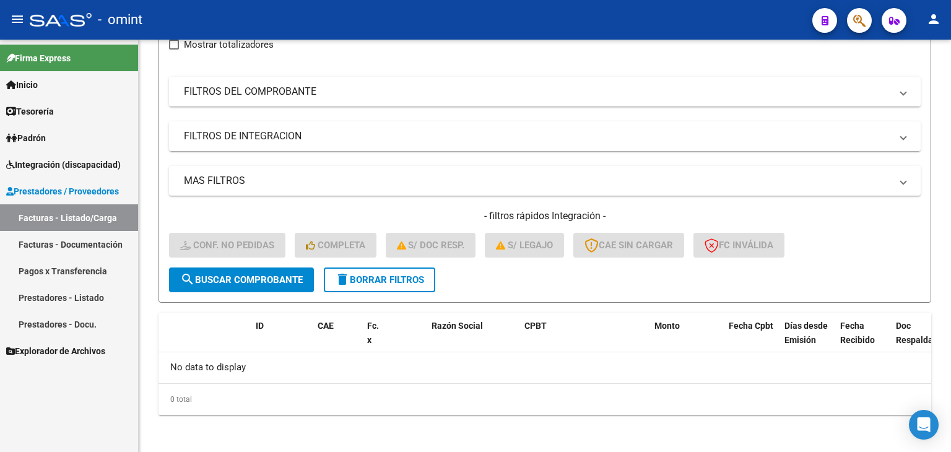
scroll to position [35, 0]
